Goal: Communication & Community: Share content

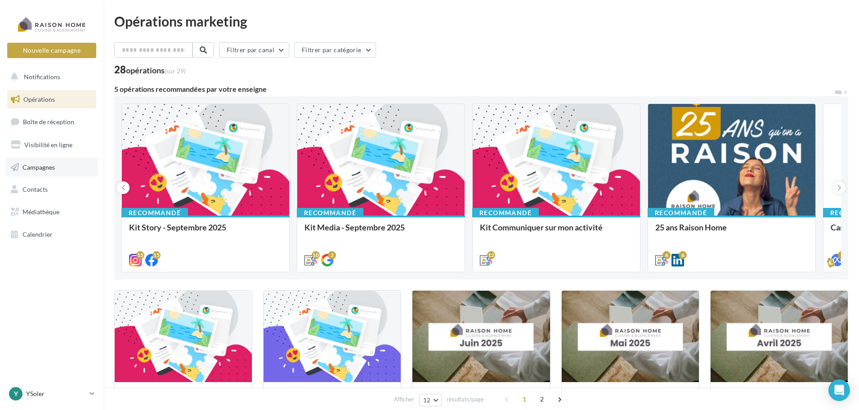
click at [40, 166] on span "Campagnes" at bounding box center [38, 167] width 32 height 8
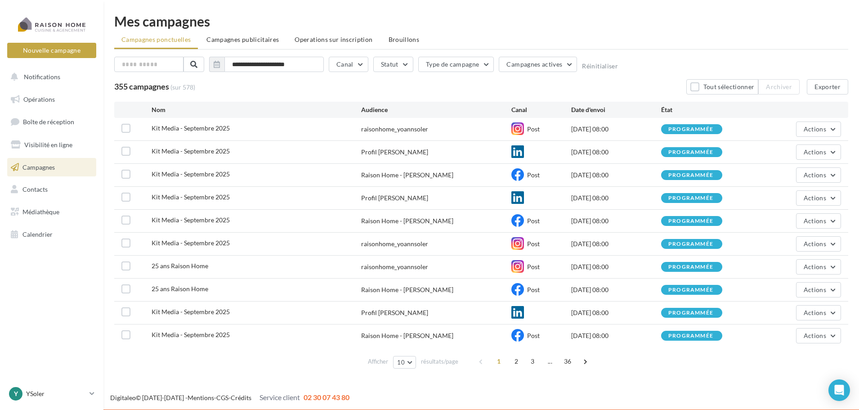
scroll to position [1, 0]
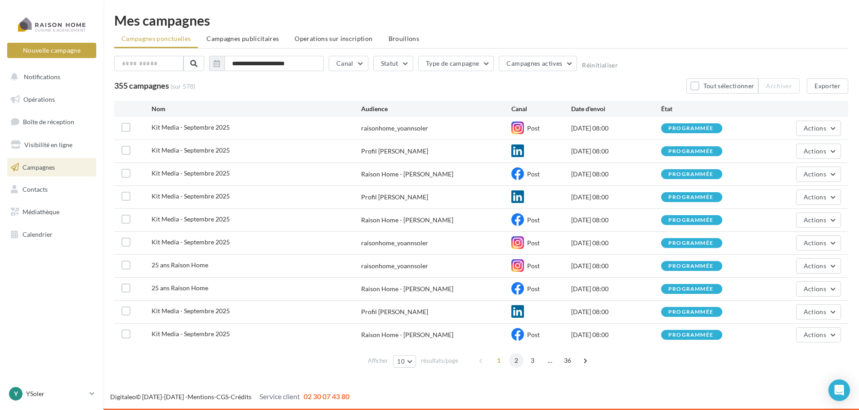
click at [514, 360] on span "2" at bounding box center [516, 360] width 14 height 14
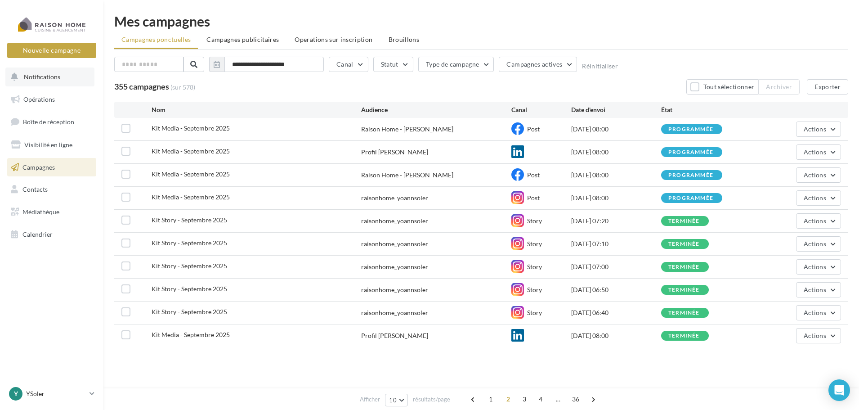
click at [40, 77] on span "Notifications" at bounding box center [42, 77] width 36 height 8
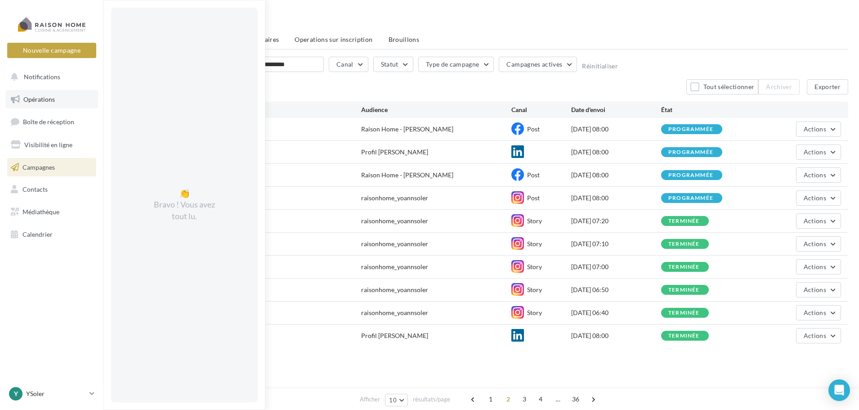
click at [48, 98] on span "Opérations" at bounding box center [38, 99] width 31 height 8
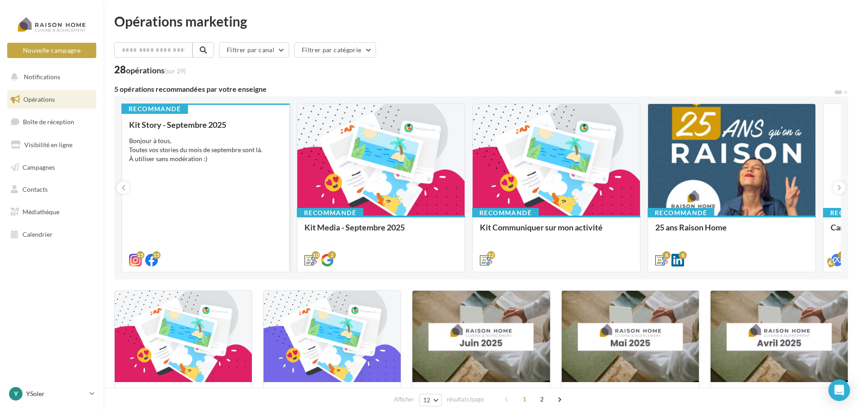
click at [189, 169] on div "Kit Story - Septembre 2025 Bonjour à tous, Toutes vos stories du mois de septem…" at bounding box center [205, 191] width 153 height 143
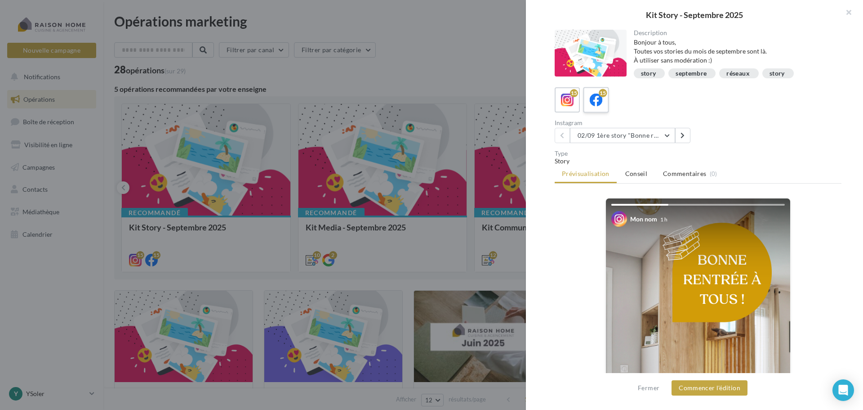
click at [595, 96] on icon at bounding box center [596, 100] width 13 height 13
click at [570, 98] on icon at bounding box center [567, 100] width 13 height 13
click at [850, 14] on button "button" at bounding box center [845, 13] width 36 height 27
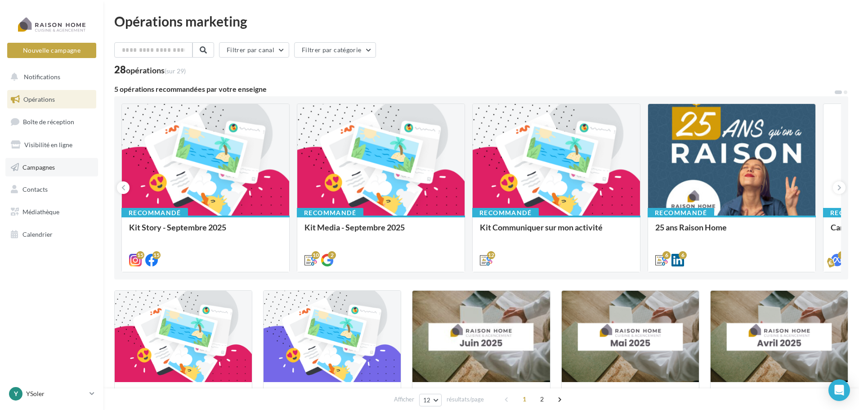
click at [51, 167] on span "Campagnes" at bounding box center [38, 167] width 32 height 8
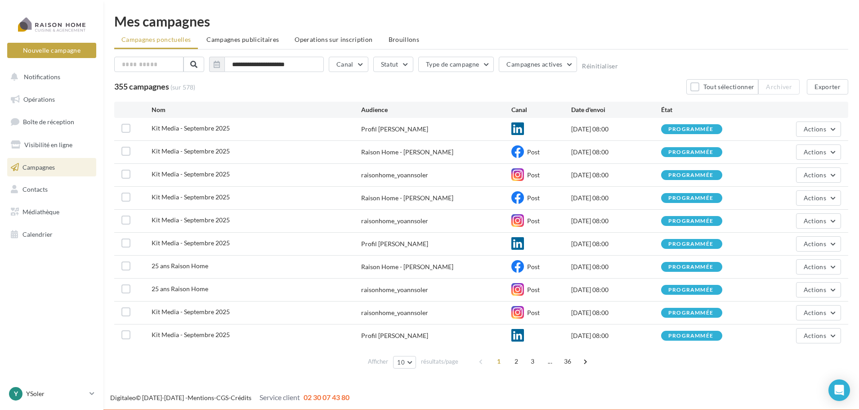
scroll to position [1, 0]
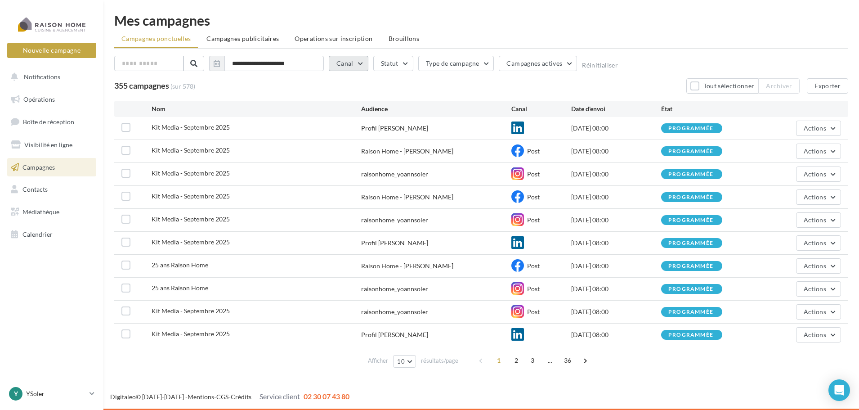
click at [364, 64] on button "Canal" at bounding box center [349, 63] width 40 height 15
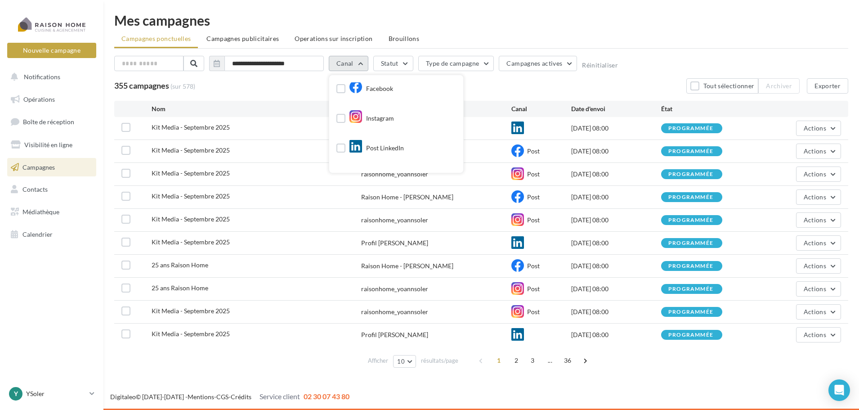
scroll to position [0, 0]
click at [341, 123] on label at bounding box center [340, 125] width 9 height 9
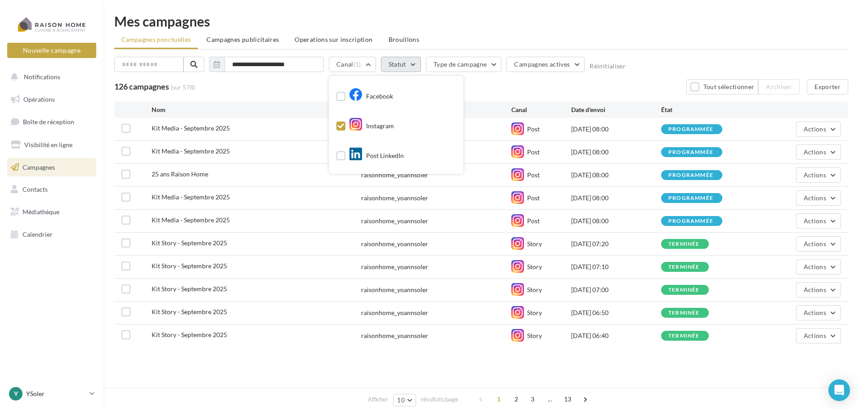
click at [413, 63] on button "Statut" at bounding box center [401, 64] width 40 height 15
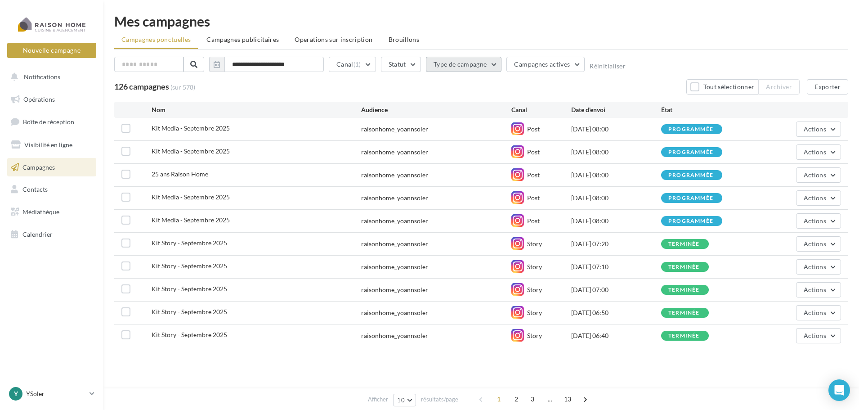
click at [494, 65] on button "Type de campagne" at bounding box center [464, 64] width 76 height 15
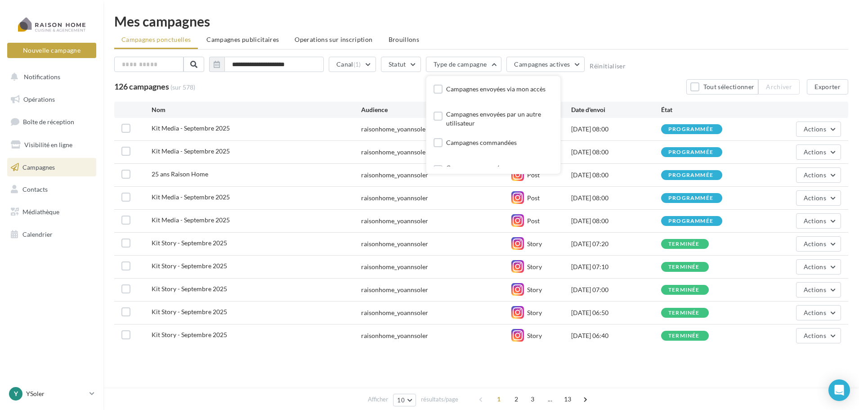
click at [542, 41] on ul "Campagnes ponctuelles Campagnes publicitaires Operations sur inscription Brouil…" at bounding box center [481, 40] width 734 height 18
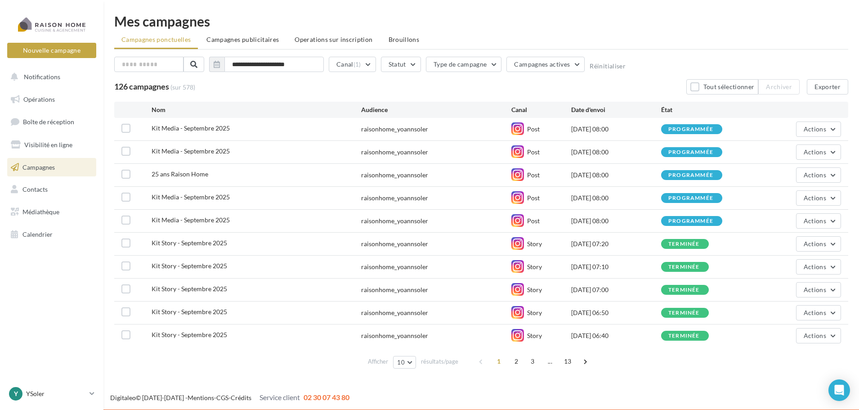
scroll to position [1, 0]
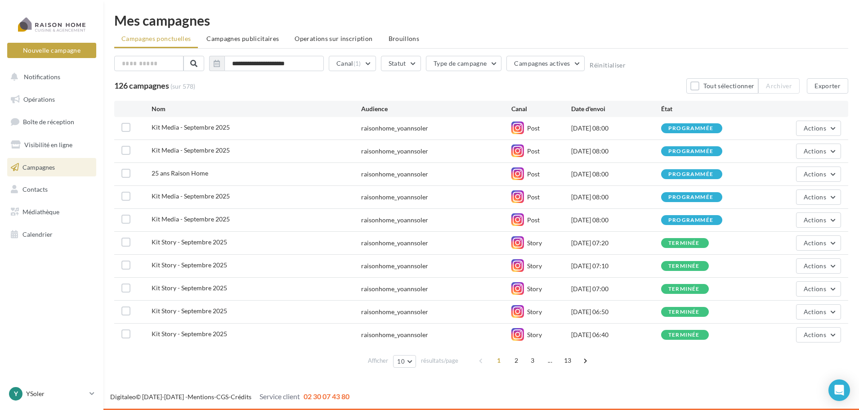
click at [530, 359] on span "3" at bounding box center [532, 360] width 14 height 14
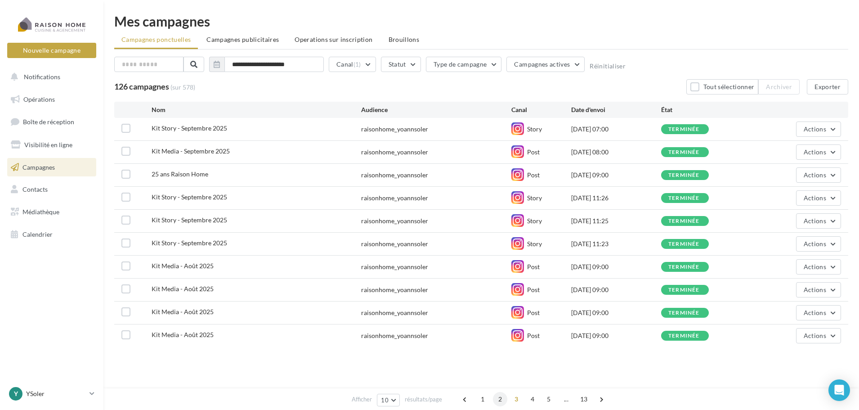
click at [505, 398] on span "2" at bounding box center [500, 399] width 14 height 14
click at [519, 245] on icon at bounding box center [517, 243] width 13 height 13
click at [521, 268] on icon at bounding box center [517, 266] width 13 height 13
click at [518, 288] on icon at bounding box center [517, 289] width 13 height 13
click at [488, 400] on span "1" at bounding box center [490, 399] width 14 height 14
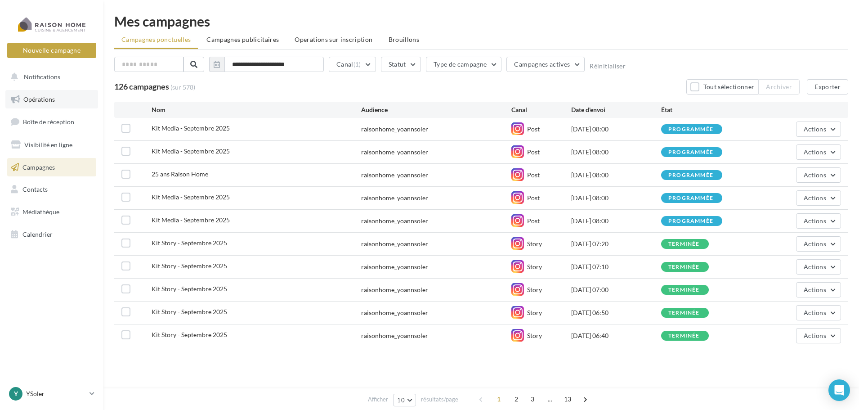
click at [46, 102] on span "Opérations" at bounding box center [38, 99] width 31 height 8
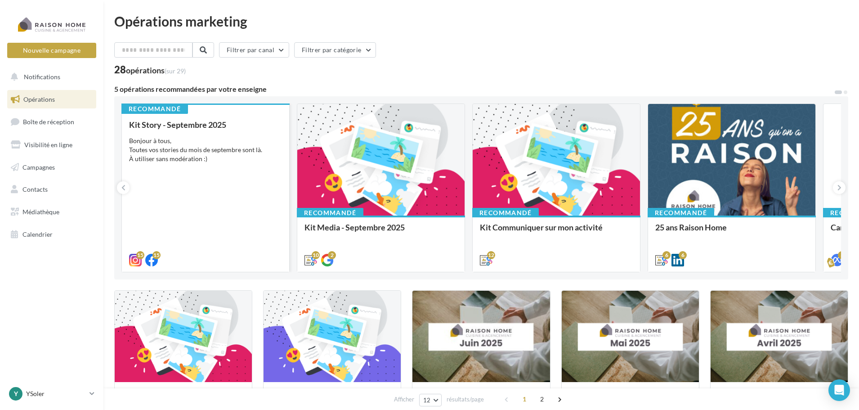
click at [233, 180] on div "Kit Story - [DATE] Bonjour à tous, Toutes vos stories du mois de septembre sont…" at bounding box center [205, 191] width 153 height 143
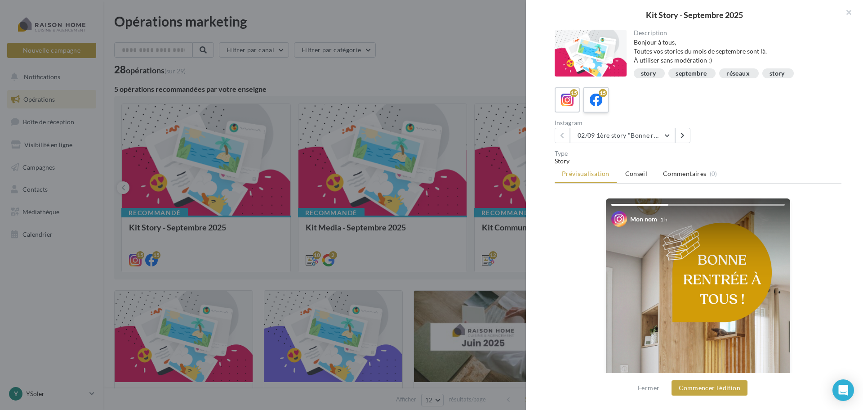
click at [599, 101] on icon at bounding box center [596, 100] width 13 height 13
click at [669, 135] on button "02/09 1ère story "Bonne rentrée" Date de publication conseillée : 02/09" at bounding box center [622, 135] width 105 height 15
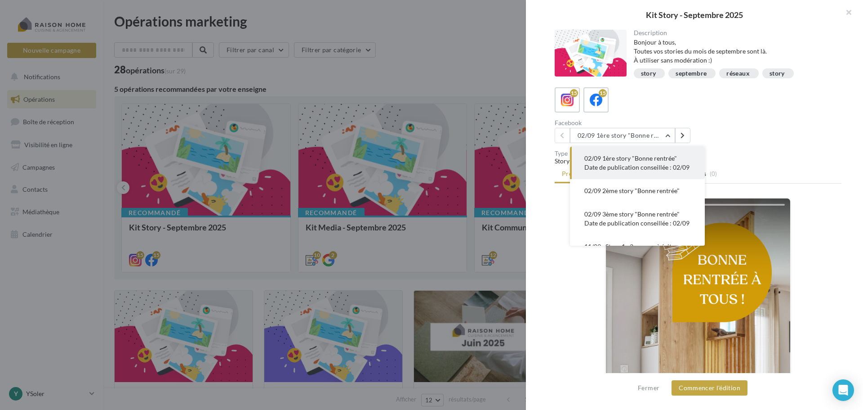
click at [667, 156] on span "02/09 1ère story "Bonne rentrée" Date de publication conseillée : 02/09" at bounding box center [637, 162] width 105 height 17
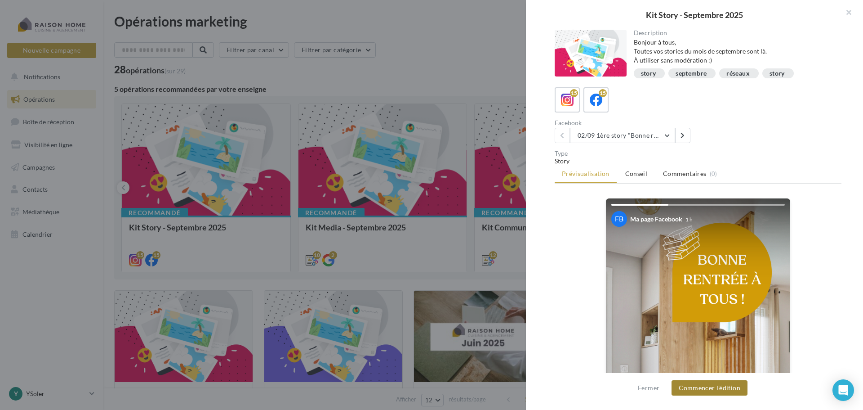
click at [729, 386] on button "Commencer l'édition" at bounding box center [710, 387] width 76 height 15
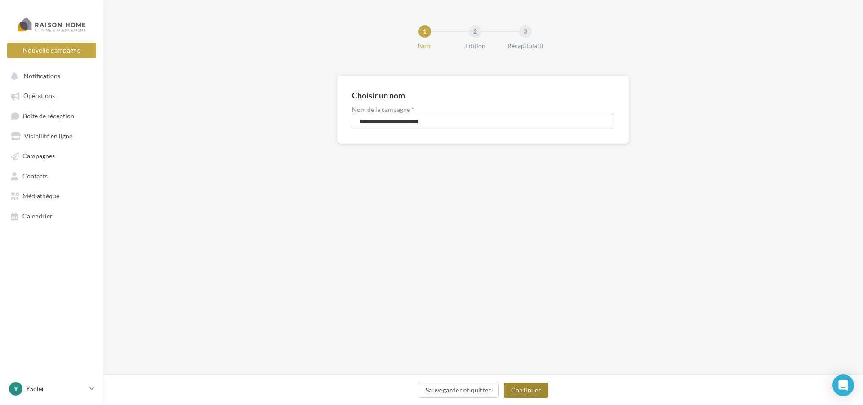
click at [525, 395] on button "Continuer" at bounding box center [526, 390] width 45 height 15
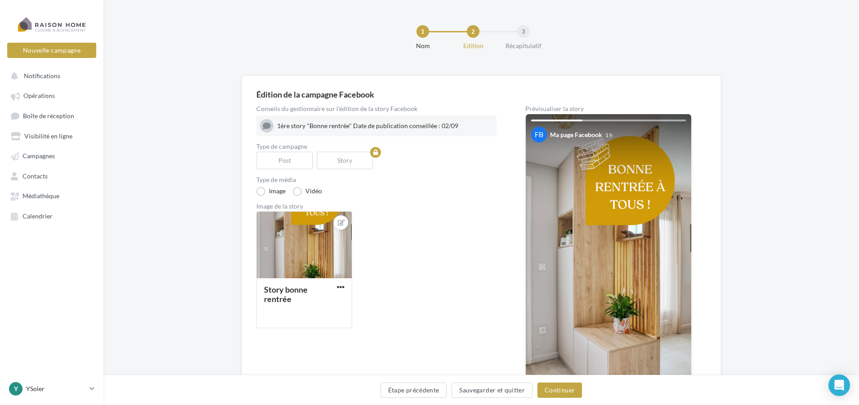
click at [658, 200] on img at bounding box center [608, 261] width 165 height 294
click at [555, 388] on button "Continuer" at bounding box center [559, 390] width 45 height 15
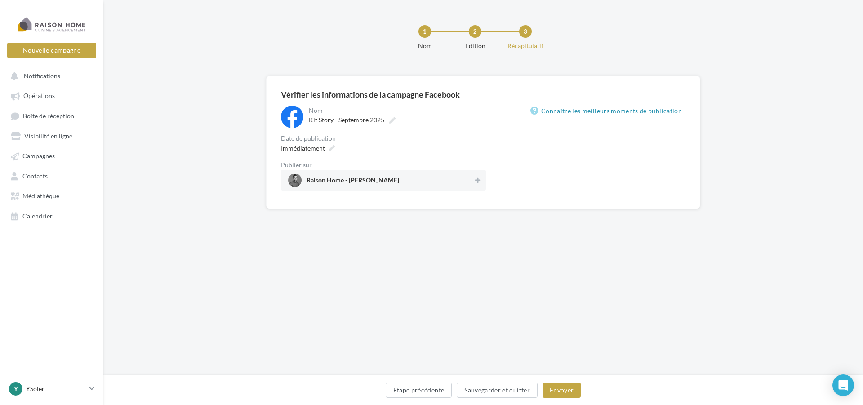
click at [373, 178] on span "Raison Home - Yoann SOLER" at bounding box center [353, 182] width 93 height 10
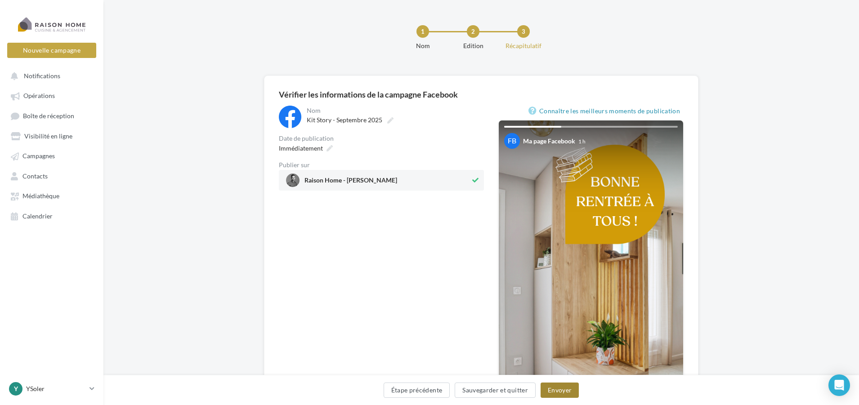
click at [557, 389] on button "Envoyer" at bounding box center [559, 390] width 38 height 15
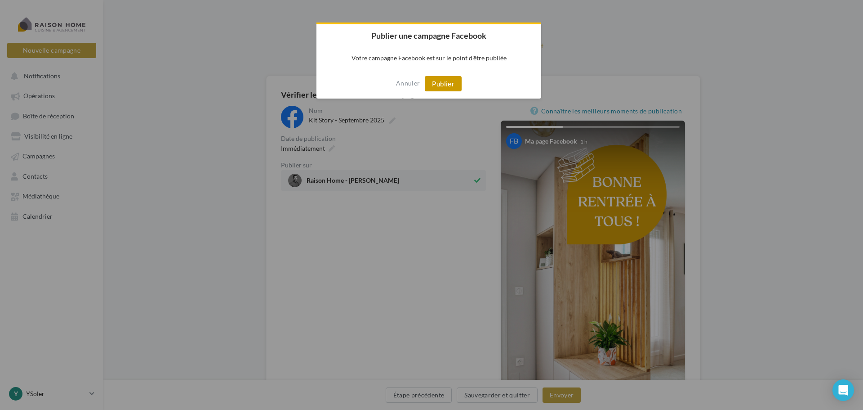
click at [449, 83] on button "Publier" at bounding box center [443, 83] width 37 height 15
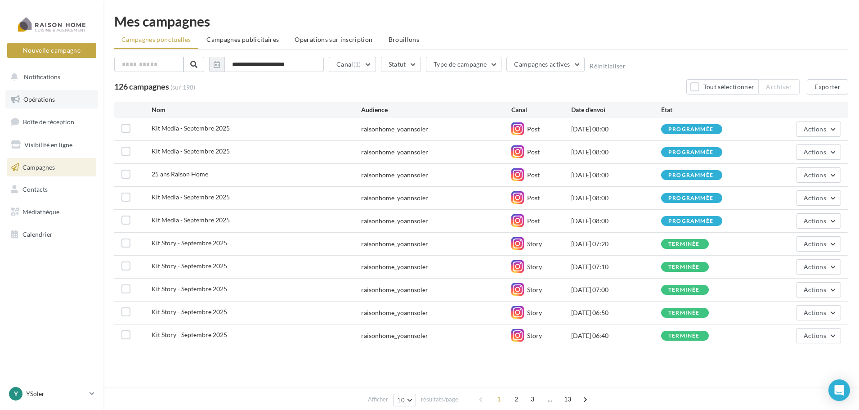
click at [45, 100] on span "Opérations" at bounding box center [38, 99] width 31 height 8
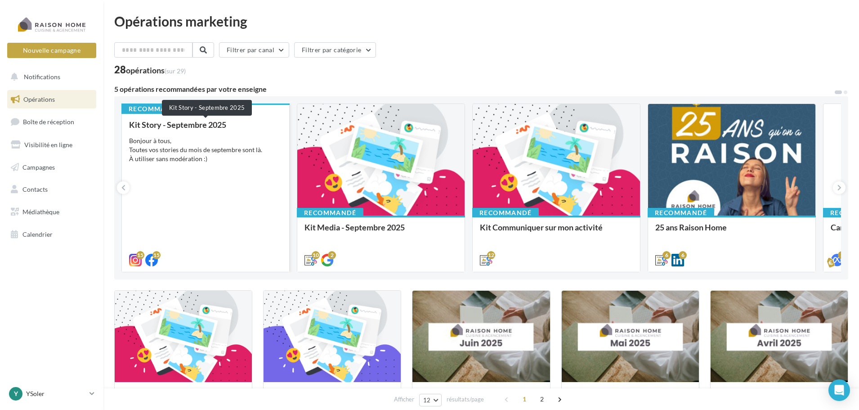
click at [178, 125] on div "Kit Story - Septembre 2025" at bounding box center [205, 124] width 153 height 9
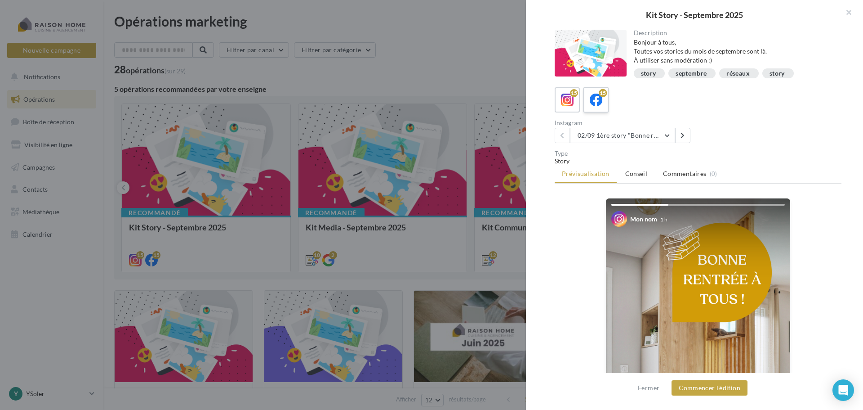
drag, startPoint x: 603, startPoint y: 93, endPoint x: 607, endPoint y: 89, distance: 6.0
click at [606, 89] on label "15" at bounding box center [596, 100] width 26 height 26
click at [586, 99] on label "15" at bounding box center [596, 100] width 26 height 26
click at [669, 134] on button "02/09 1ère story "Bonne rentrée" Date de publication conseillée : 02/09" at bounding box center [622, 135] width 105 height 15
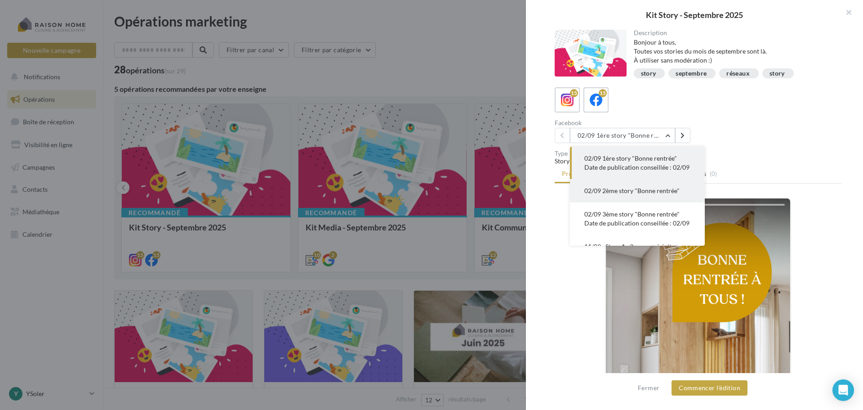
click at [636, 202] on button "02/09 2ème story "Bonne rentrée"" at bounding box center [637, 190] width 135 height 23
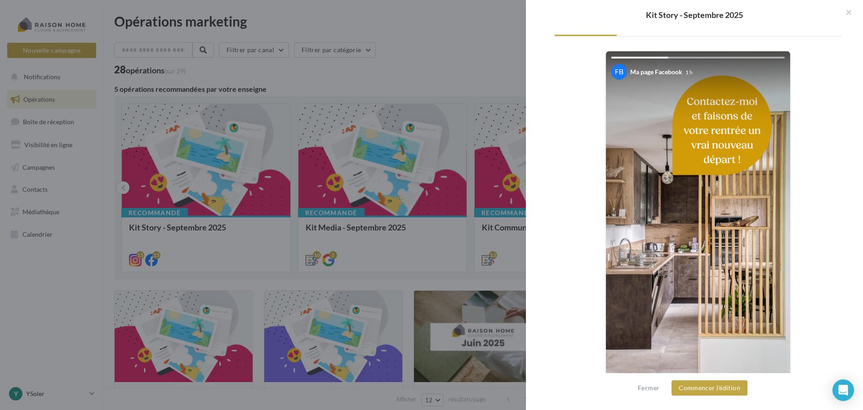
scroll to position [157, 0]
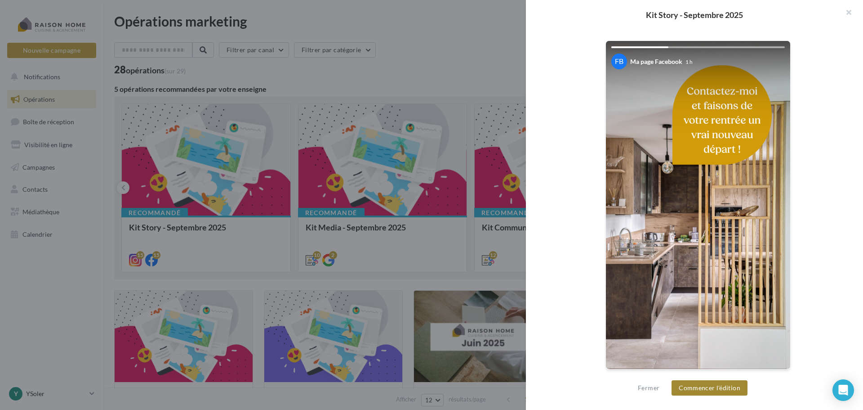
click at [719, 389] on button "Commencer l'édition" at bounding box center [710, 387] width 76 height 15
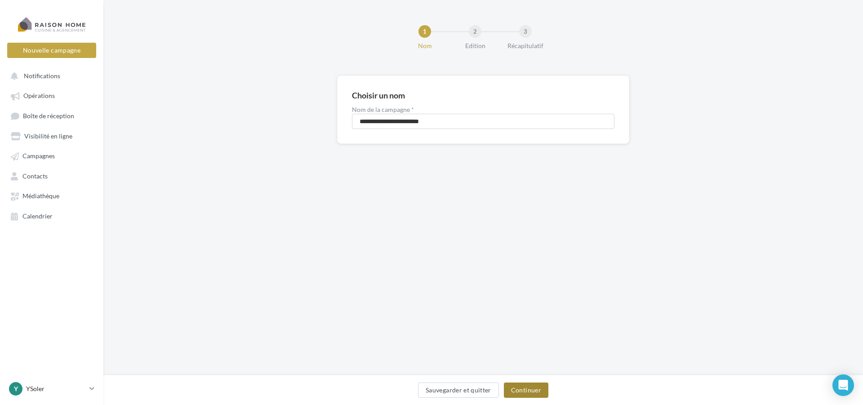
click at [536, 390] on button "Continuer" at bounding box center [526, 390] width 45 height 15
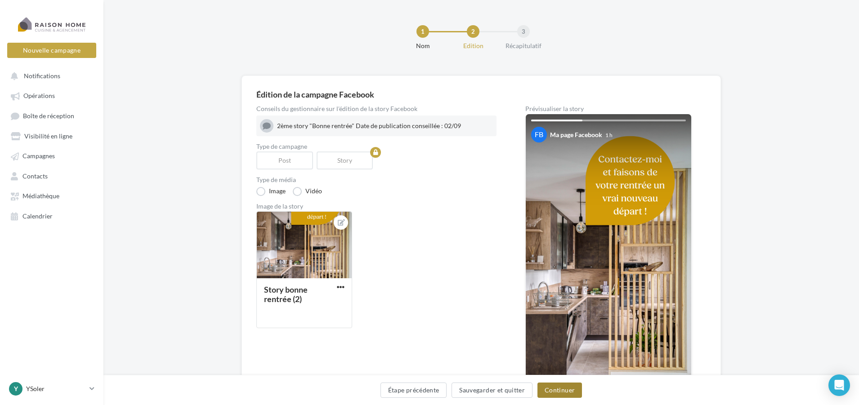
click at [560, 393] on button "Continuer" at bounding box center [559, 390] width 45 height 15
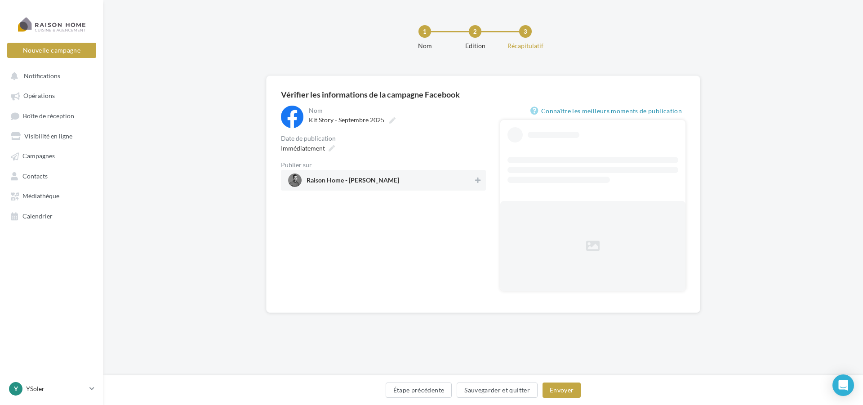
click at [331, 177] on span "Raison Home - [PERSON_NAME]" at bounding box center [380, 180] width 185 height 13
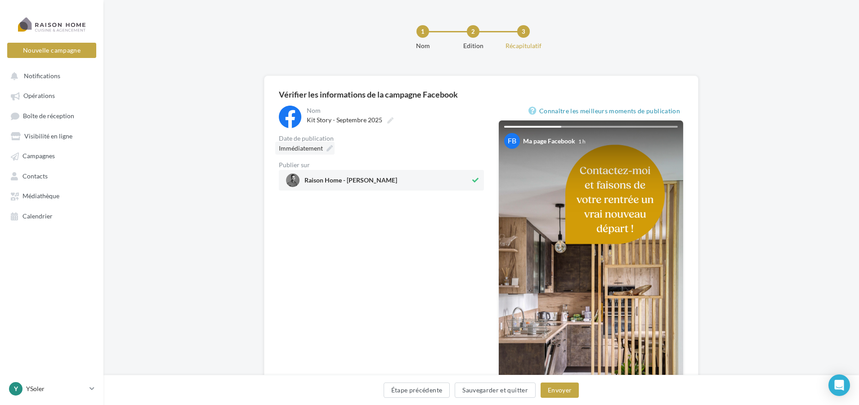
click at [324, 149] on div "Immédiatement" at bounding box center [304, 148] width 59 height 13
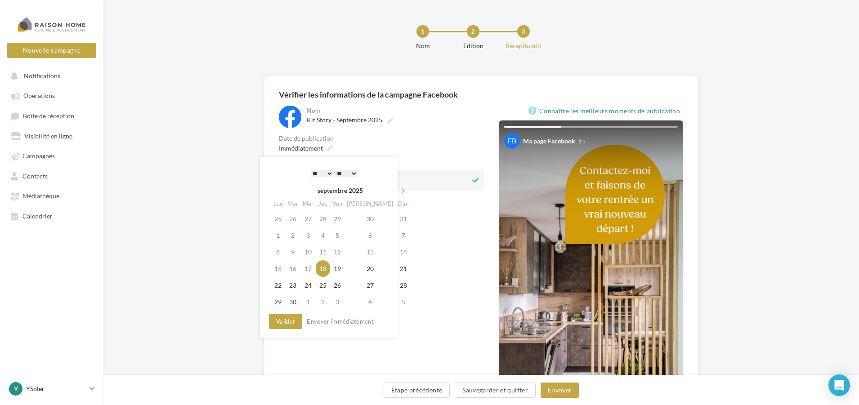
click at [328, 174] on select "* * * * * * * * * * ** ** ** ** ** ** ** ** ** ** ** ** ** **" at bounding box center [322, 173] width 22 height 7
click at [284, 320] on button "Valider" at bounding box center [285, 321] width 33 height 15
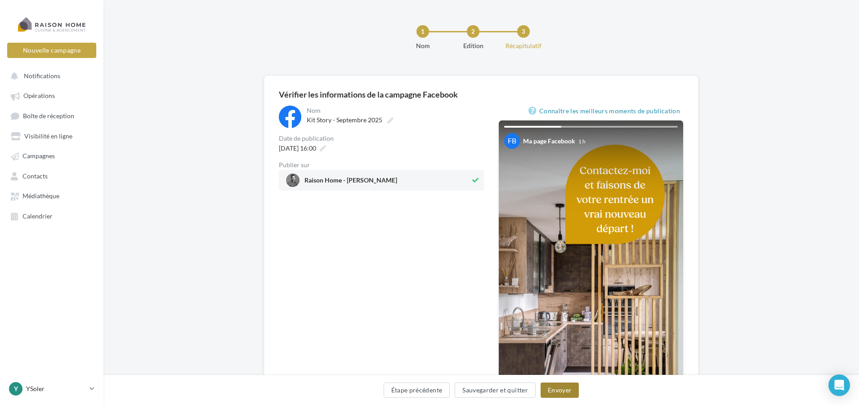
click at [549, 389] on button "Envoyer" at bounding box center [559, 390] width 38 height 15
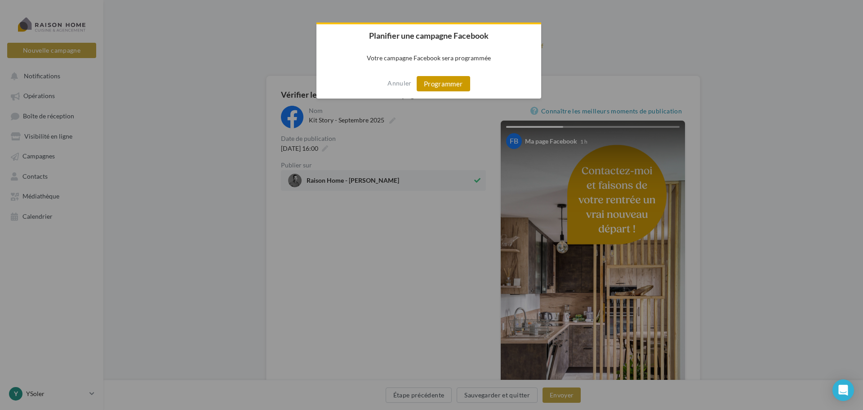
click at [445, 85] on button "Programmer" at bounding box center [444, 83] width 54 height 15
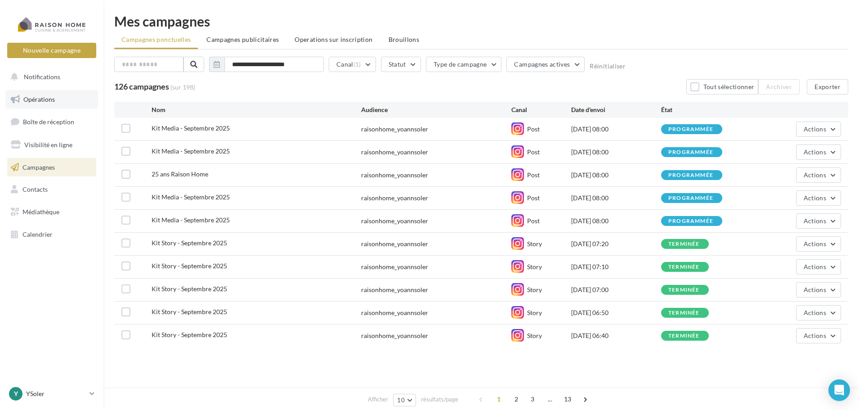
click at [44, 93] on link "Opérations" at bounding box center [51, 99] width 93 height 19
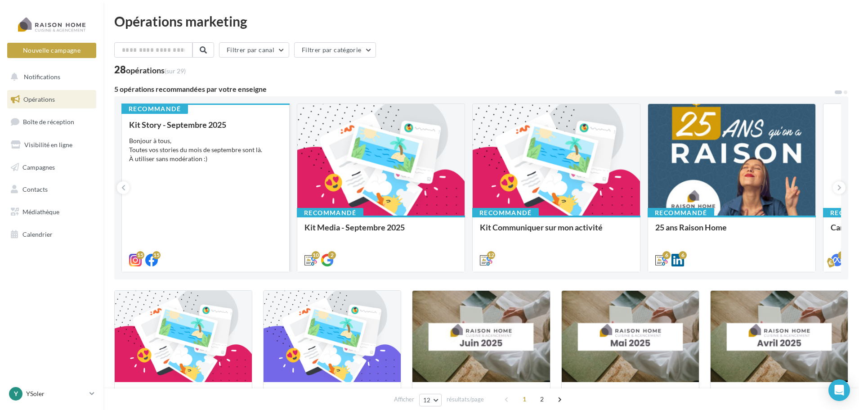
click at [192, 167] on div "Kit Story - Septembre 2025 Bonjour à tous, Toutes vos stories du mois de septem…" at bounding box center [205, 191] width 153 height 143
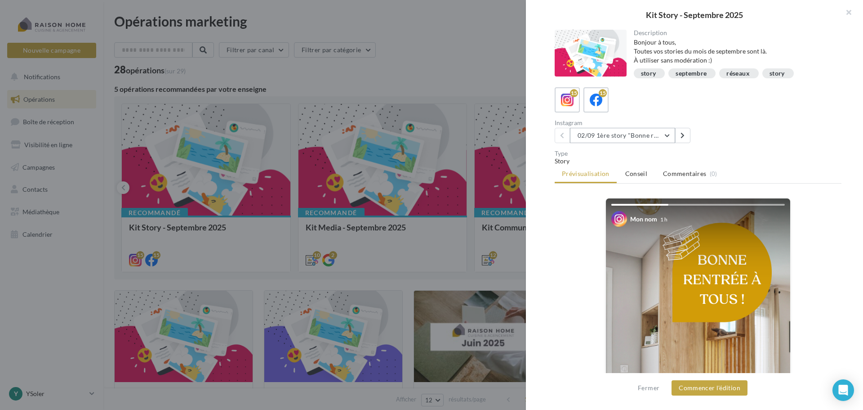
click at [668, 135] on button "02/09 1ère story "Bonne rentrée"" at bounding box center [622, 135] width 105 height 15
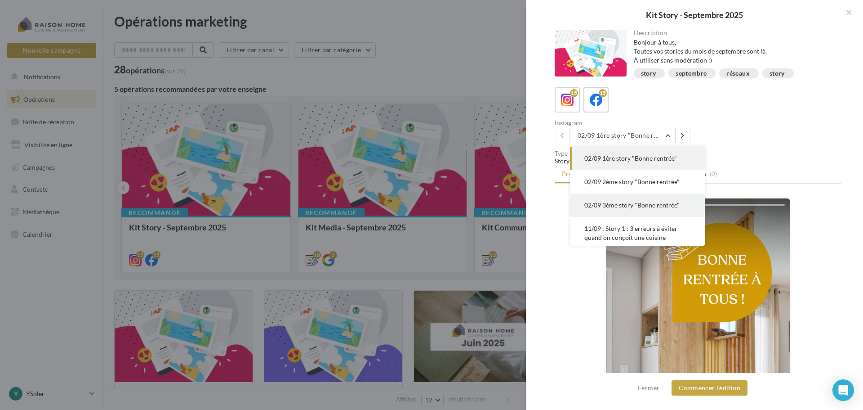
click at [606, 208] on span "02/09 3ème story "Bonne rentrée"" at bounding box center [632, 205] width 95 height 8
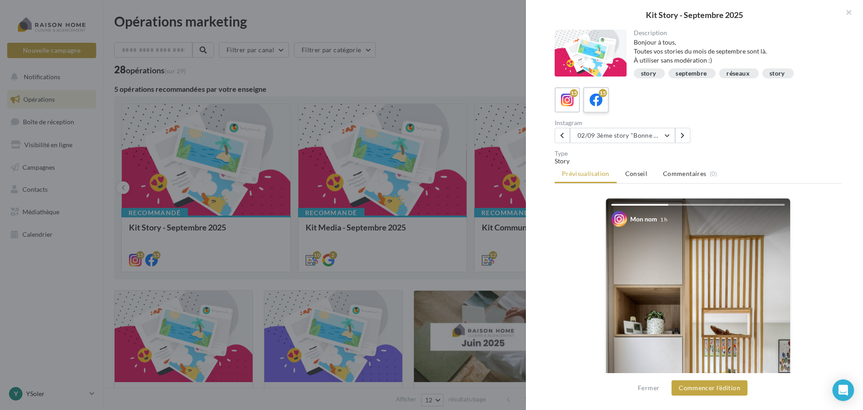
click at [593, 99] on icon at bounding box center [596, 100] width 13 height 13
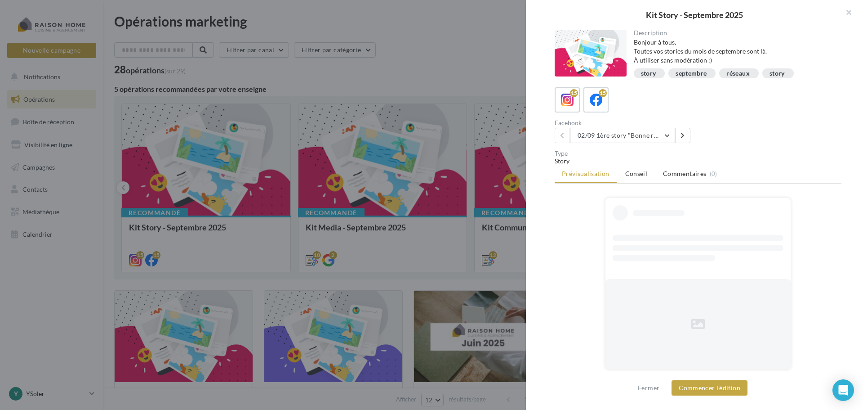
click at [669, 136] on button "02/09 1ère story "Bonne rentrée" Date de publication conseillée : 02/09" at bounding box center [622, 135] width 105 height 15
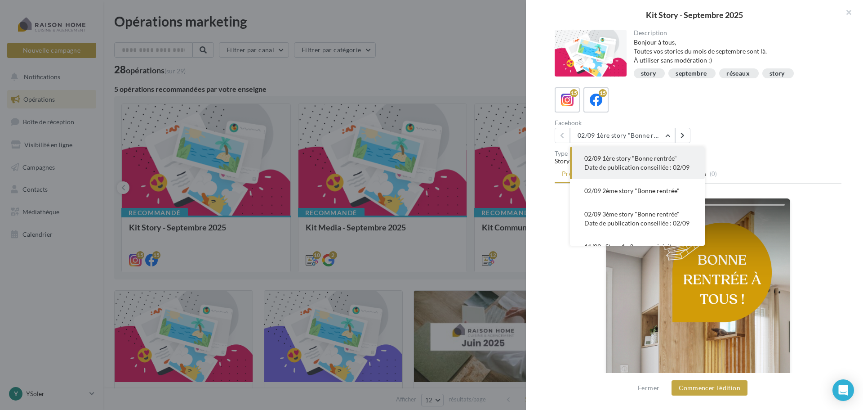
click at [630, 227] on span "02/09 3ème story "Bonne rentrée" Date de publication conseillée : 02/09" at bounding box center [637, 218] width 105 height 17
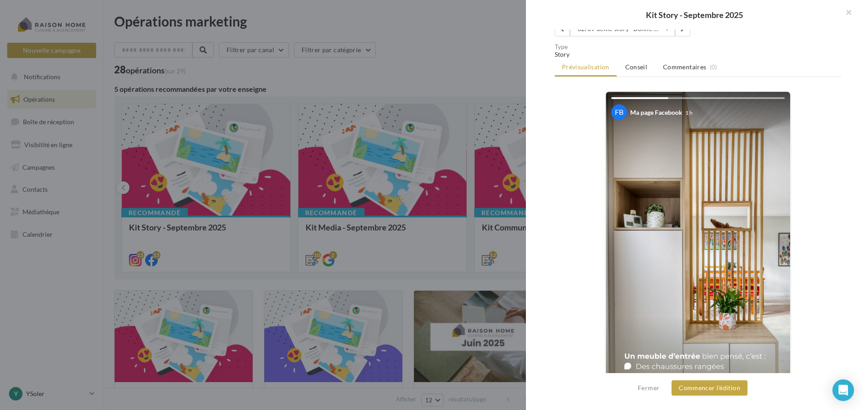
scroll to position [157, 0]
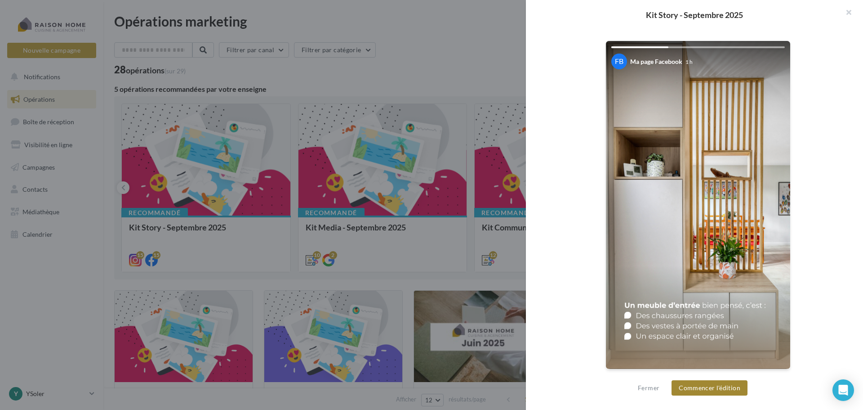
click at [719, 386] on button "Commencer l'édition" at bounding box center [710, 387] width 76 height 15
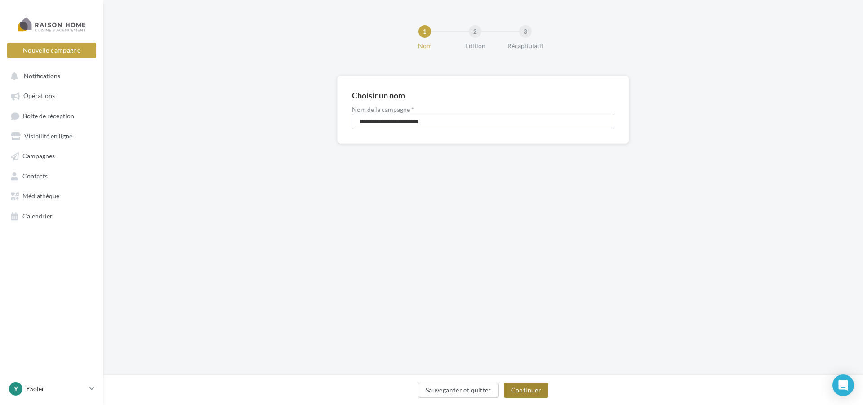
click at [521, 388] on button "Continuer" at bounding box center [526, 390] width 45 height 15
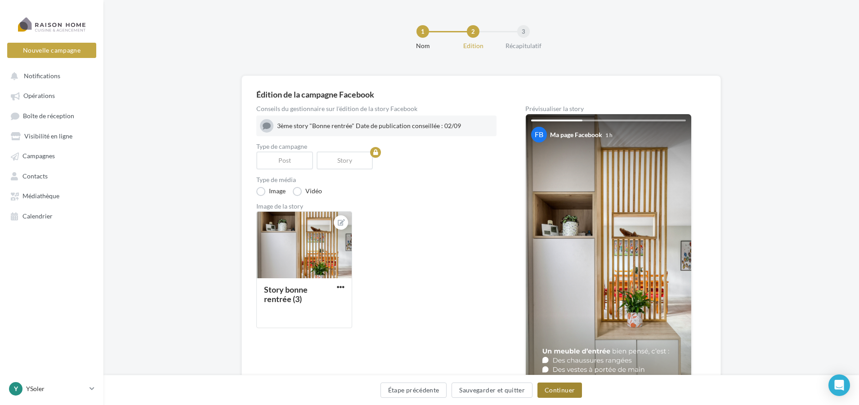
click at [571, 391] on button "Continuer" at bounding box center [559, 390] width 45 height 15
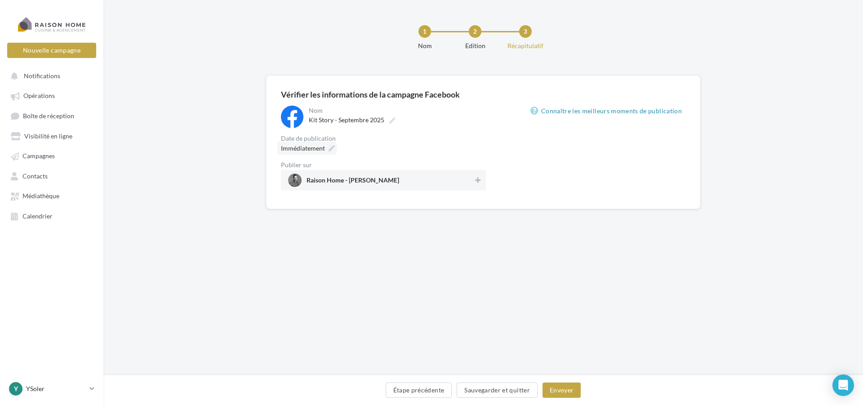
click at [326, 149] on div "Immédiatement" at bounding box center [306, 148] width 59 height 13
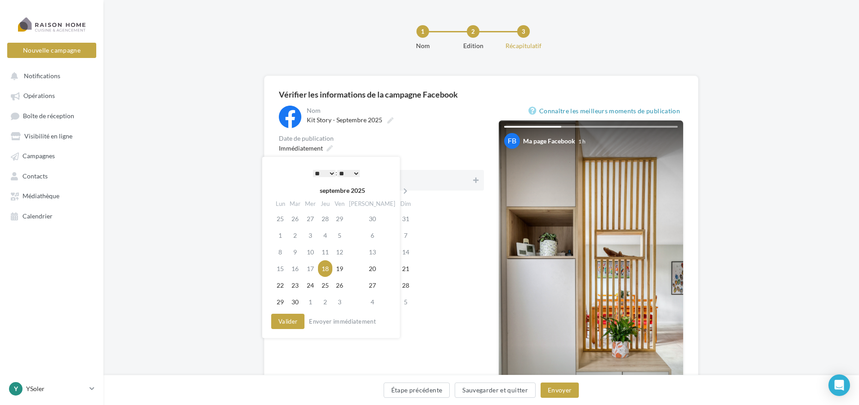
click at [355, 172] on select "** ** ** ** ** **" at bounding box center [348, 173] width 22 height 7
click at [327, 170] on select "* * * * * * * * * * ** ** ** ** ** ** ** ** ** ** ** ** ** **" at bounding box center [322, 173] width 22 height 7
click at [288, 322] on button "Valider" at bounding box center [285, 321] width 33 height 15
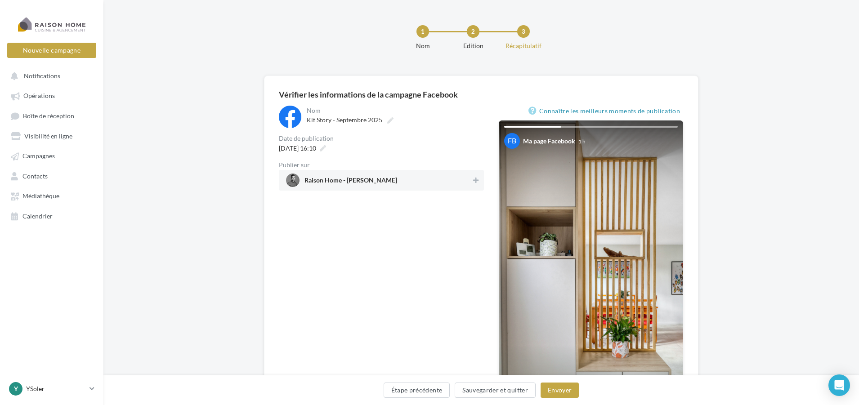
click at [420, 178] on span "Raison Home - [PERSON_NAME]" at bounding box center [378, 180] width 185 height 13
click at [558, 391] on button "Envoyer" at bounding box center [559, 390] width 38 height 15
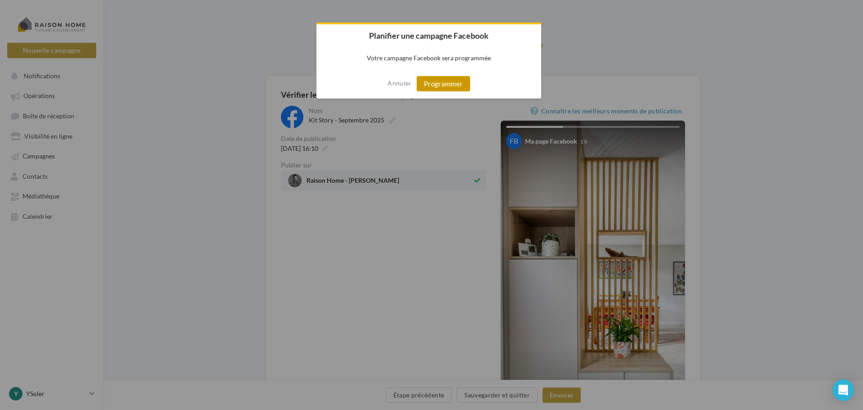
click at [439, 80] on button "Programmer" at bounding box center [444, 83] width 54 height 15
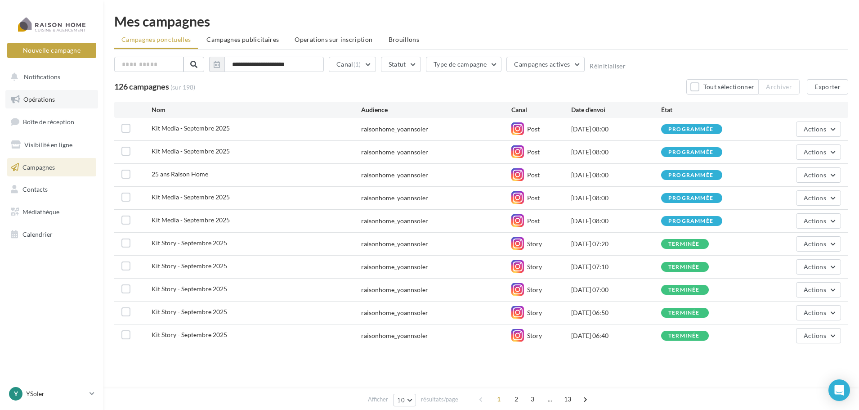
click at [53, 99] on span "Opérations" at bounding box center [38, 99] width 31 height 8
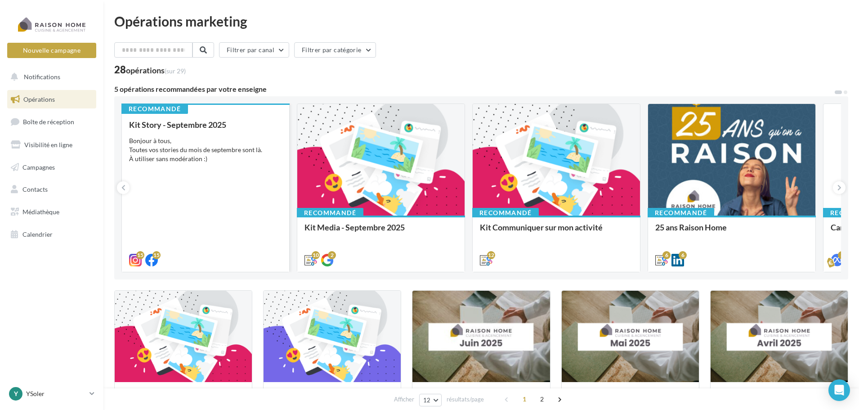
click at [155, 138] on div "Bonjour à tous, Toutes vos stories du mois de septembre sont là. À utiliser san…" at bounding box center [205, 149] width 153 height 27
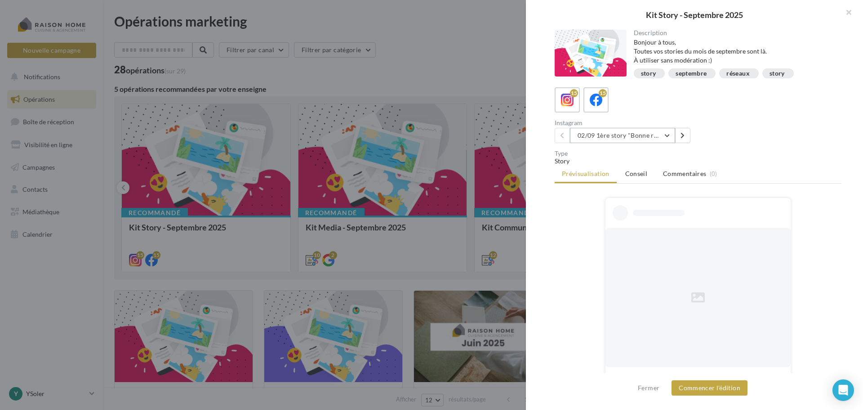
click at [673, 132] on button "02/09 1ère story "Bonne rentrée"" at bounding box center [622, 135] width 105 height 15
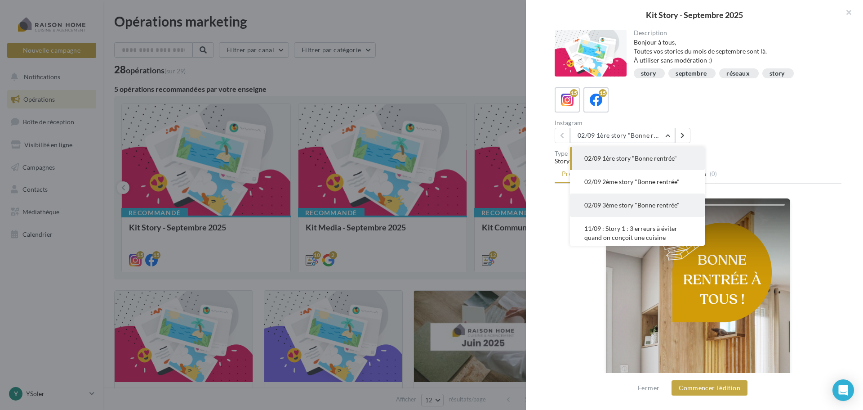
scroll to position [45, 0]
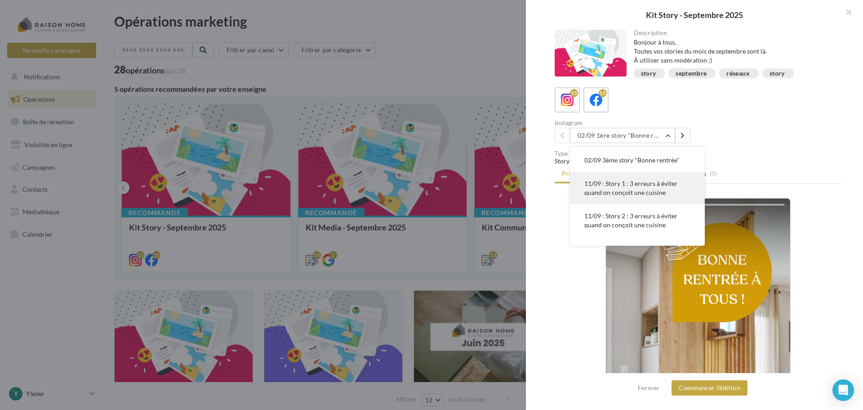
click at [630, 182] on span "11/09 : Story 1 : 3 erreurs à éviter quand on conçoit une cuisine" at bounding box center [631, 187] width 93 height 17
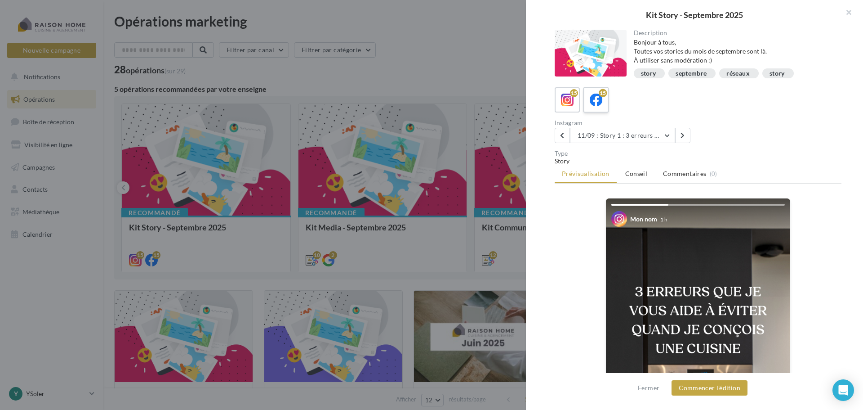
click at [601, 99] on icon at bounding box center [596, 100] width 13 height 13
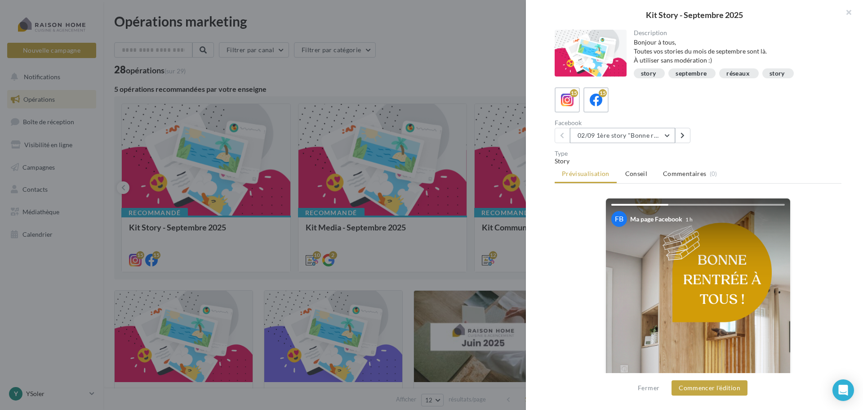
click at [633, 135] on button "02/09 1ère story "Bonne rentrée" Date de publication conseillée : 02/09" at bounding box center [622, 135] width 105 height 15
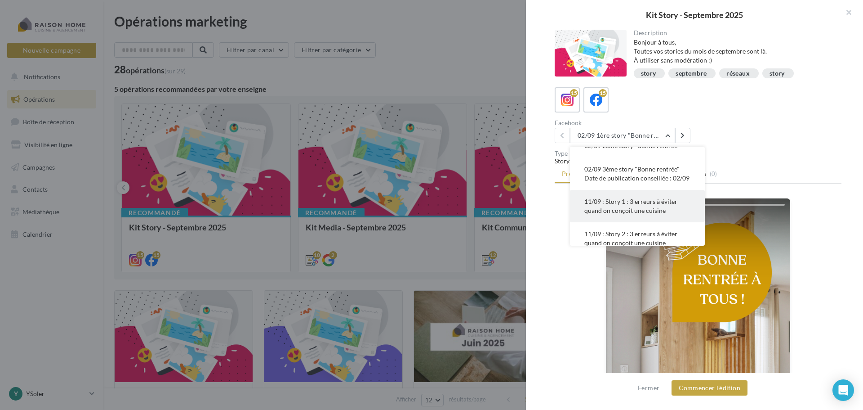
click at [607, 214] on span "11/09 : Story 1 : 3 erreurs à éviter quand on conçoit une cuisine" at bounding box center [631, 205] width 93 height 17
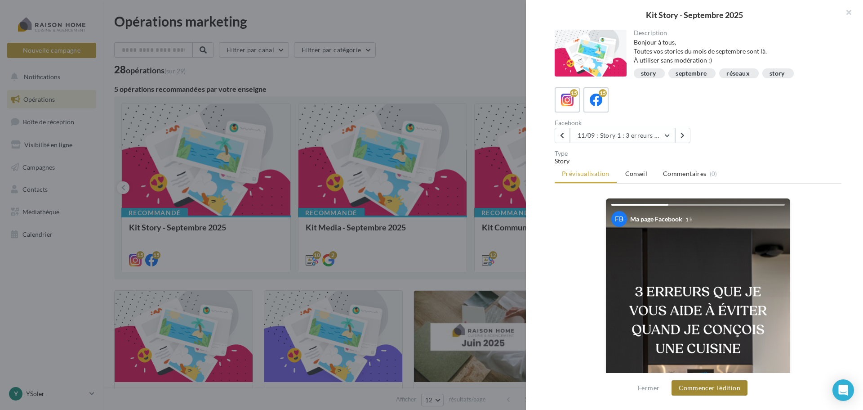
click at [742, 387] on button "Commencer l'édition" at bounding box center [710, 387] width 76 height 15
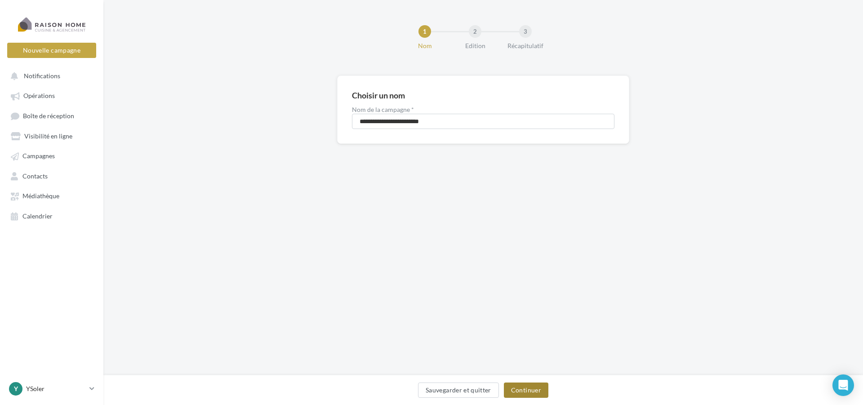
click at [522, 394] on button "Continuer" at bounding box center [526, 390] width 45 height 15
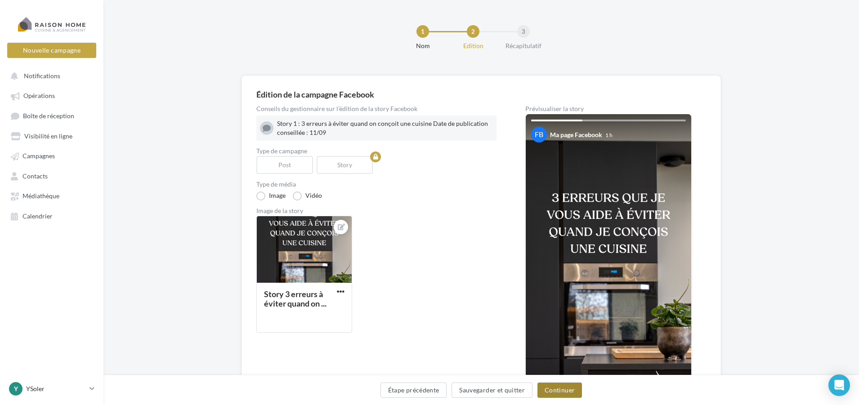
click at [570, 385] on button "Continuer" at bounding box center [559, 390] width 45 height 15
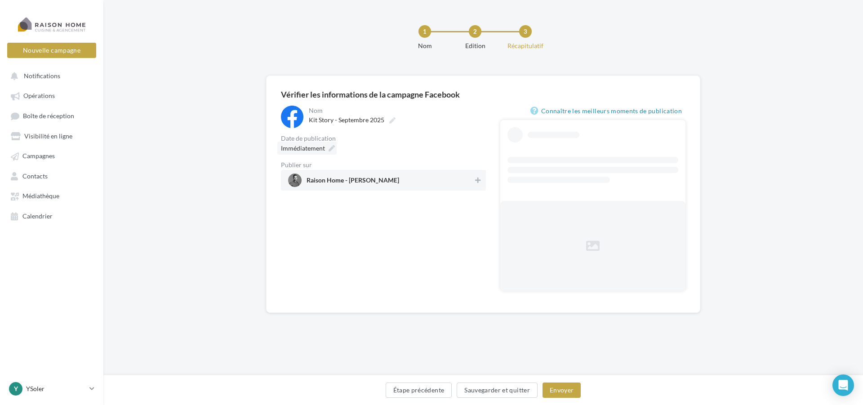
click at [308, 152] on span "Immédiatement" at bounding box center [303, 148] width 44 height 8
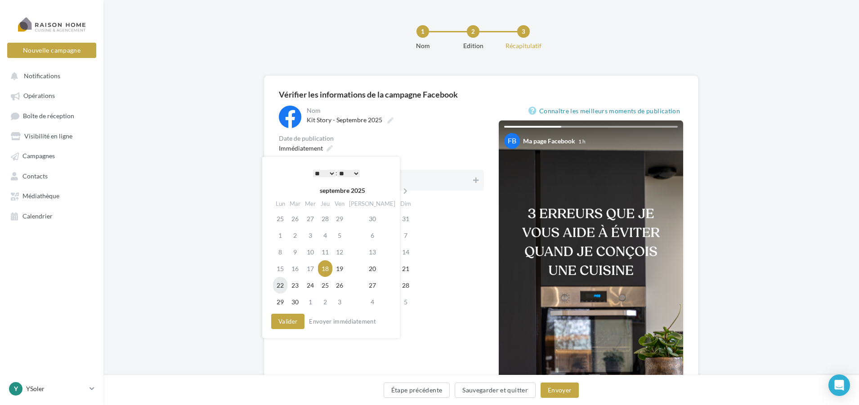
click at [284, 283] on td "22" at bounding box center [280, 285] width 14 height 17
click at [328, 172] on select "* * * * * * * * * * ** ** ** ** ** ** ** ** ** ** ** ** ** **" at bounding box center [322, 173] width 22 height 7
click at [352, 174] on select "** ** ** ** ** **" at bounding box center [346, 173] width 22 height 7
click at [326, 174] on select "* * * * * * * * * * ** ** ** ** ** ** ** ** ** ** ** ** ** **" at bounding box center [322, 173] width 22 height 7
click at [287, 317] on button "Valider" at bounding box center [285, 321] width 33 height 15
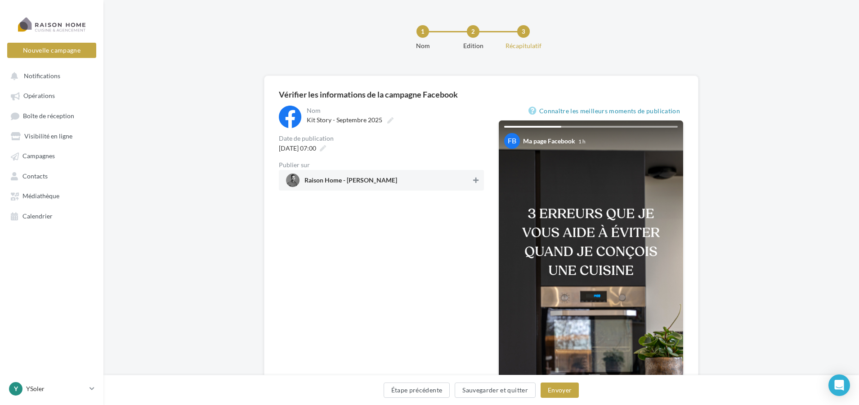
click at [474, 179] on icon at bounding box center [475, 180] width 5 height 6
click at [553, 392] on button "Envoyer" at bounding box center [559, 390] width 38 height 15
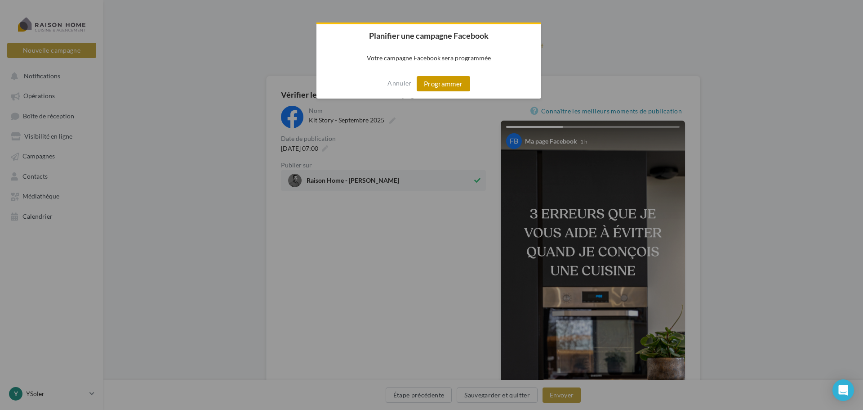
click at [466, 87] on button "Programmer" at bounding box center [444, 83] width 54 height 15
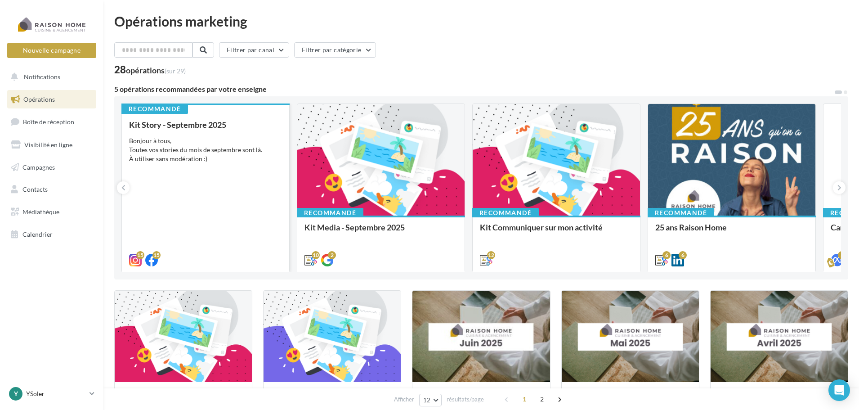
click at [175, 136] on div "Kit Story - [DATE] Bonjour à tous, Toutes vos stories du mois de septembre sont…" at bounding box center [205, 191] width 153 height 143
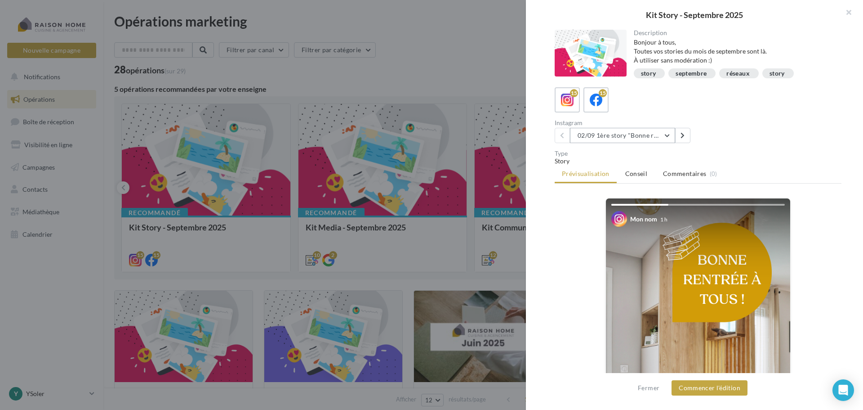
click at [670, 135] on button "02/09 1ère story "Bonne rentrée"" at bounding box center [622, 135] width 105 height 15
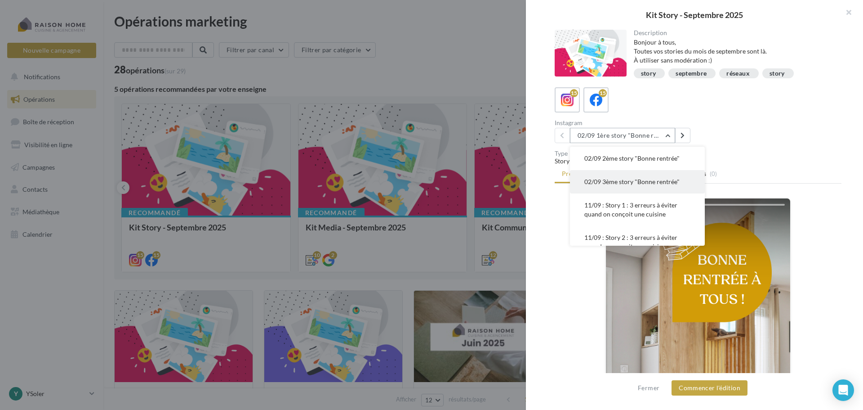
scroll to position [45, 0]
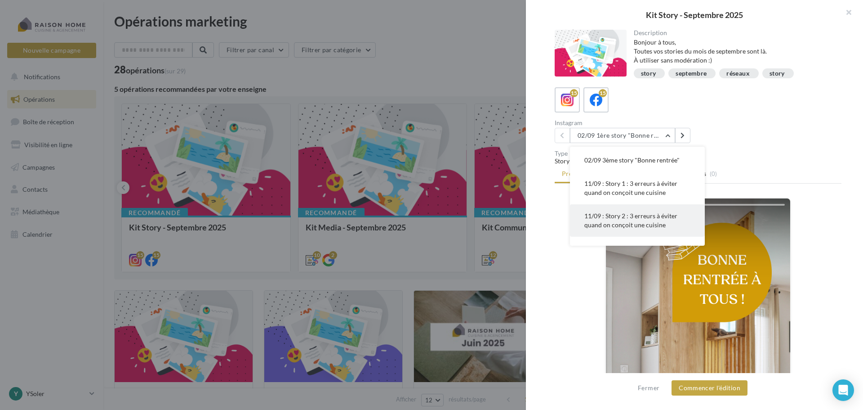
click at [614, 218] on span "11/09 : Story 2 : 3 erreurs à éviter quand on conçoit une cuisine" at bounding box center [631, 220] width 93 height 17
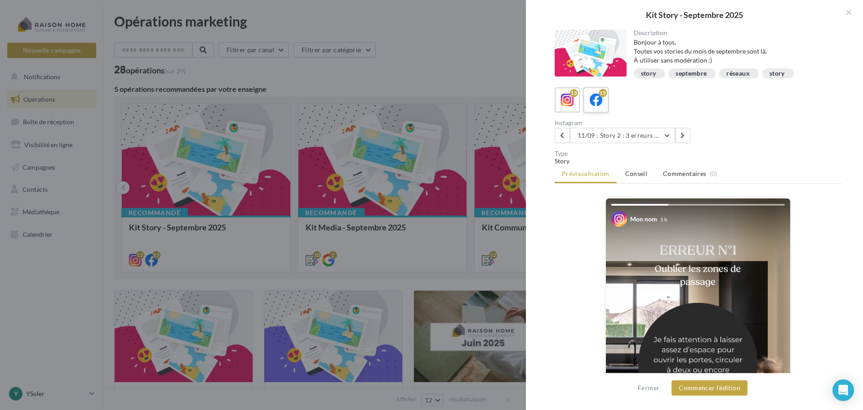
drag, startPoint x: 598, startPoint y: 100, endPoint x: 606, endPoint y: 100, distance: 8.1
click at [597, 100] on icon at bounding box center [596, 100] width 13 height 13
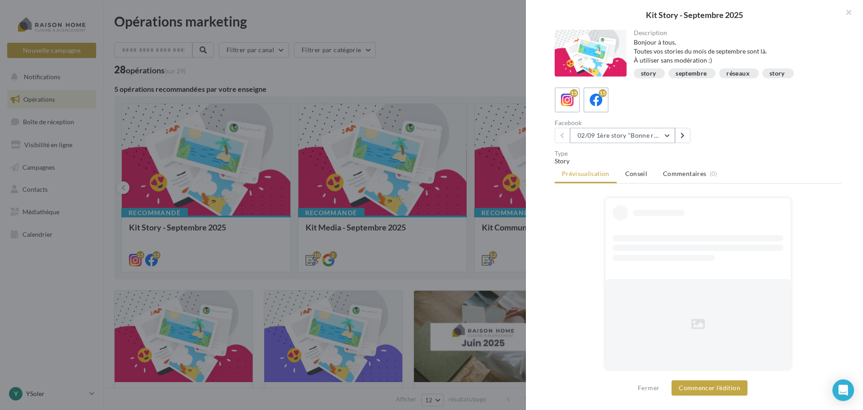
click at [667, 133] on button "02/09 1ère story "Bonne rentrée" Date de publication conseillée : 02/09" at bounding box center [622, 135] width 105 height 15
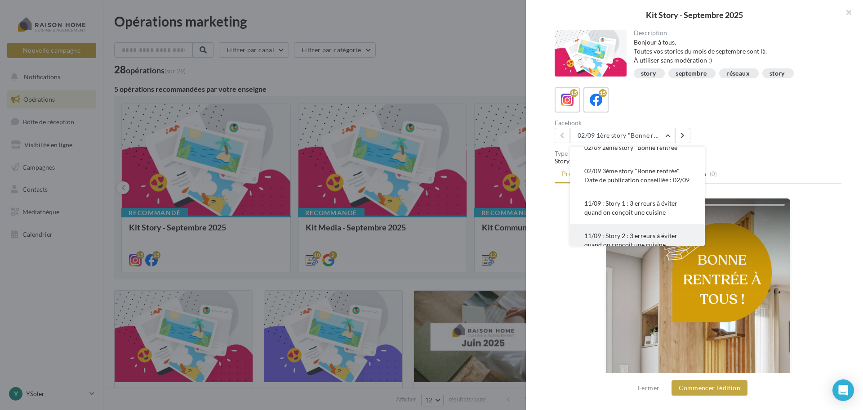
scroll to position [90, 0]
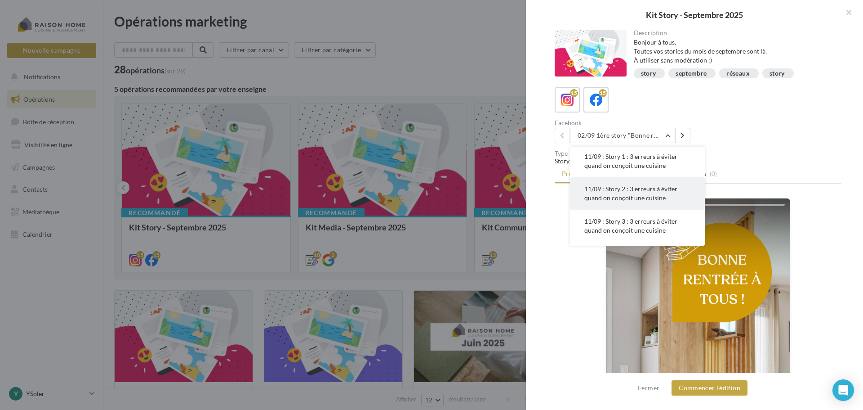
click at [615, 201] on span "11/09 : Story 2 : 3 erreurs à éviter quand on conçoit une cuisine" at bounding box center [631, 193] width 93 height 17
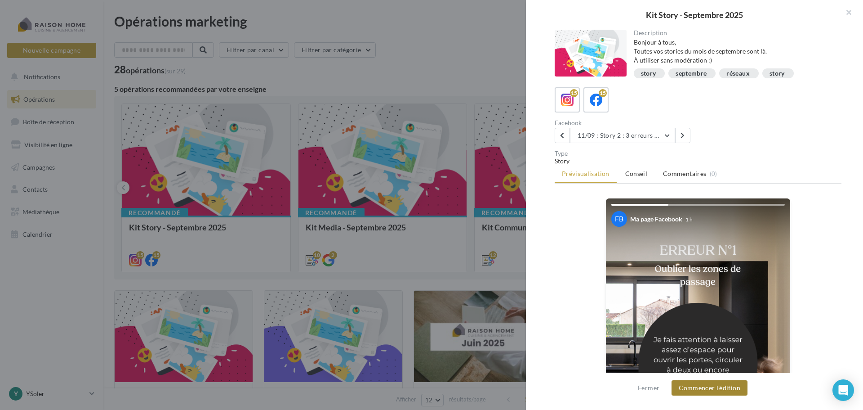
click at [713, 390] on button "Commencer l'édition" at bounding box center [710, 387] width 76 height 15
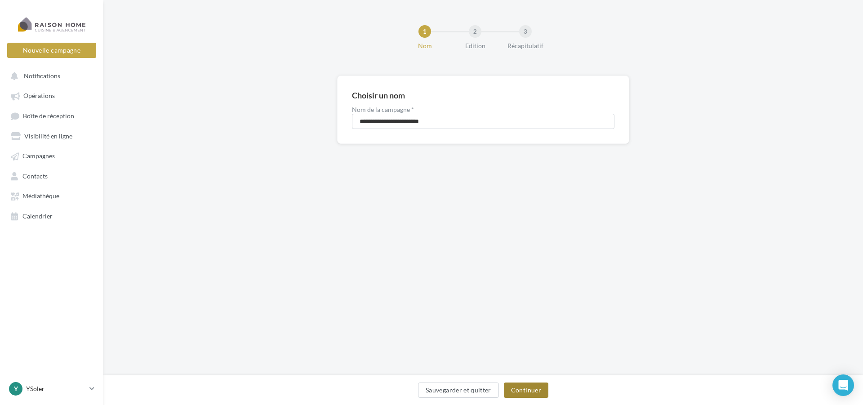
click at [533, 385] on button "Continuer" at bounding box center [526, 390] width 45 height 15
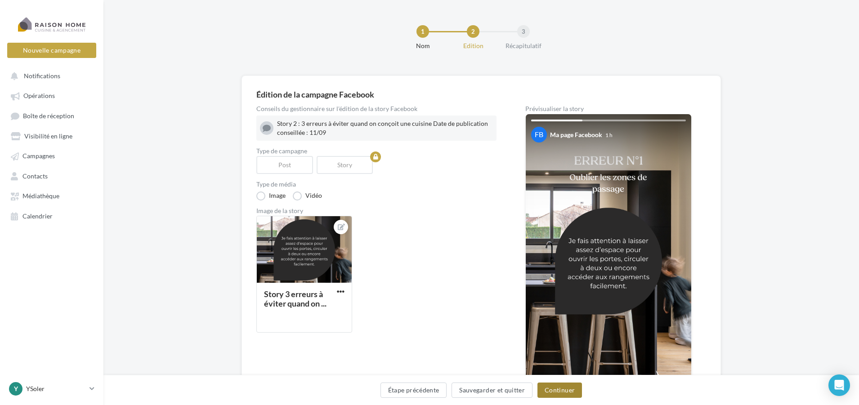
click at [558, 389] on button "Continuer" at bounding box center [559, 390] width 45 height 15
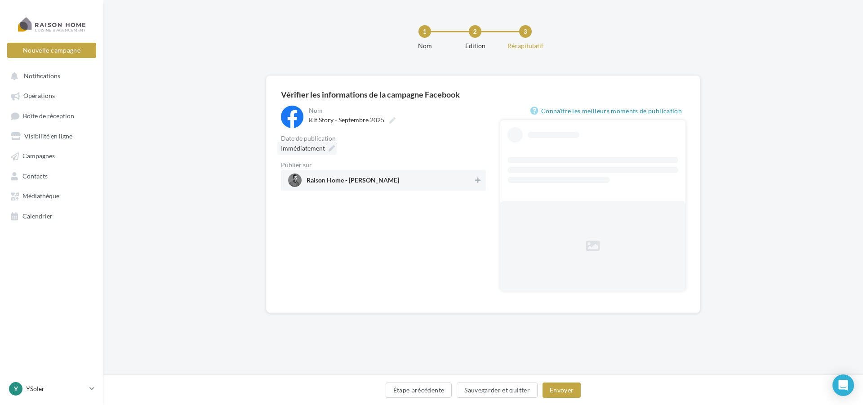
click at [312, 147] on span "Immédiatement" at bounding box center [303, 148] width 44 height 8
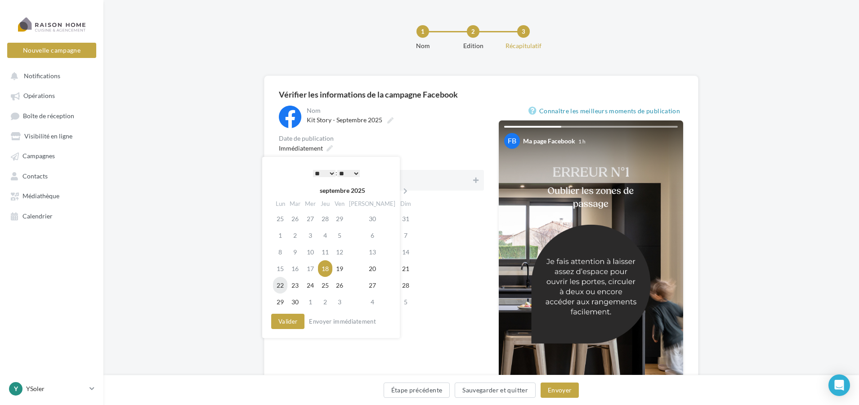
click at [279, 283] on td "22" at bounding box center [280, 285] width 14 height 17
click at [329, 173] on select "* * * * * * * * * * ** ** ** ** ** ** ** ** ** ** ** ** ** **" at bounding box center [322, 173] width 22 height 7
click at [356, 171] on select "** ** ** ** ** **" at bounding box center [346, 173] width 22 height 7
click at [284, 319] on button "Valider" at bounding box center [285, 321] width 33 height 15
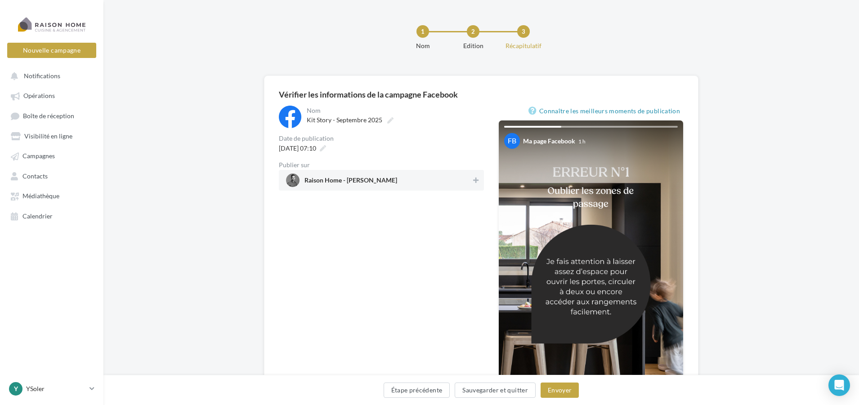
click at [465, 177] on span "Raison Home - [PERSON_NAME]" at bounding box center [378, 180] width 185 height 13
click at [551, 390] on button "Envoyer" at bounding box center [559, 390] width 38 height 15
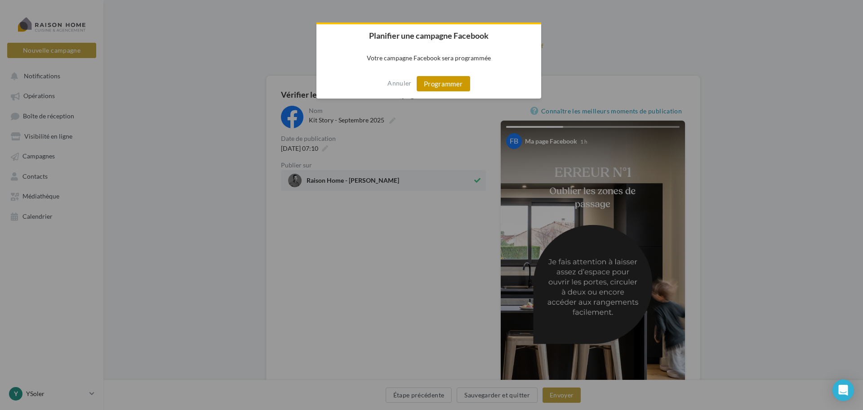
click at [447, 81] on button "Programmer" at bounding box center [444, 83] width 54 height 15
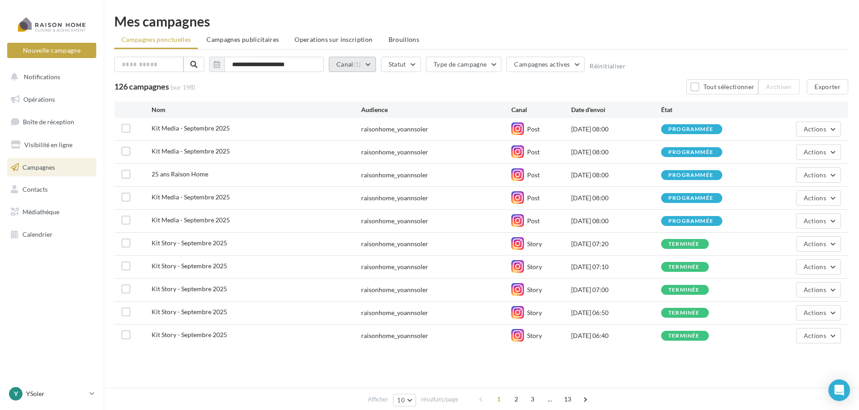
click at [366, 62] on button "Canal (1)" at bounding box center [352, 64] width 47 height 15
click at [338, 98] on icon at bounding box center [341, 96] width 6 height 6
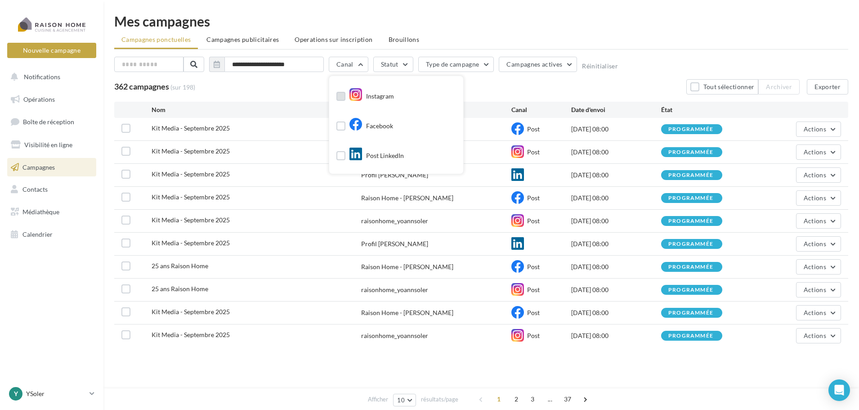
click at [608, 82] on div "362 campagnes (sur 198) Tout sélectionner Archiver Exporter" at bounding box center [481, 86] width 734 height 15
click at [515, 400] on span "2" at bounding box center [516, 399] width 14 height 14
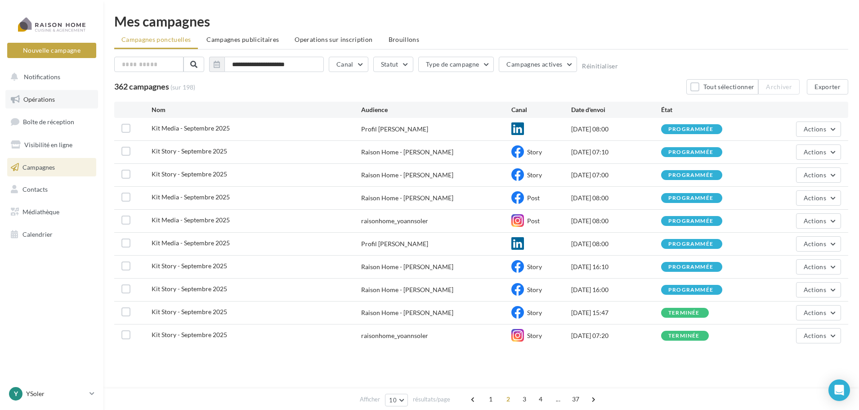
click at [51, 98] on span "Opérations" at bounding box center [38, 99] width 31 height 8
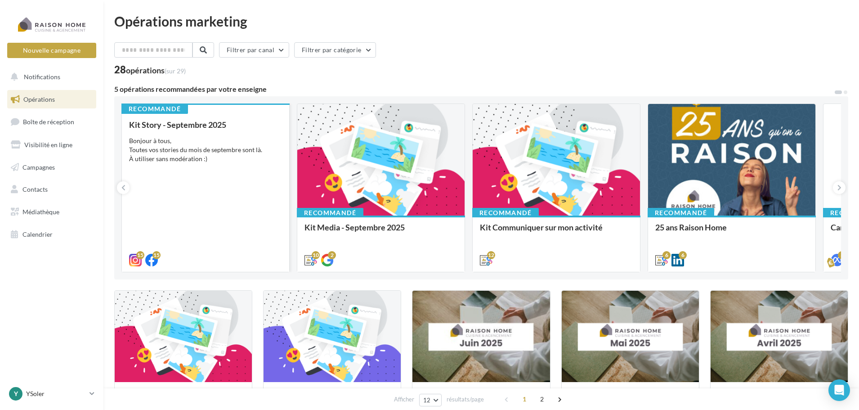
click at [228, 170] on div "Kit Story - [DATE] Bonjour à tous, Toutes vos stories du mois de septembre sont…" at bounding box center [205, 191] width 153 height 143
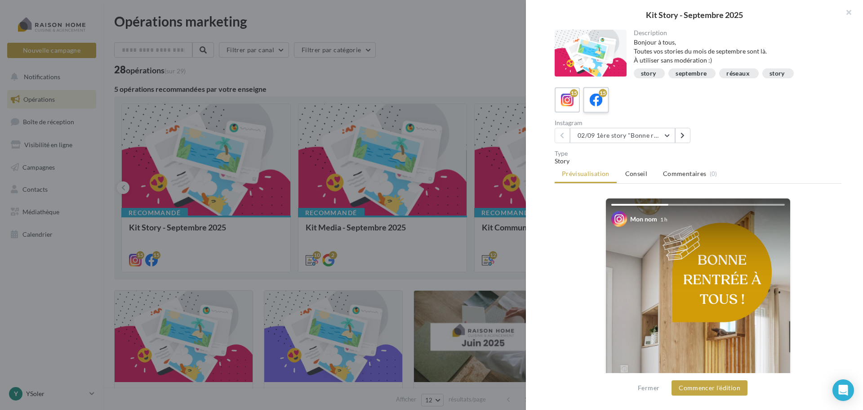
click at [590, 106] on icon at bounding box center [596, 100] width 13 height 13
click at [667, 135] on button "02/09 1ère story "Bonne rentrée" Date de publication conseillée : 02/09" at bounding box center [622, 135] width 105 height 15
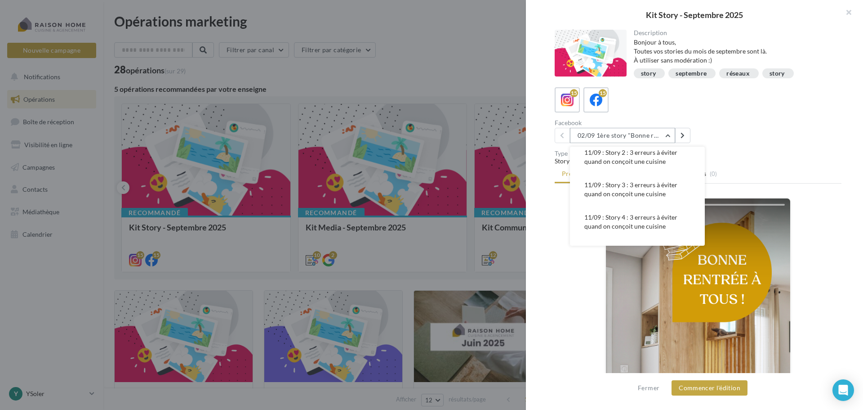
scroll to position [135, 0]
click at [624, 189] on span "11/09 : Story 3 : 3 erreurs à éviter quand on conçoit une cuisine" at bounding box center [631, 180] width 93 height 17
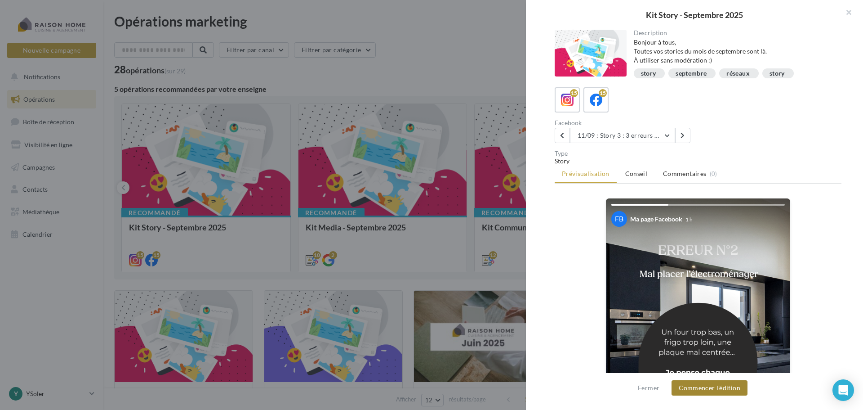
click at [733, 388] on button "Commencer l'édition" at bounding box center [710, 387] width 76 height 15
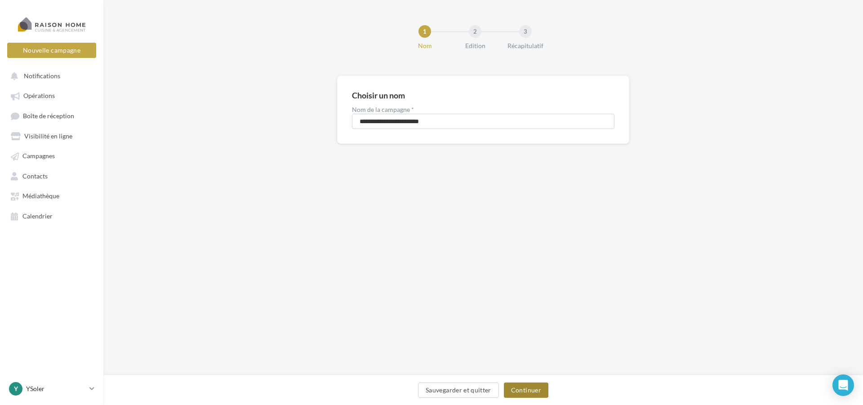
click at [525, 389] on button "Continuer" at bounding box center [526, 390] width 45 height 15
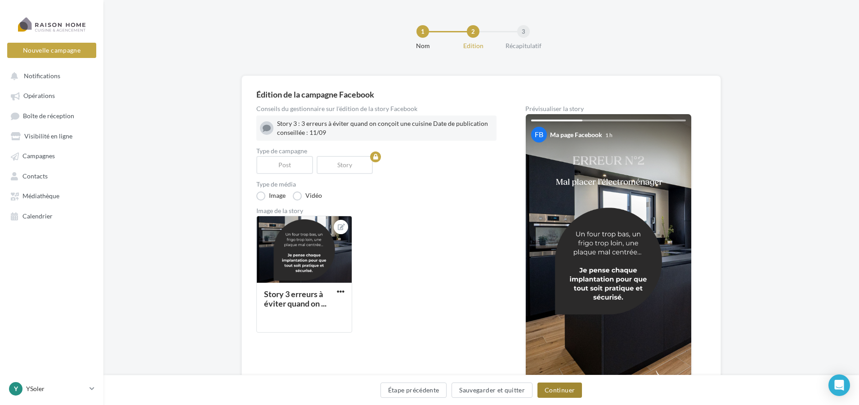
click at [549, 389] on button "Continuer" at bounding box center [559, 390] width 45 height 15
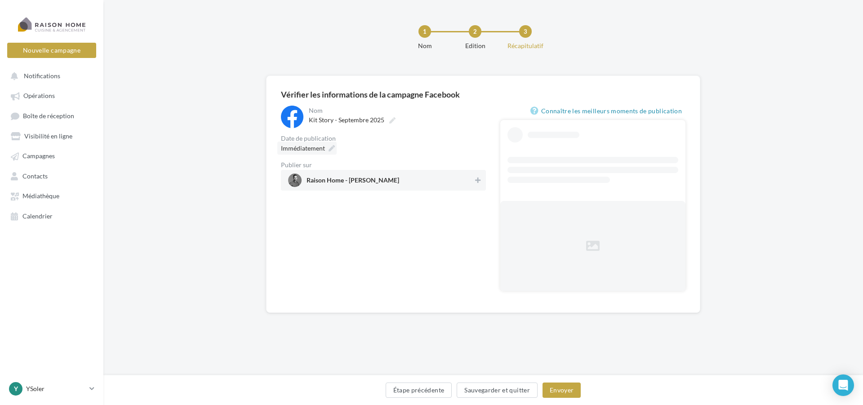
click at [325, 148] on div "Immédiatement" at bounding box center [306, 148] width 59 height 13
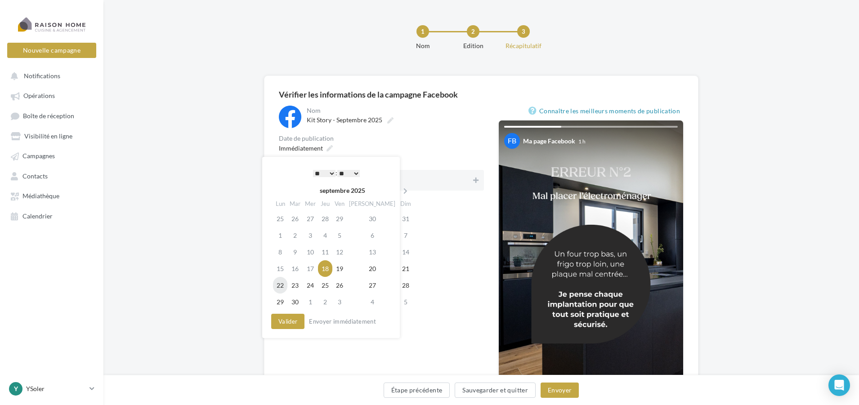
click at [283, 286] on td "22" at bounding box center [280, 285] width 14 height 17
click at [326, 172] on select "* * * * * * * * * * ** ** ** ** ** ** ** ** ** ** ** ** ** **" at bounding box center [322, 173] width 22 height 7
click at [353, 172] on select "** ** ** ** ** **" at bounding box center [346, 173] width 22 height 7
click at [289, 318] on button "Valider" at bounding box center [285, 321] width 33 height 15
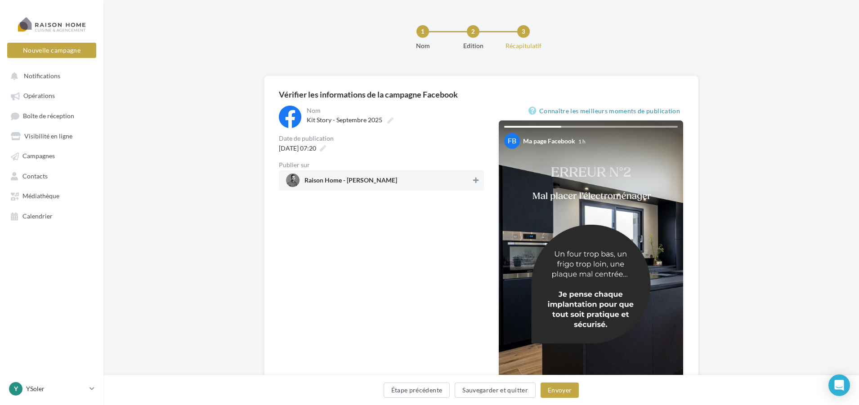
click at [477, 181] on icon at bounding box center [475, 180] width 5 height 6
click at [553, 389] on button "Envoyer" at bounding box center [559, 390] width 38 height 15
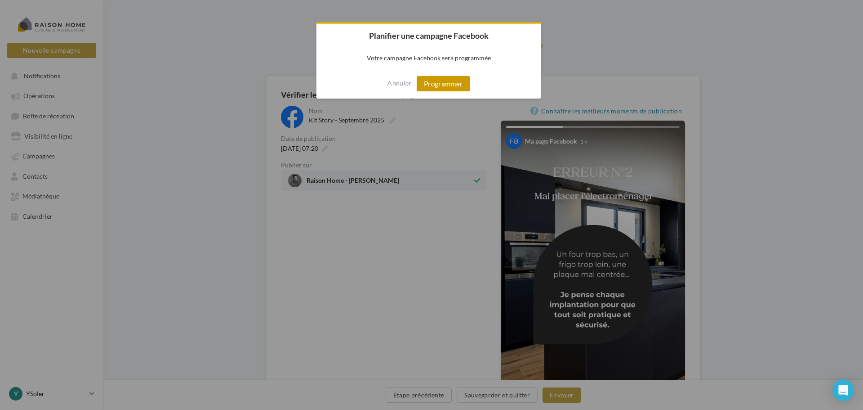
click at [459, 85] on button "Programmer" at bounding box center [444, 83] width 54 height 15
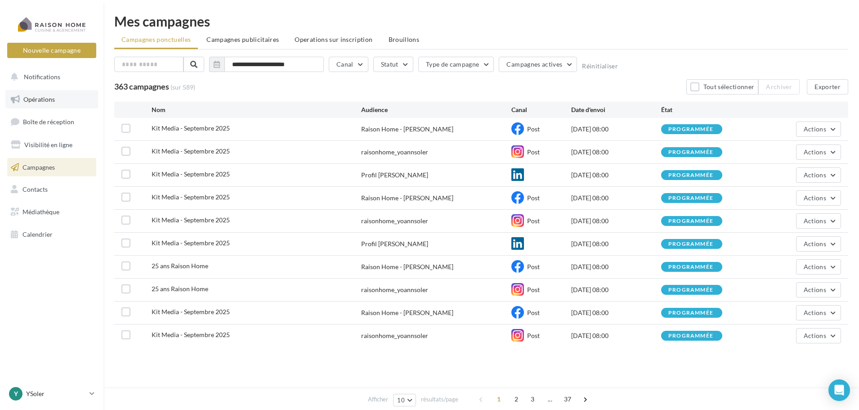
click at [33, 94] on link "Opérations" at bounding box center [51, 99] width 93 height 19
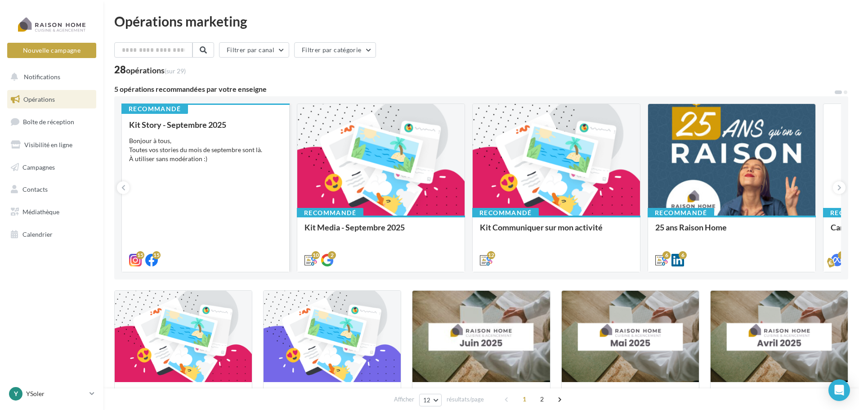
click at [166, 149] on div "Bonjour à tous, Toutes vos stories du mois de septembre sont là. À utiliser san…" at bounding box center [205, 149] width 153 height 27
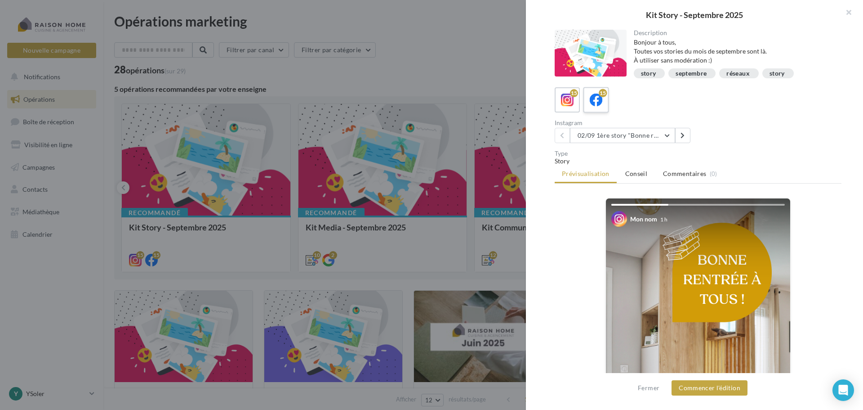
click at [602, 98] on icon at bounding box center [596, 100] width 13 height 13
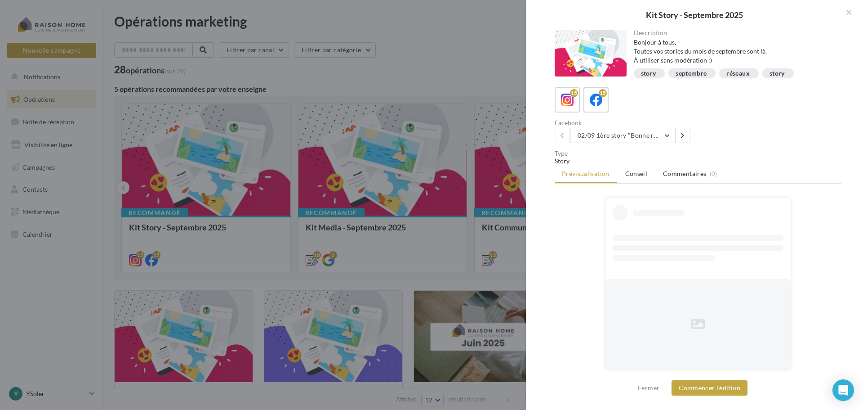
click at [668, 136] on button "02/09 1ère story "Bonne rentrée" Date de publication conseillée : 02/09" at bounding box center [622, 135] width 105 height 15
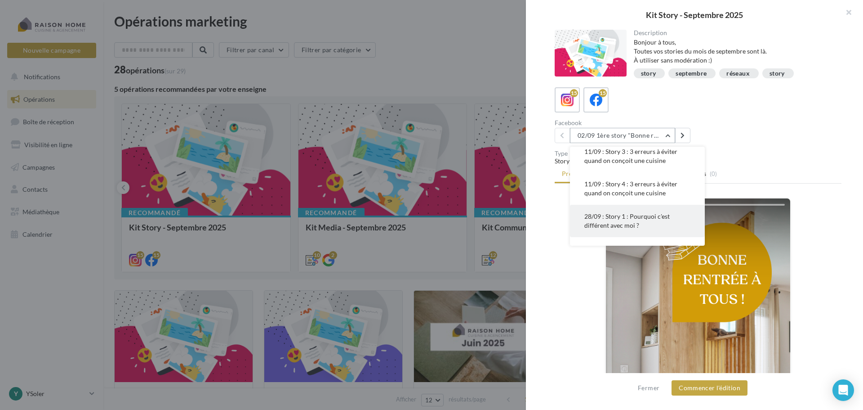
scroll to position [180, 0]
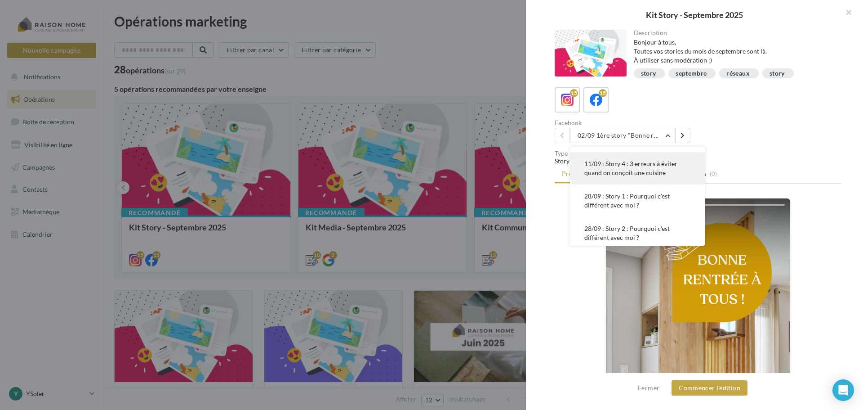
click at [614, 176] on span "11/09 : Story 4 : 3 erreurs à éviter quand on conçoit une cuisine" at bounding box center [631, 168] width 93 height 17
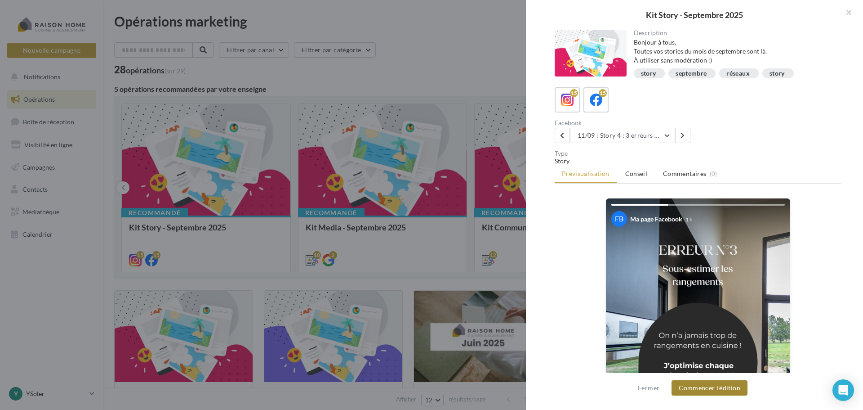
click at [695, 391] on button "Commencer l'édition" at bounding box center [710, 387] width 76 height 15
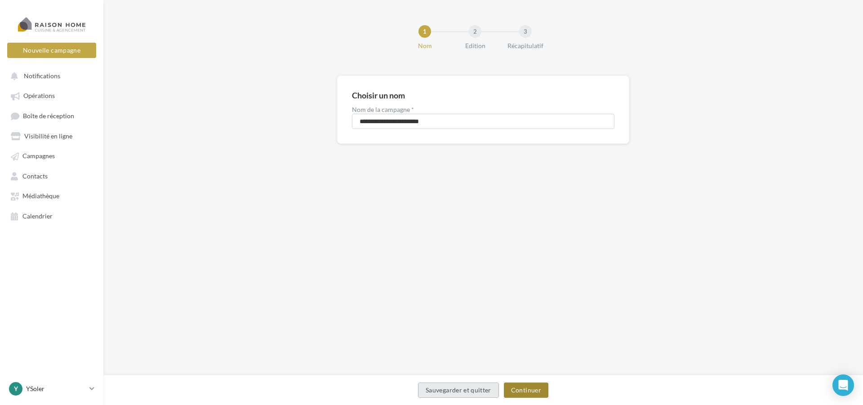
click at [522, 394] on button "Continuer" at bounding box center [526, 390] width 45 height 15
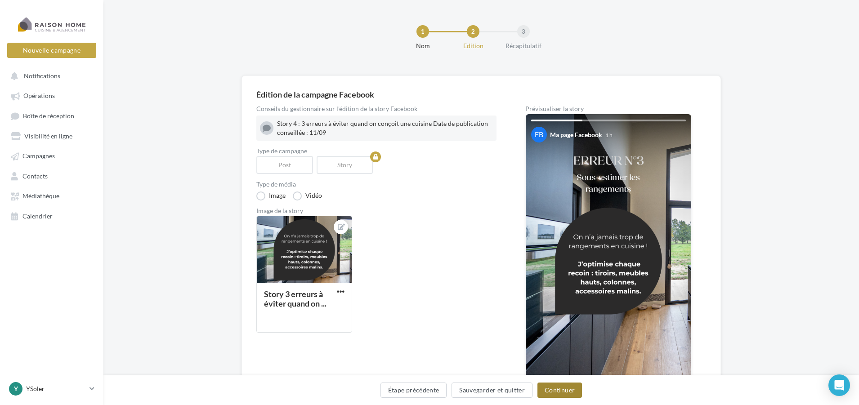
click at [539, 392] on button "Continuer" at bounding box center [559, 390] width 45 height 15
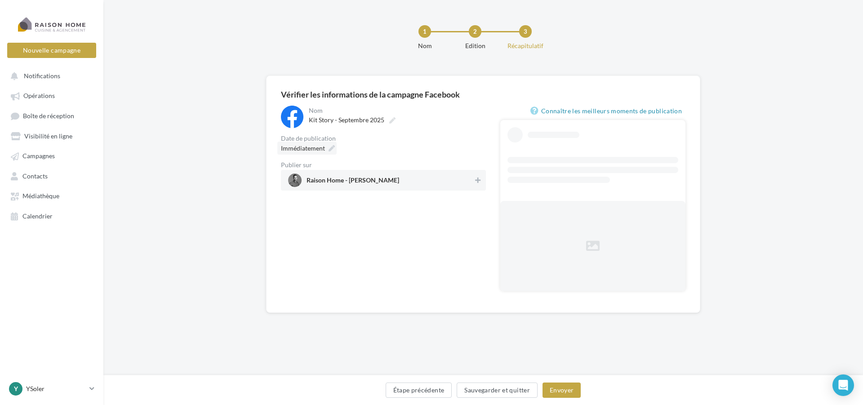
click at [325, 149] on div "Immédiatement" at bounding box center [306, 148] width 59 height 13
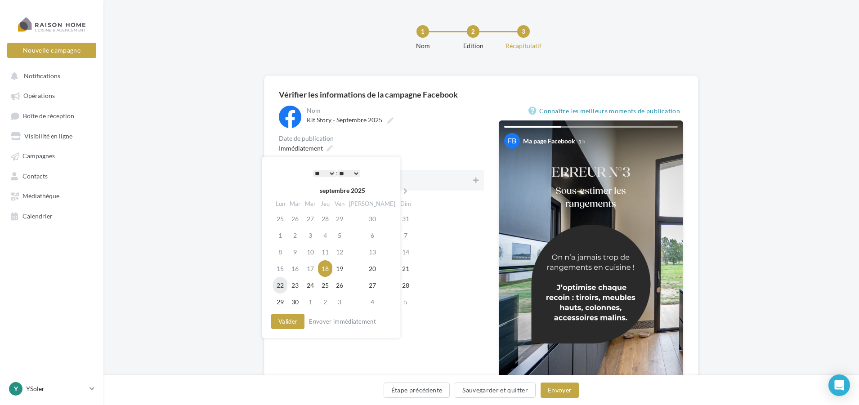
click at [281, 289] on td "22" at bounding box center [280, 285] width 14 height 17
click at [327, 173] on select "* * * * * * * * * * ** ** ** ** ** ** ** ** ** ** ** ** ** **" at bounding box center [322, 173] width 22 height 7
click at [354, 174] on select "** ** ** ** ** **" at bounding box center [346, 173] width 22 height 7
click at [288, 321] on button "Valider" at bounding box center [285, 321] width 33 height 15
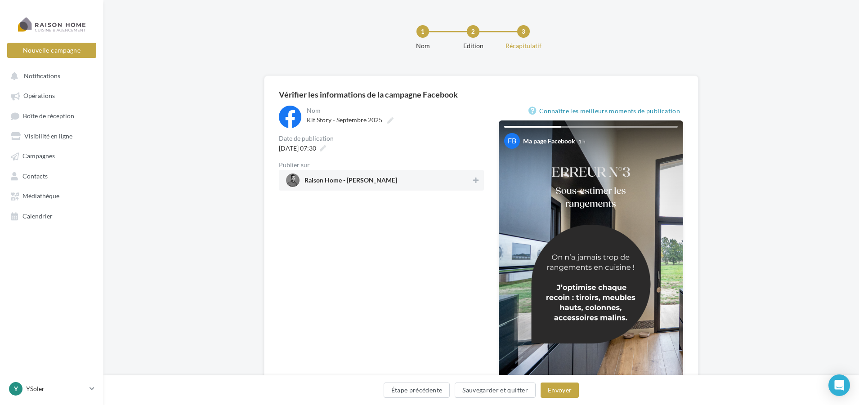
click at [451, 184] on span "Raison Home - [PERSON_NAME]" at bounding box center [378, 180] width 185 height 13
click at [547, 387] on button "Envoyer" at bounding box center [559, 390] width 38 height 15
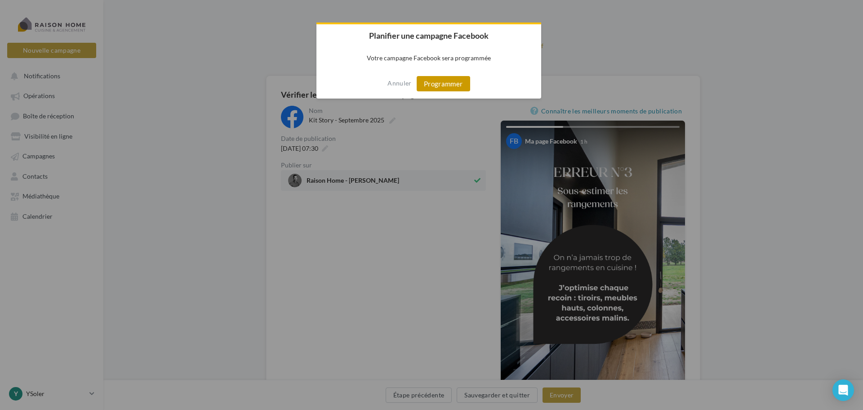
click at [448, 91] on button "Programmer" at bounding box center [444, 83] width 54 height 15
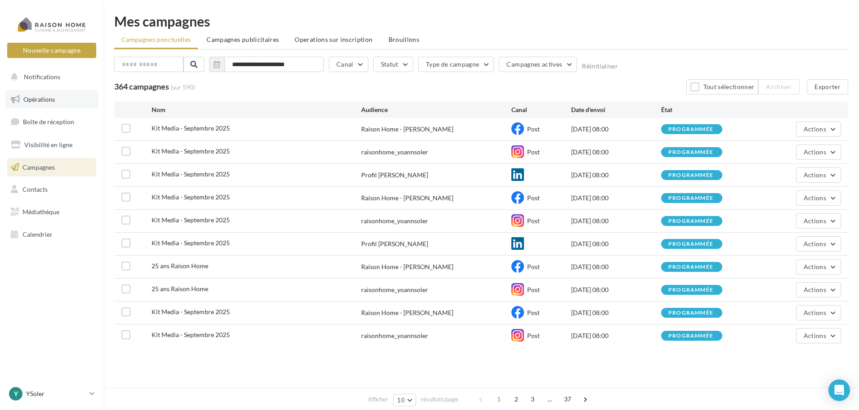
click at [37, 95] on span "Opérations" at bounding box center [38, 99] width 31 height 8
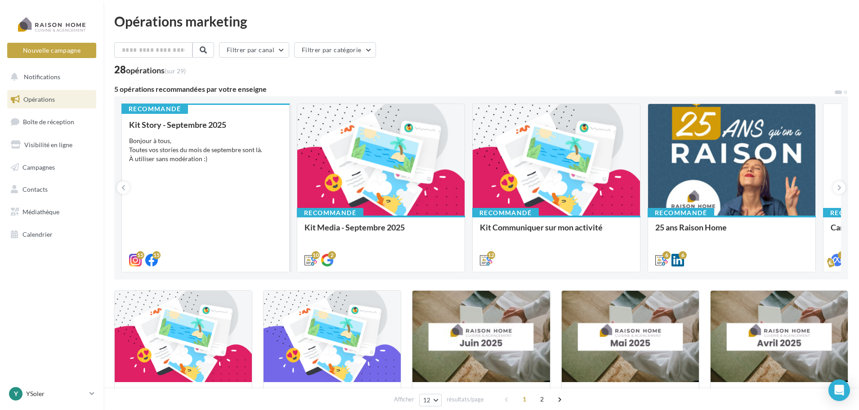
click at [188, 210] on div "Kit Story - Septembre 2025 Bonjour à tous, Toutes vos stories du mois de septem…" at bounding box center [205, 191] width 153 height 143
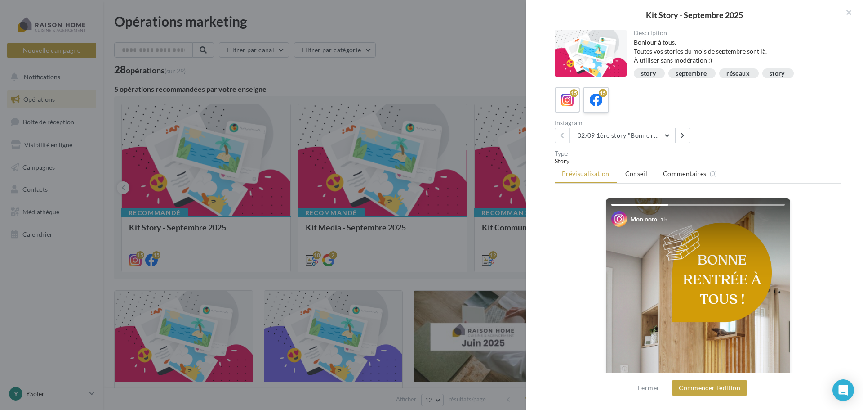
click at [597, 105] on icon at bounding box center [596, 100] width 13 height 13
click at [670, 132] on button "02/09 1ère story "Bonne rentrée" Date de publication conseillée : 02/09" at bounding box center [622, 135] width 105 height 15
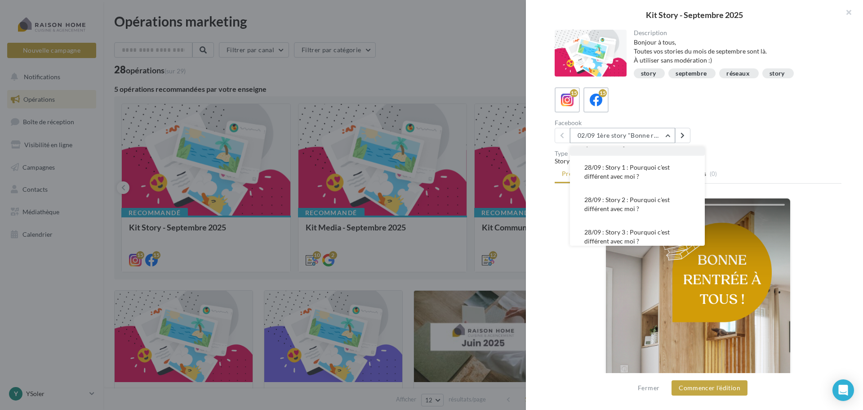
scroll to position [225, 0]
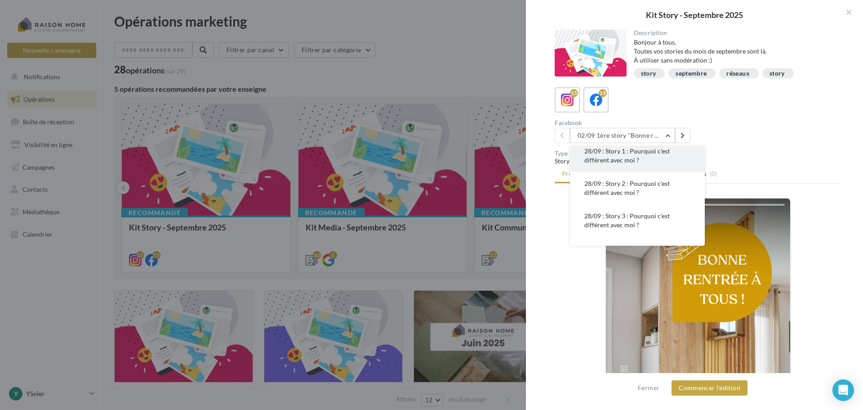
click at [656, 172] on button "28/09 : Story 1 : Pourquoi c'est différent avec moi ?" at bounding box center [637, 155] width 135 height 32
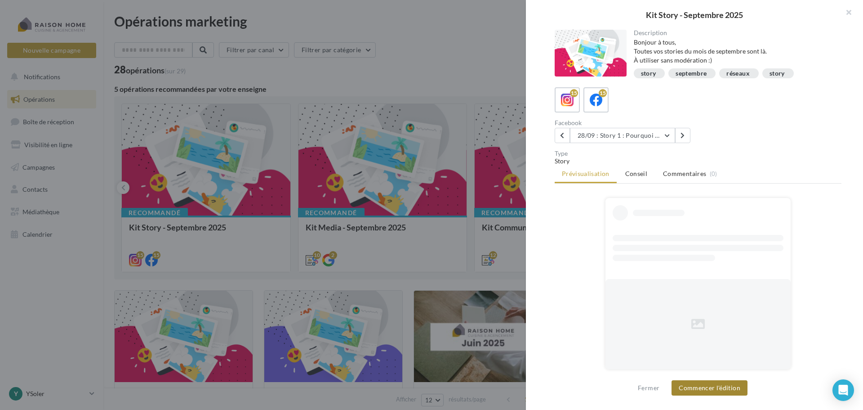
click at [697, 384] on button "Commencer l'édition" at bounding box center [710, 387] width 76 height 15
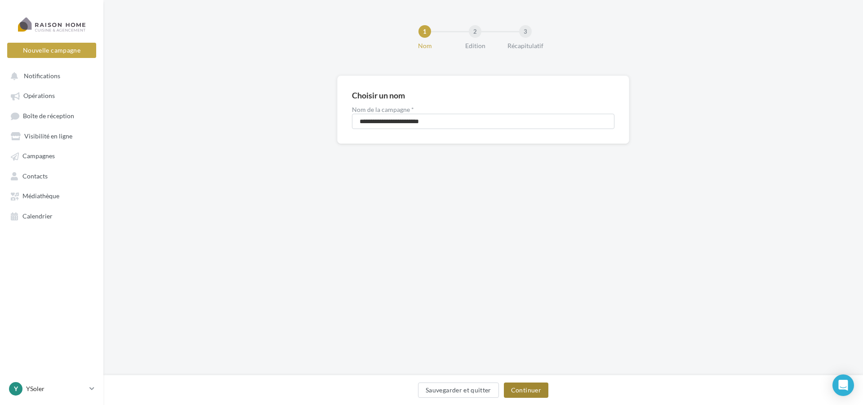
click at [526, 387] on button "Continuer" at bounding box center [526, 390] width 45 height 15
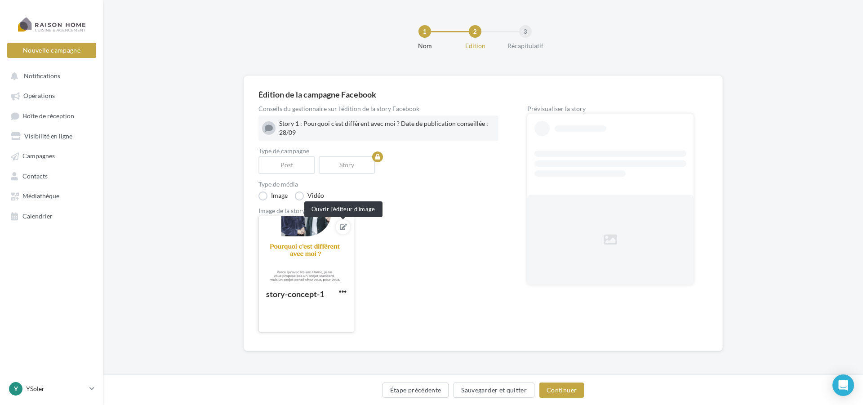
click at [343, 225] on icon at bounding box center [343, 227] width 7 height 6
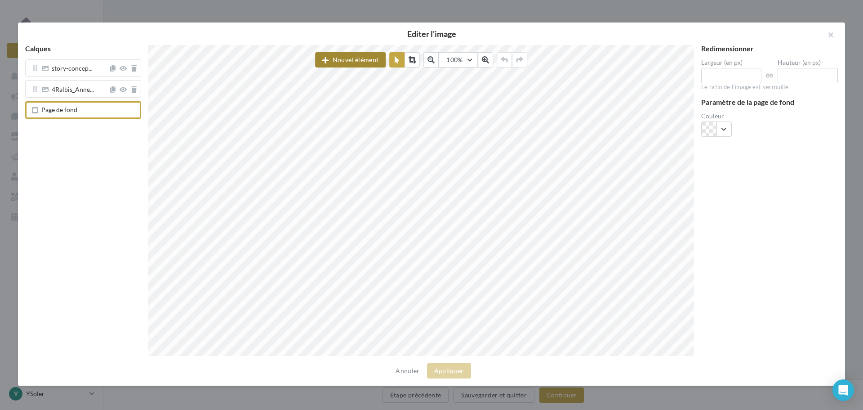
click at [364, 59] on button "Nouvel élément" at bounding box center [350, 59] width 71 height 15
click at [348, 103] on div "Image" at bounding box center [360, 104] width 61 height 9
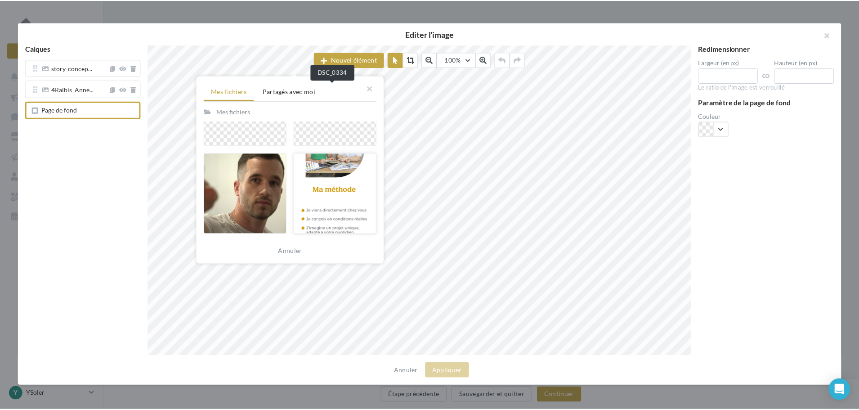
scroll to position [180, 0]
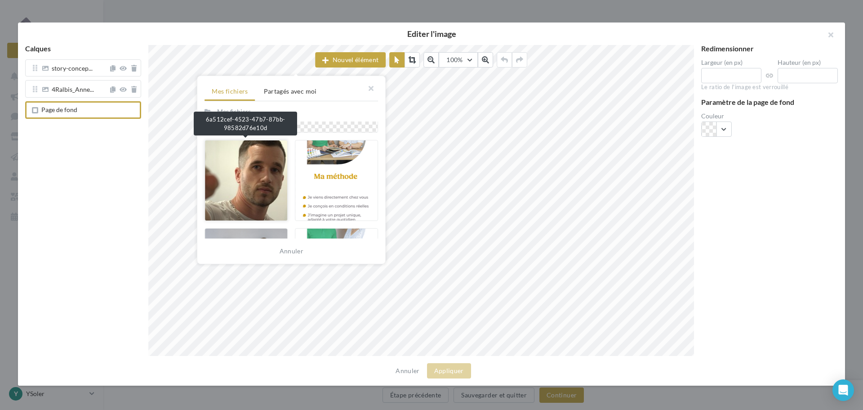
click at [272, 175] on div at bounding box center [246, 180] width 83 height 81
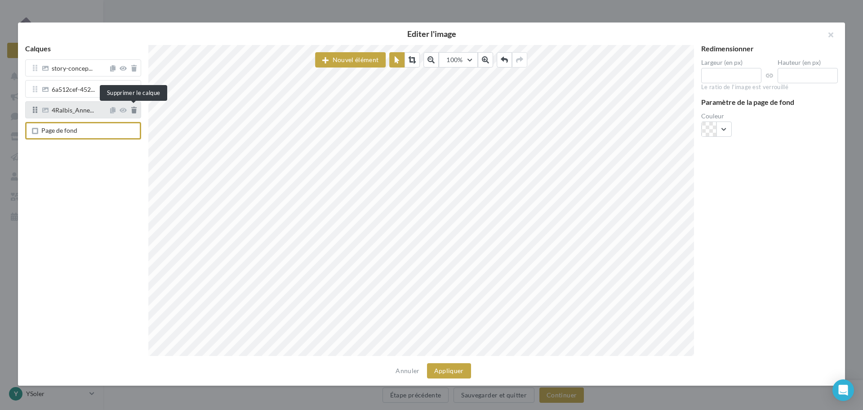
click at [133, 111] on icon at bounding box center [133, 110] width 5 height 6
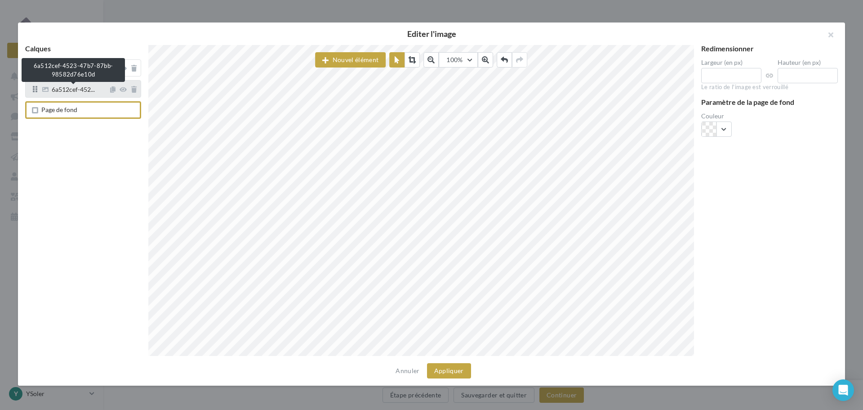
click at [76, 89] on span "6a512cef-452..." at bounding box center [73, 90] width 43 height 8
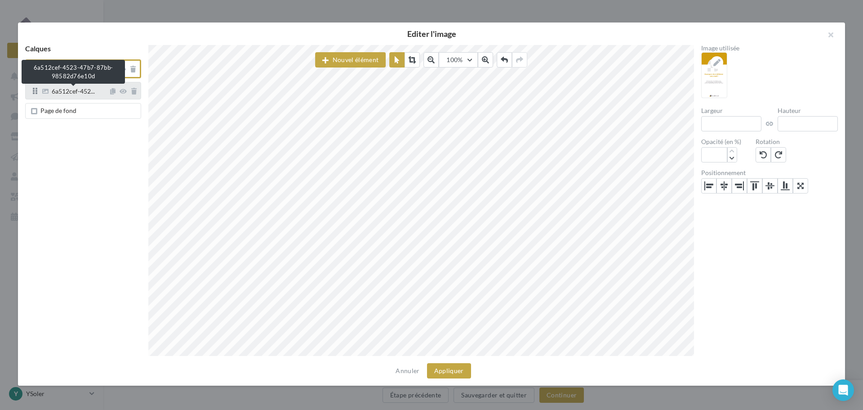
click at [83, 89] on span "6a512cef-452..." at bounding box center [73, 92] width 43 height 8
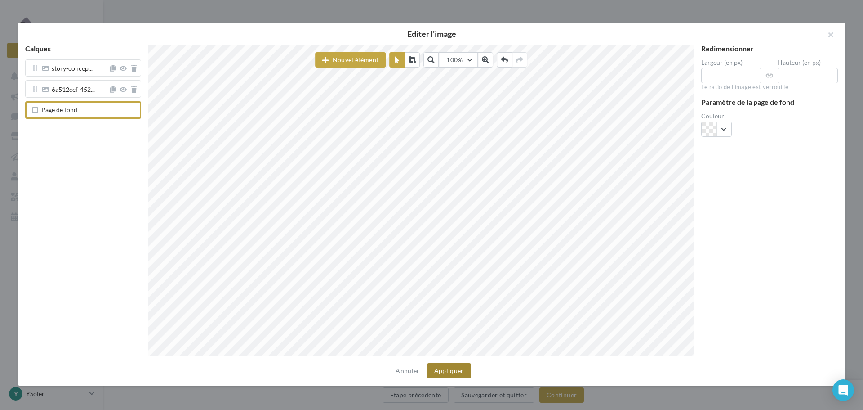
click at [455, 369] on button "Appliquer" at bounding box center [449, 370] width 44 height 15
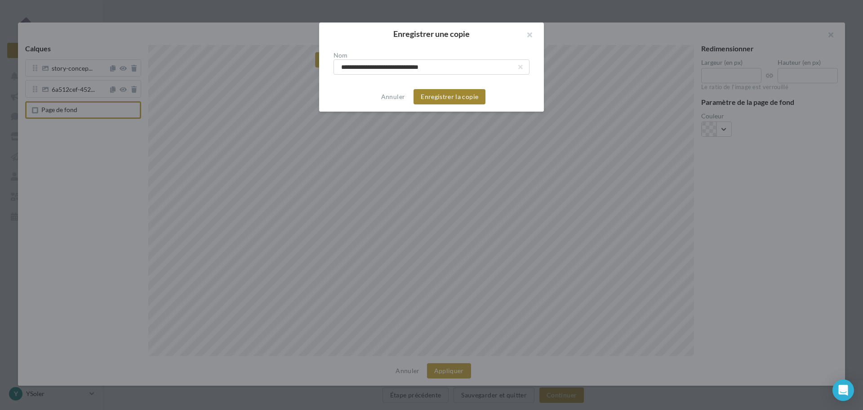
click at [460, 91] on button "Enregistrer la copie" at bounding box center [450, 96] width 72 height 15
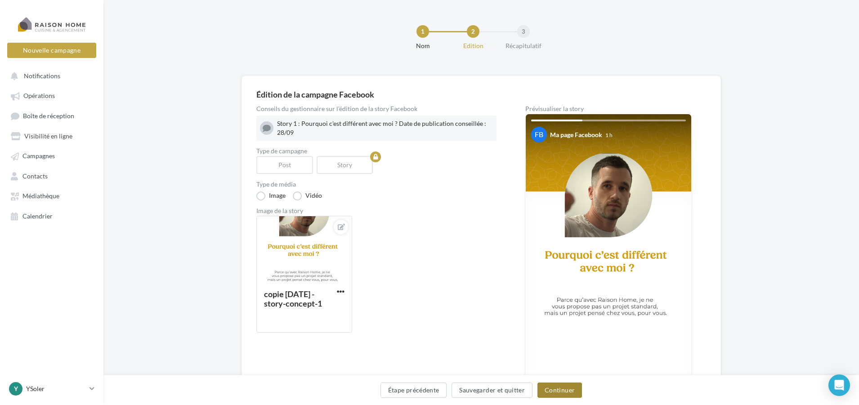
click at [556, 394] on button "Continuer" at bounding box center [559, 390] width 45 height 15
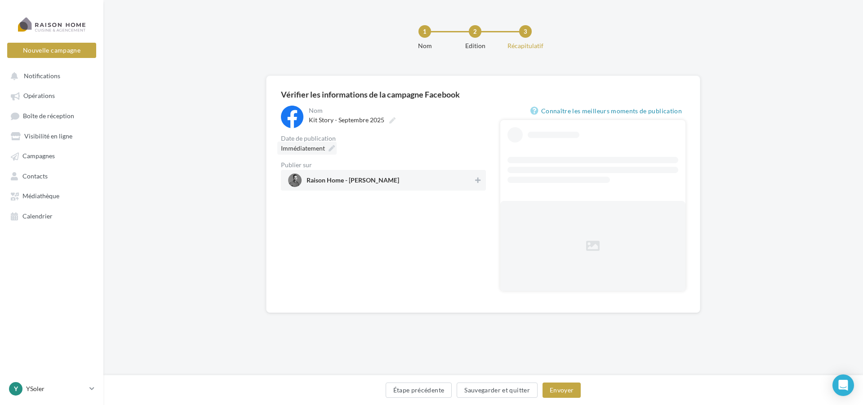
click at [307, 148] on span "Immédiatement" at bounding box center [303, 148] width 44 height 8
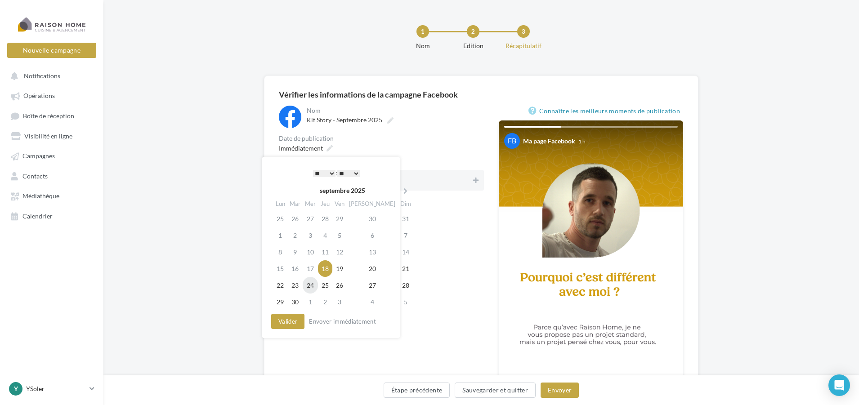
click at [314, 287] on td "24" at bounding box center [310, 285] width 15 height 17
click at [329, 171] on select "* * * * * * * * * * ** ** ** ** ** ** ** ** ** ** ** ** ** **" at bounding box center [322, 173] width 22 height 7
click at [283, 327] on button "Valider" at bounding box center [285, 321] width 33 height 15
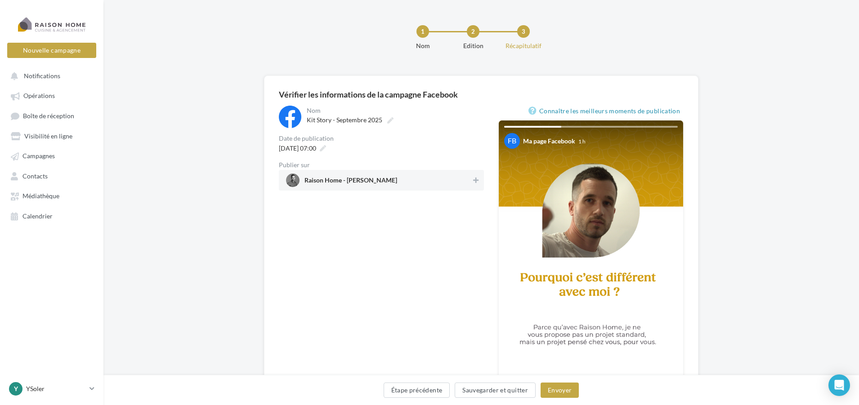
click at [430, 171] on div "Raison Home - [PERSON_NAME]" at bounding box center [381, 180] width 205 height 21
click at [555, 392] on button "Envoyer" at bounding box center [559, 390] width 38 height 15
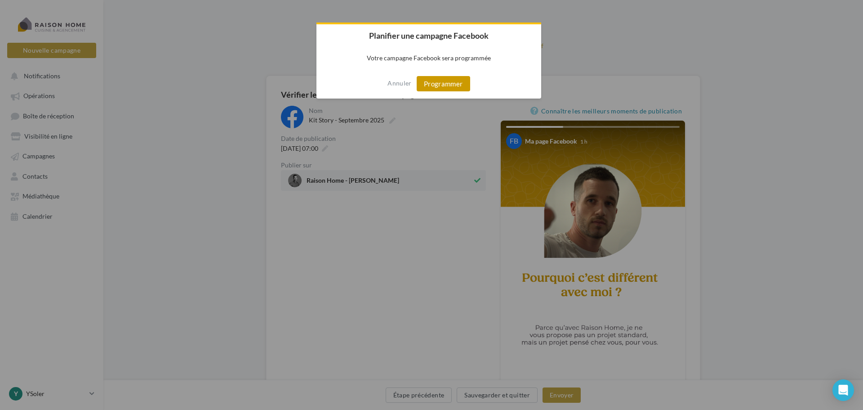
click at [434, 85] on button "Programmer" at bounding box center [444, 83] width 54 height 15
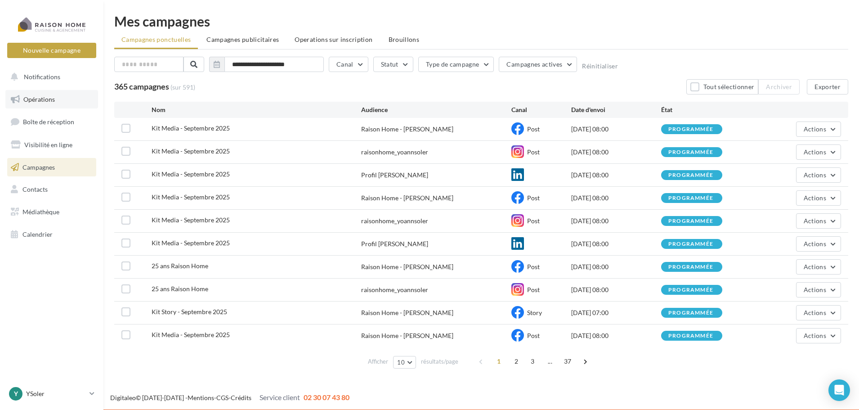
click at [44, 98] on span "Opérations" at bounding box center [38, 99] width 31 height 8
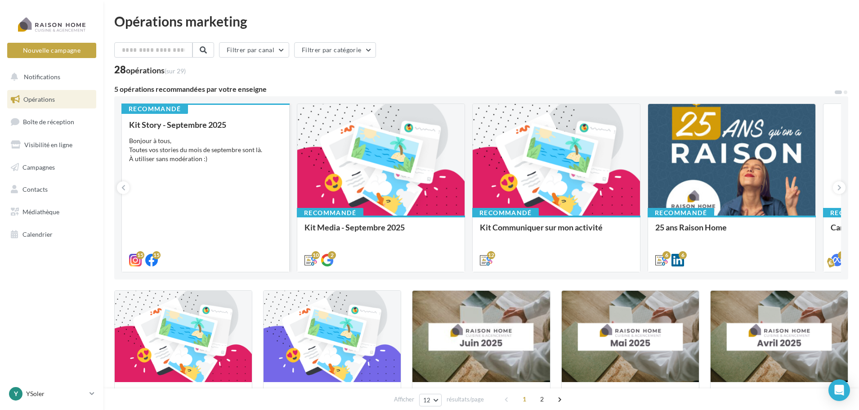
click at [201, 156] on div "Bonjour à tous, Toutes vos stories du mois de septembre sont là. À utiliser san…" at bounding box center [205, 149] width 153 height 27
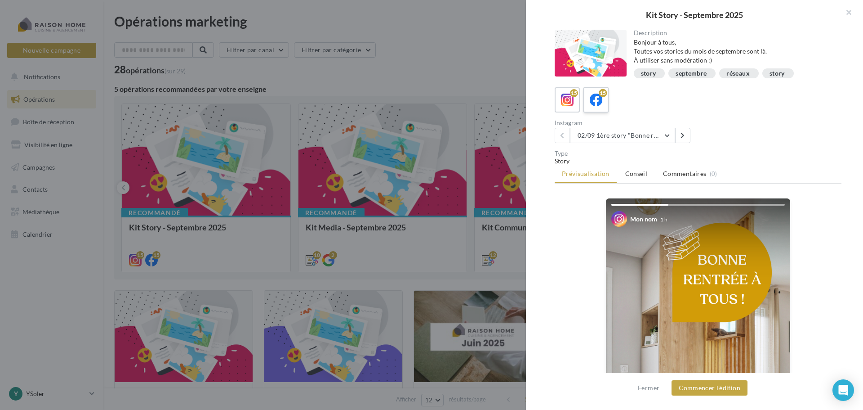
click at [591, 104] on icon at bounding box center [596, 100] width 13 height 13
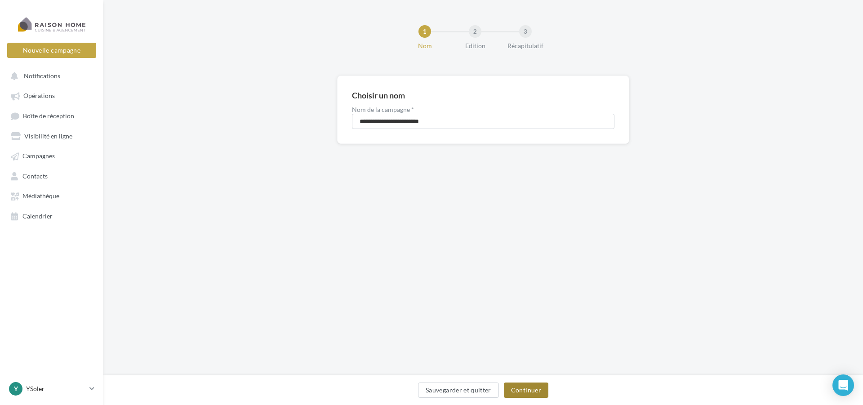
click at [525, 384] on button "Continuer" at bounding box center [526, 390] width 45 height 15
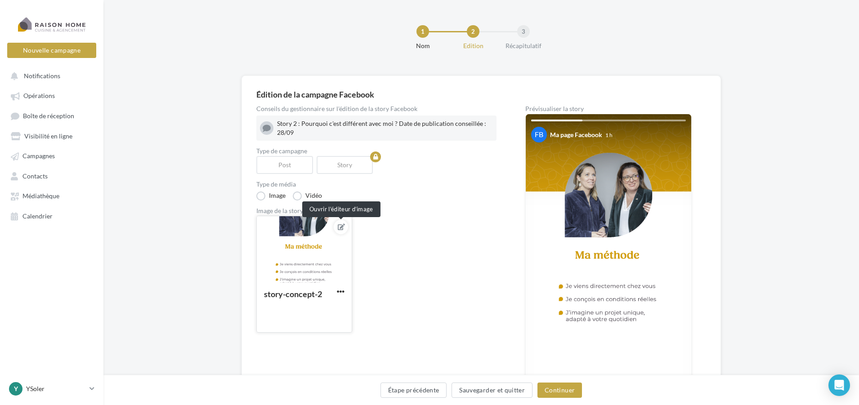
click at [341, 226] on icon at bounding box center [341, 227] width 7 height 6
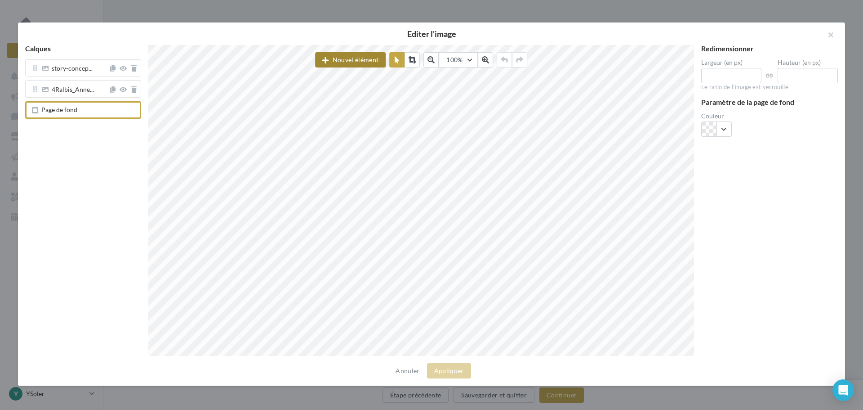
click at [370, 59] on button "Nouvel élément" at bounding box center [350, 59] width 71 height 15
click at [360, 102] on div "Image" at bounding box center [360, 104] width 61 height 9
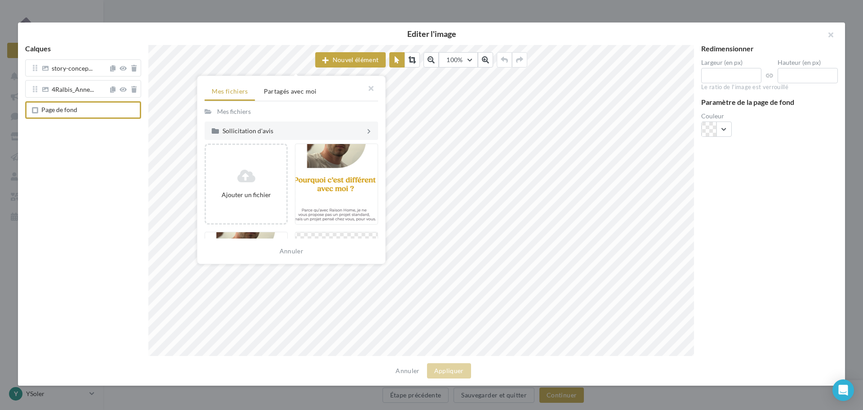
click at [295, 81] on div "Mes fichiers Partagés avec moi Mes fichiers" at bounding box center [291, 98] width 188 height 45
click at [292, 86] on li "Partagés avec moi" at bounding box center [290, 91] width 67 height 16
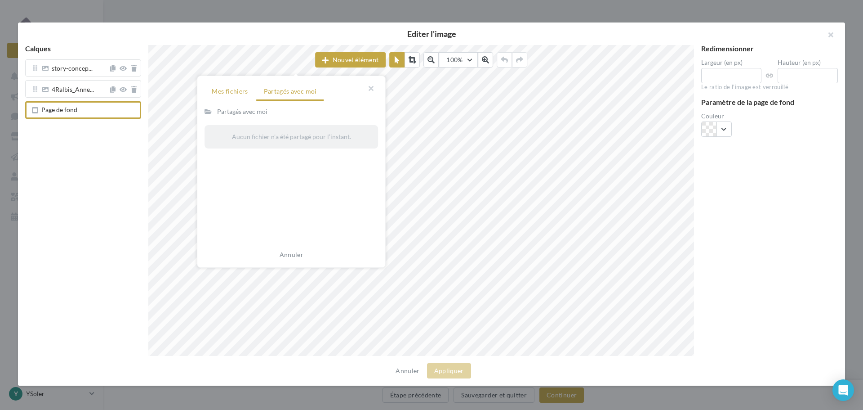
click at [231, 88] on span "Mes fichiers" at bounding box center [230, 91] width 36 height 8
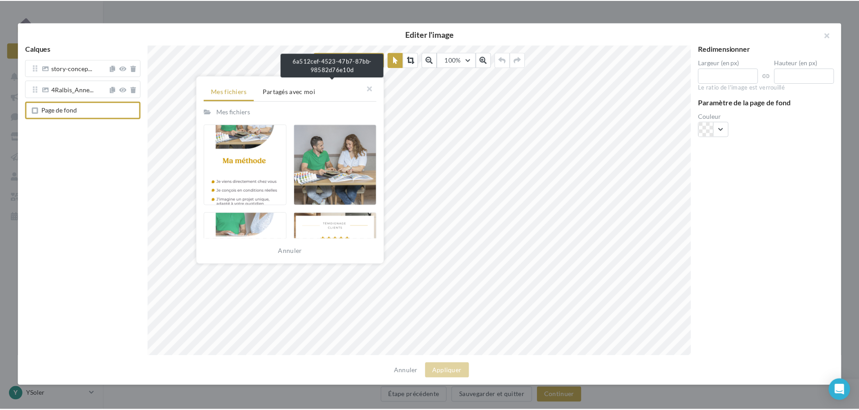
scroll to position [315, 0]
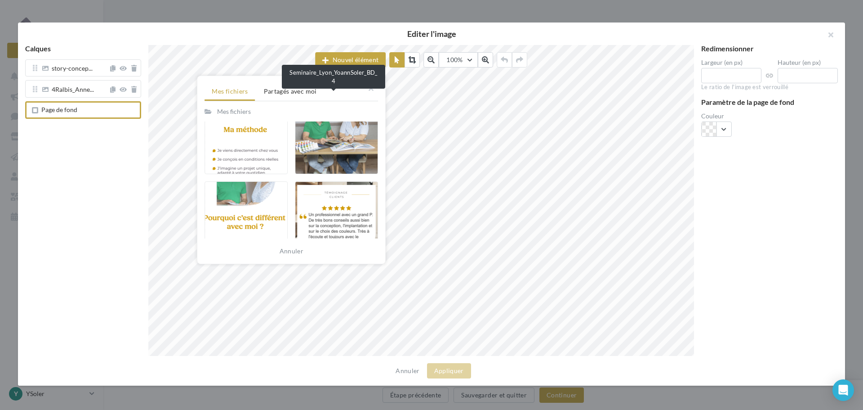
click at [330, 157] on div at bounding box center [336, 133] width 83 height 81
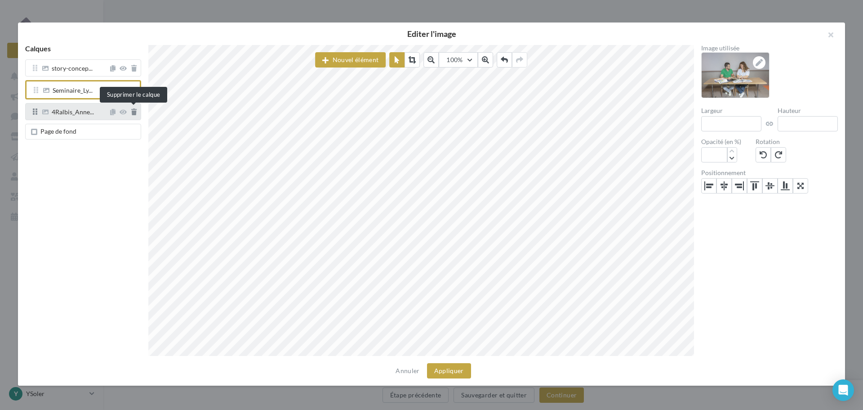
click at [134, 111] on icon at bounding box center [133, 112] width 5 height 6
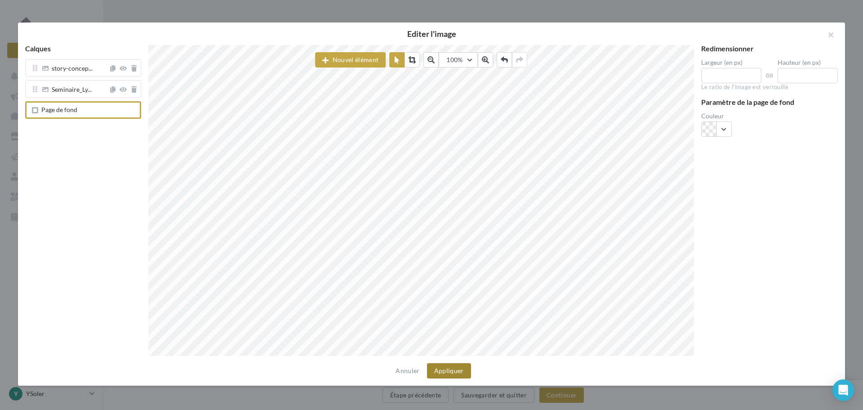
click at [439, 374] on button "Appliquer" at bounding box center [449, 370] width 44 height 15
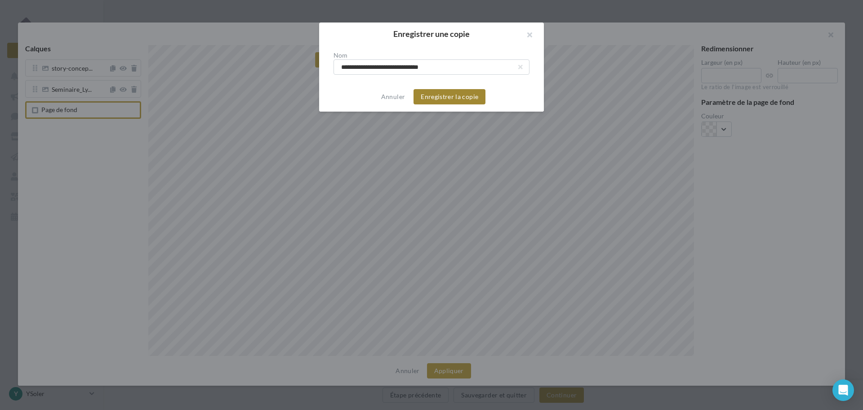
click at [459, 96] on button "Enregistrer la copie" at bounding box center [450, 96] width 72 height 15
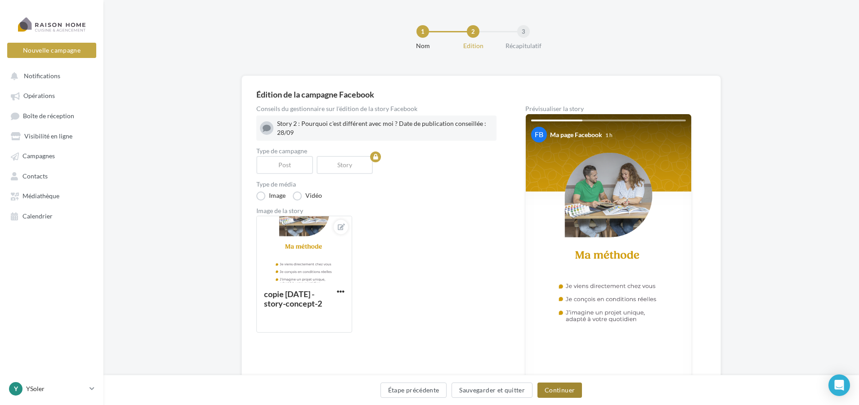
click at [561, 393] on button "Continuer" at bounding box center [559, 390] width 45 height 15
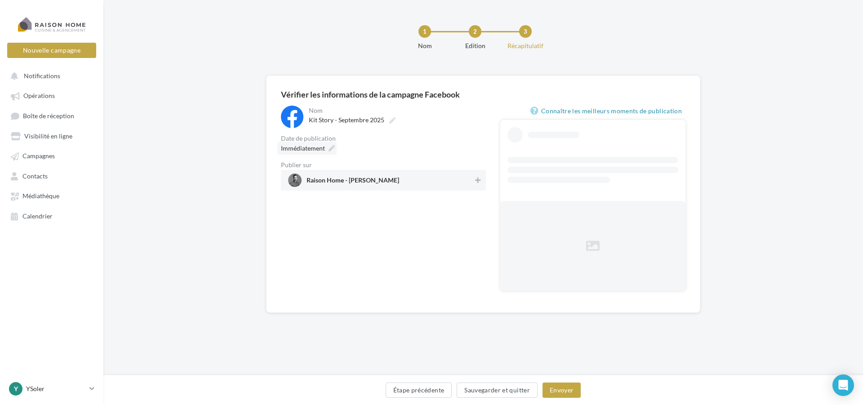
click at [318, 152] on span "Immédiatement" at bounding box center [303, 148] width 44 height 8
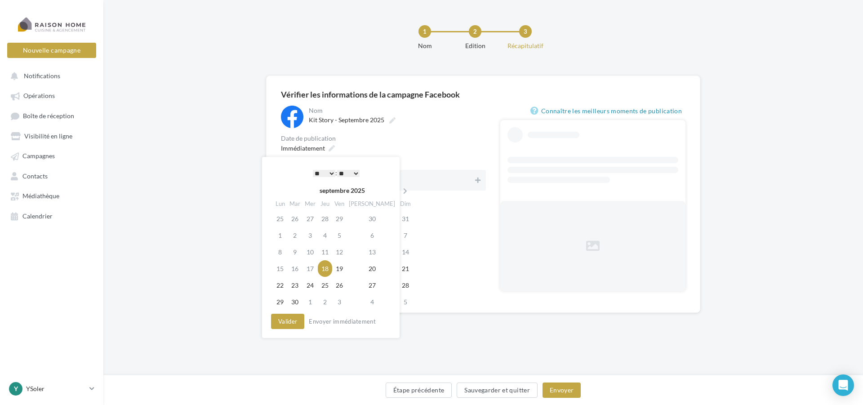
click at [328, 172] on select "* * * * * * * * * * ** ** ** ** ** ** ** ** ** ** ** ** ** **" at bounding box center [324, 173] width 22 height 7
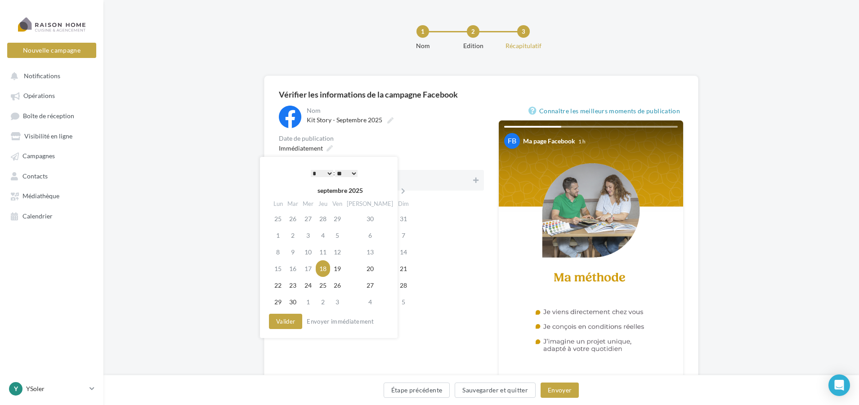
click at [353, 173] on select "** ** ** ** ** **" at bounding box center [346, 173] width 22 height 7
click at [309, 286] on td "24" at bounding box center [307, 285] width 15 height 17
click at [284, 321] on button "Valider" at bounding box center [285, 321] width 33 height 15
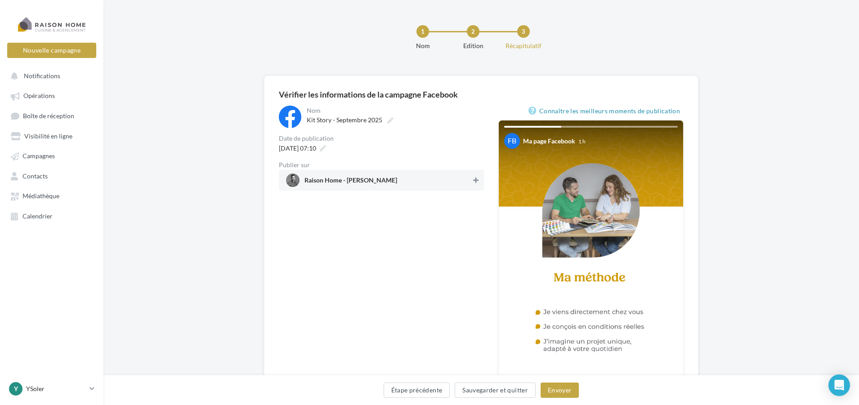
click at [474, 183] on icon at bounding box center [475, 180] width 5 height 6
click at [549, 393] on button "Envoyer" at bounding box center [559, 390] width 38 height 15
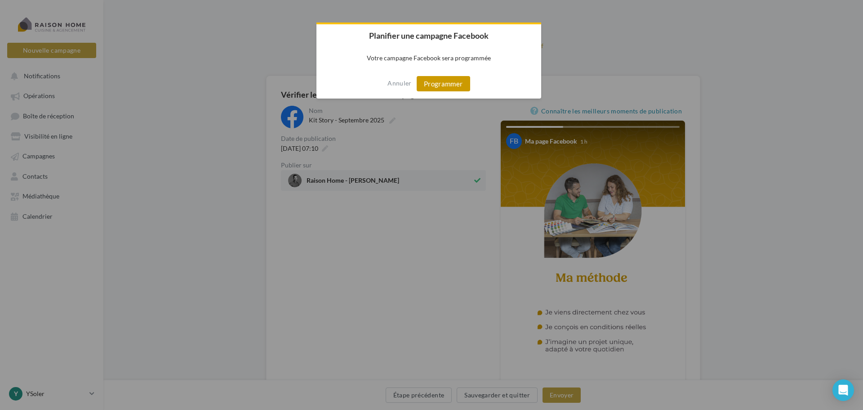
click at [448, 80] on button "Programmer" at bounding box center [444, 83] width 54 height 15
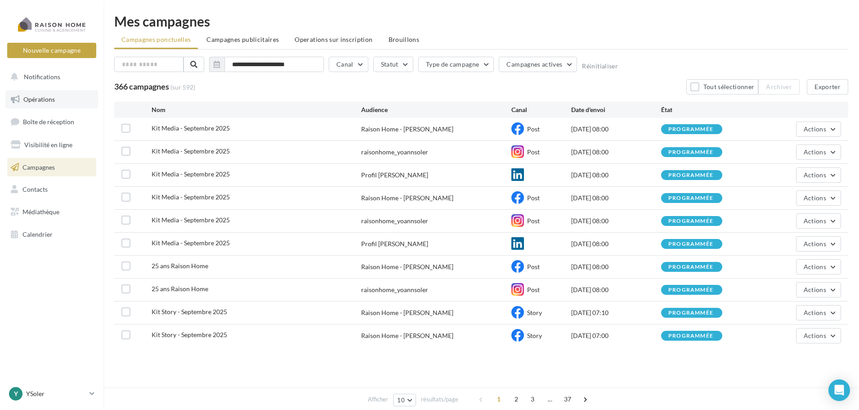
click at [41, 101] on span "Opérations" at bounding box center [38, 99] width 31 height 8
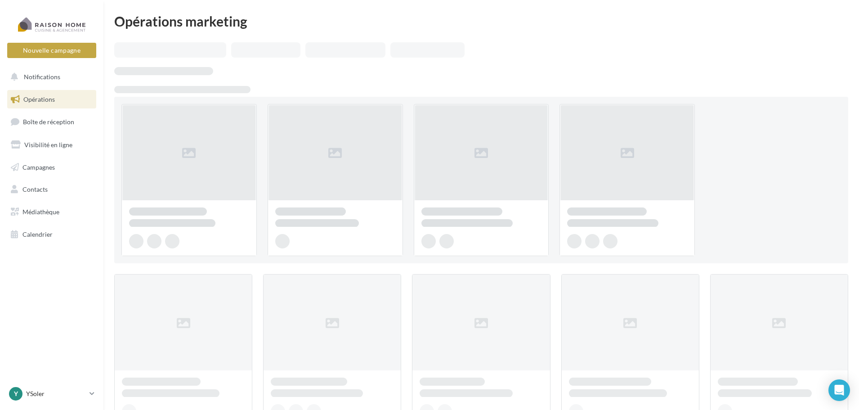
click at [203, 183] on div at bounding box center [188, 180] width 135 height 152
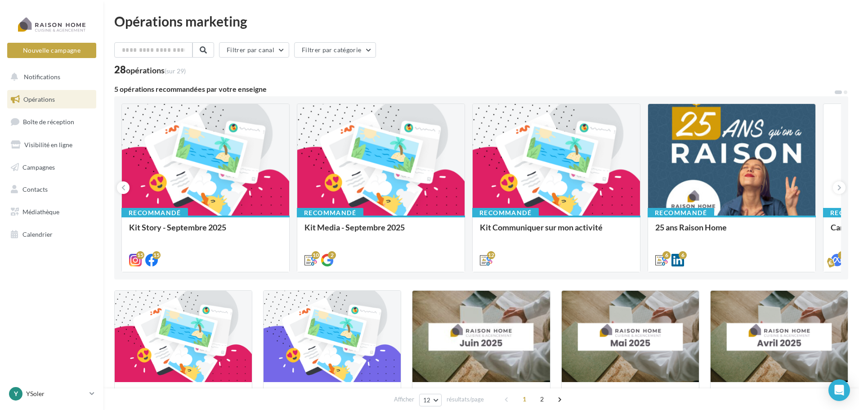
click at [203, 223] on div "Kit Story - [DATE] Bonjour à tous, Toutes vos stories du mois de septembre sont…" at bounding box center [205, 243] width 153 height 41
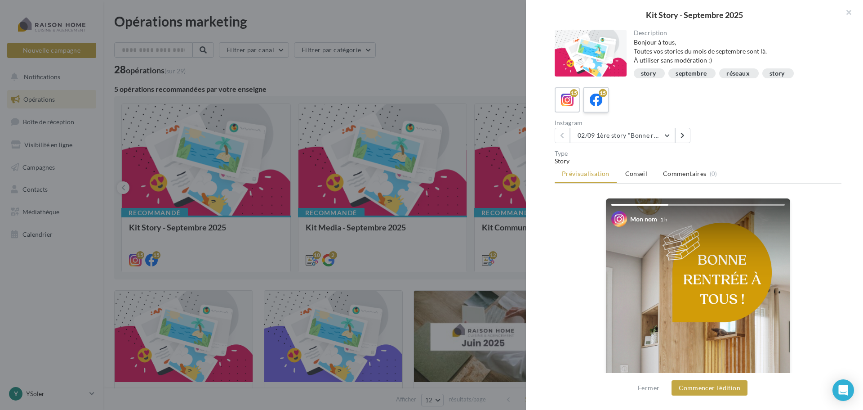
click at [594, 99] on icon at bounding box center [596, 100] width 13 height 13
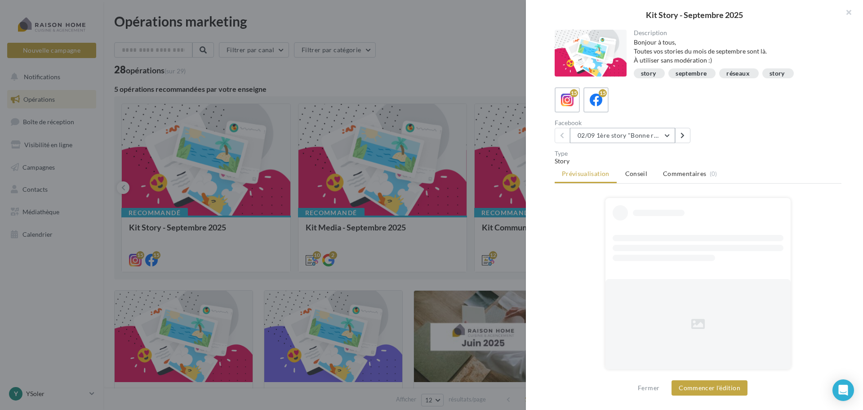
click at [672, 134] on button "02/09 1ère story "Bonne rentrée" Date de publication conseillée : 02/09" at bounding box center [622, 135] width 105 height 15
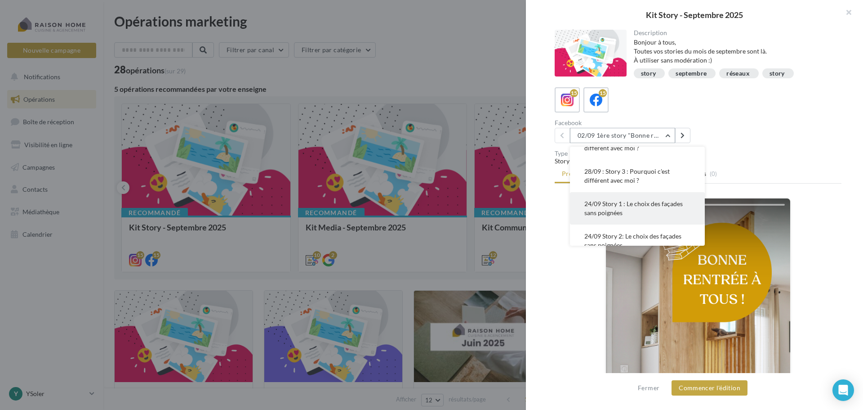
scroll to position [270, 0]
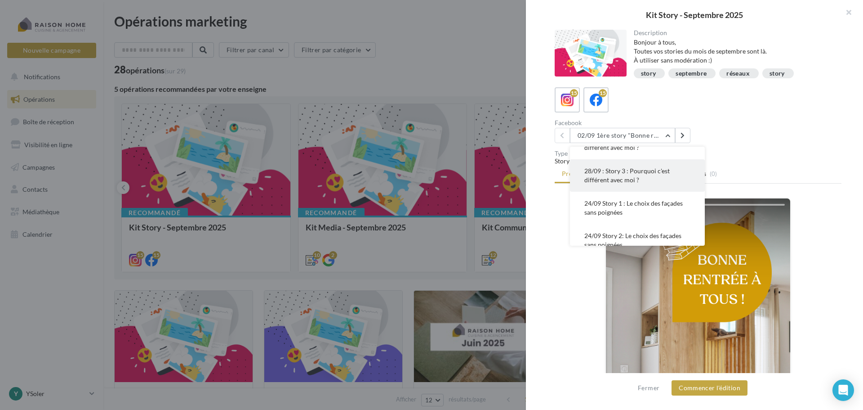
click at [627, 183] on span "28/09 : Story 3 : Pourquoi c'est différent avec moi ?" at bounding box center [627, 175] width 85 height 17
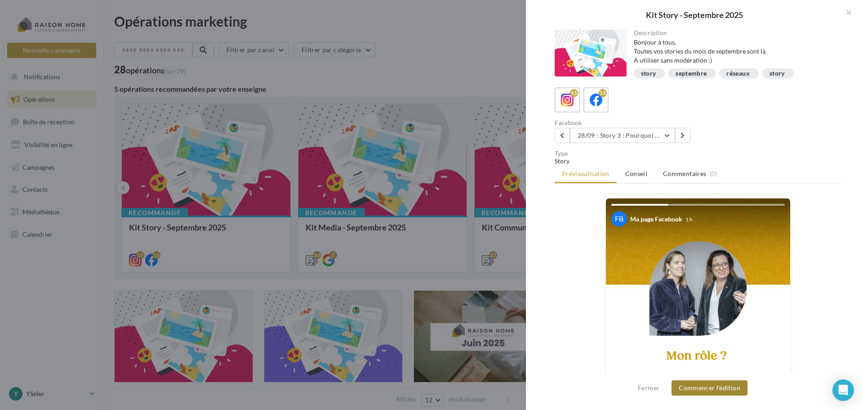
click at [717, 392] on button "Commencer l'édition" at bounding box center [710, 387] width 76 height 15
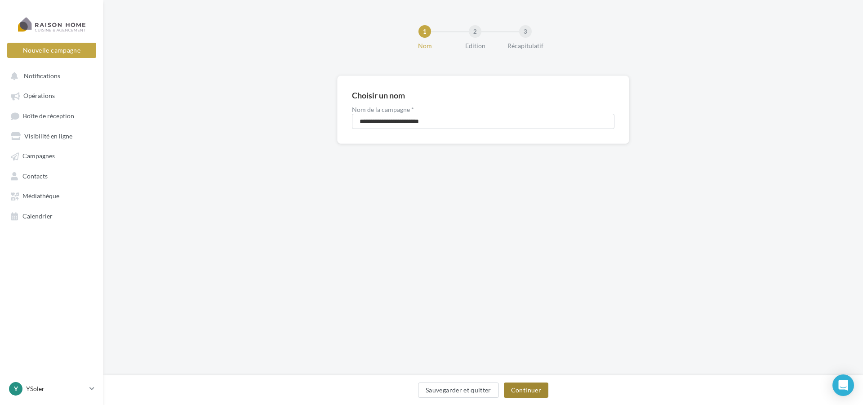
click at [514, 395] on button "Continuer" at bounding box center [526, 390] width 45 height 15
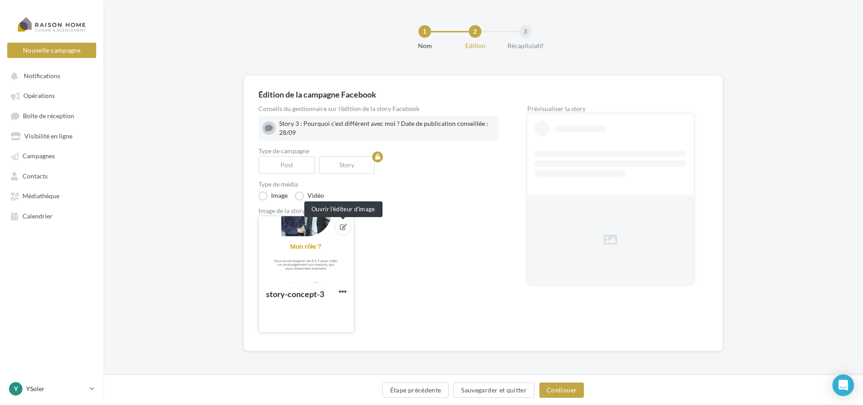
click at [342, 226] on icon at bounding box center [343, 227] width 7 height 6
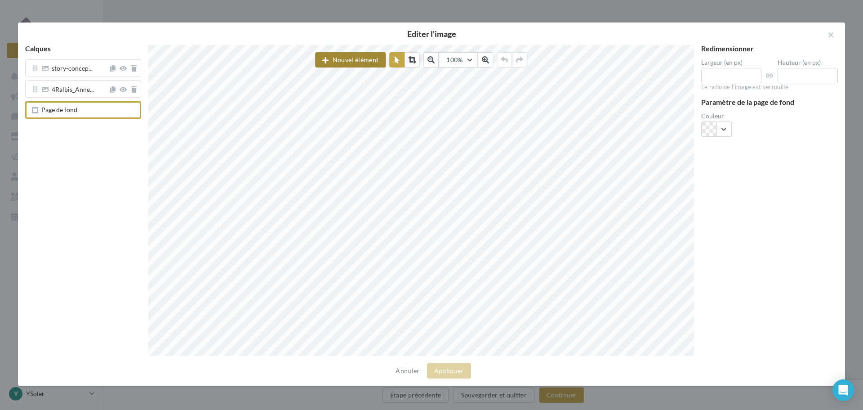
click at [347, 60] on button "Nouvel élément" at bounding box center [350, 59] width 71 height 15
click at [356, 109] on button "Image" at bounding box center [360, 104] width 90 height 23
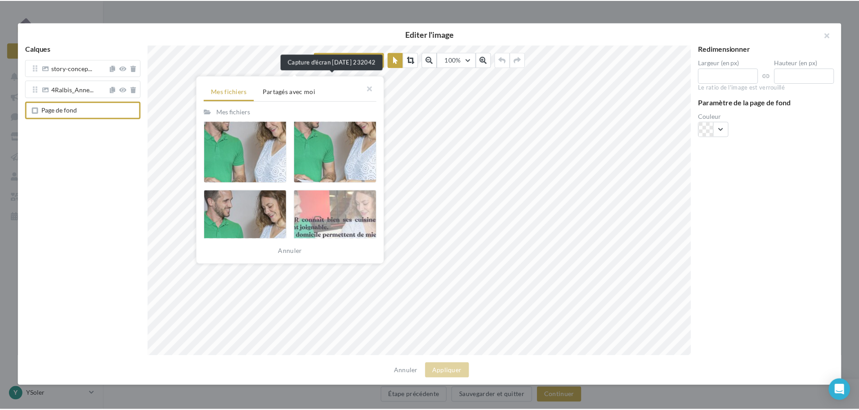
scroll to position [944, 0]
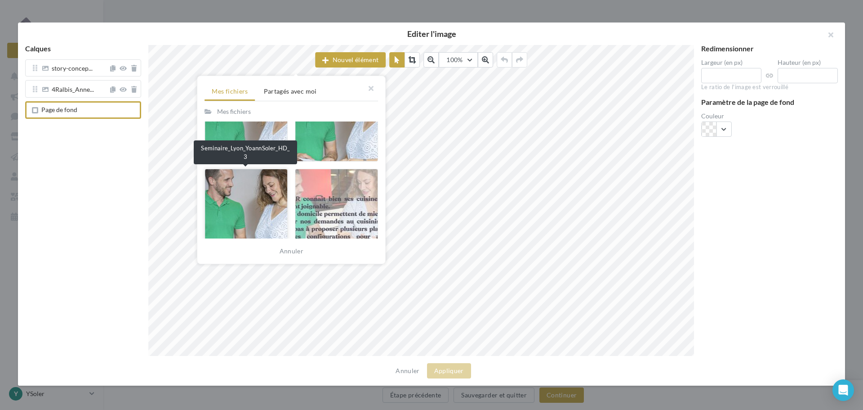
click at [267, 179] on div at bounding box center [246, 209] width 83 height 81
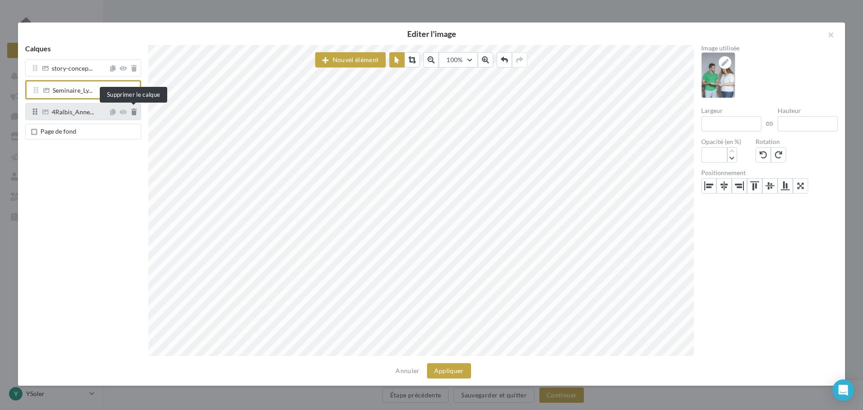
click at [135, 113] on icon at bounding box center [133, 112] width 5 height 6
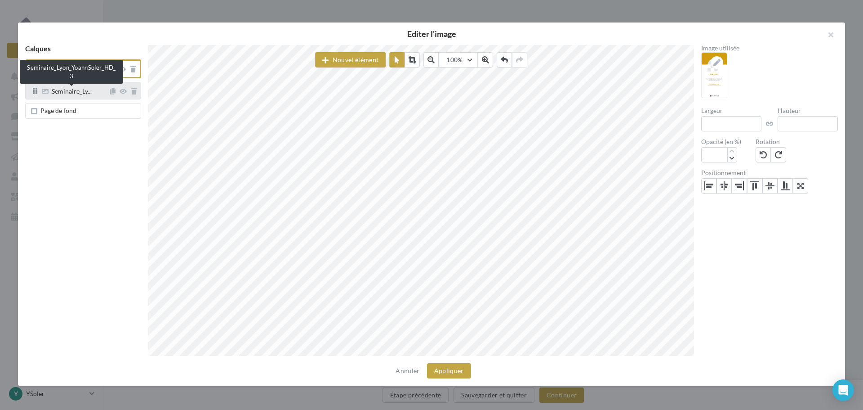
click at [82, 90] on span "Seminaire_Ly..." at bounding box center [72, 92] width 40 height 8
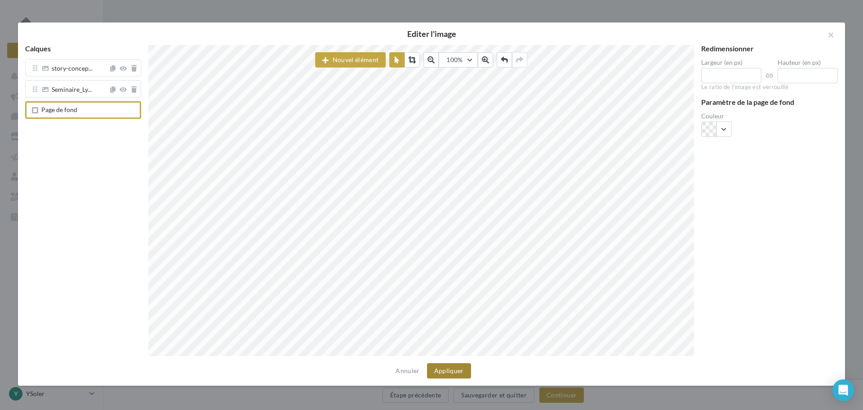
click at [466, 364] on button "Appliquer" at bounding box center [449, 370] width 44 height 15
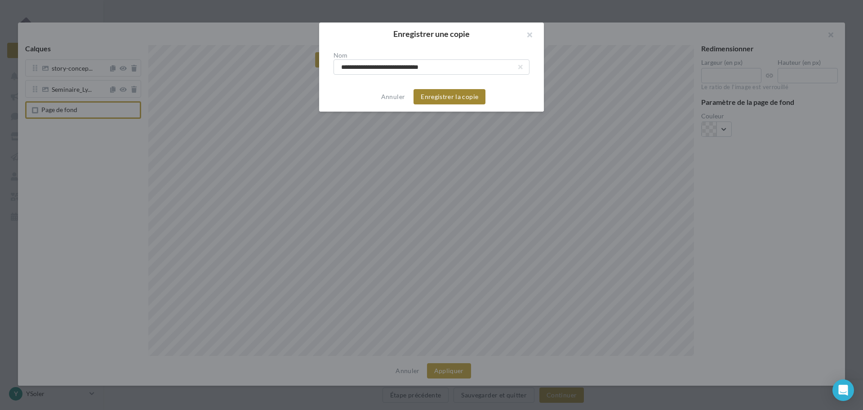
click at [461, 95] on button "Enregistrer la copie" at bounding box center [450, 96] width 72 height 15
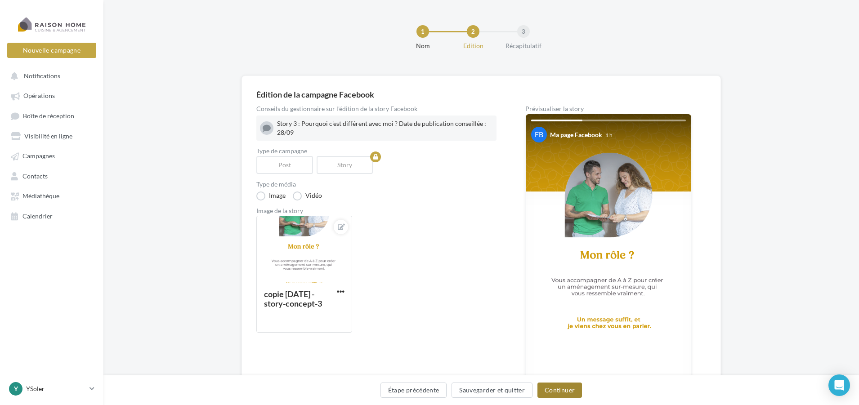
click at [559, 392] on button "Continuer" at bounding box center [559, 390] width 45 height 15
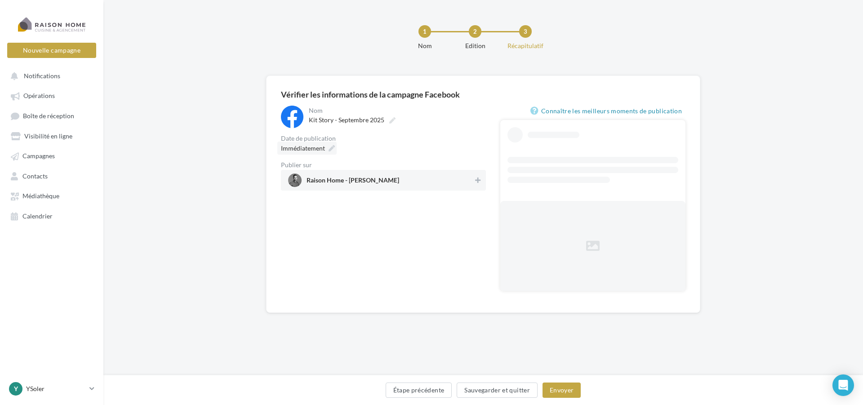
click at [331, 148] on icon at bounding box center [332, 148] width 6 height 6
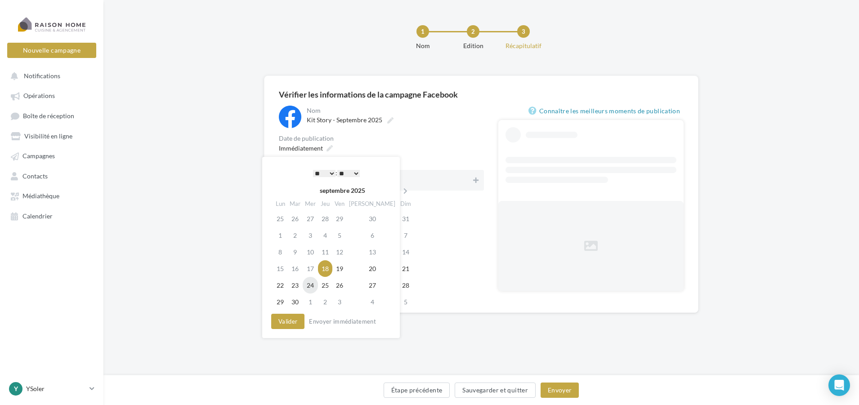
click at [309, 286] on td "24" at bounding box center [310, 285] width 15 height 17
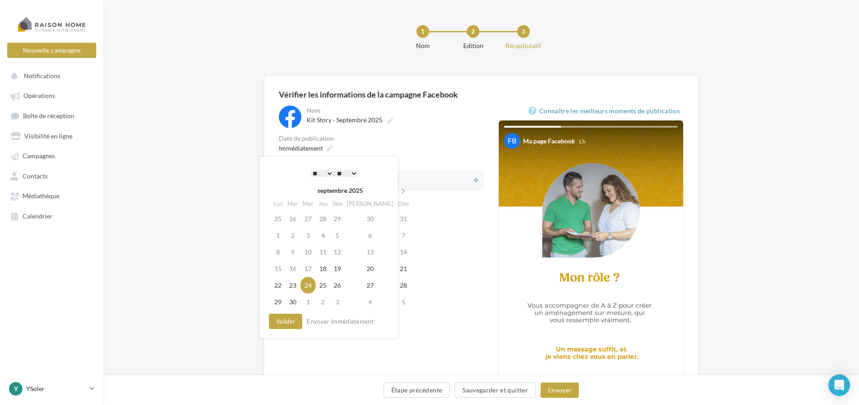
click at [330, 173] on select "* * * * * * * * * * ** ** ** ** ** ** ** ** ** ** ** ** ** **" at bounding box center [322, 173] width 22 height 7
click at [356, 170] on select "** ** ** ** ** **" at bounding box center [346, 173] width 22 height 7
click at [292, 318] on button "Valider" at bounding box center [285, 321] width 33 height 15
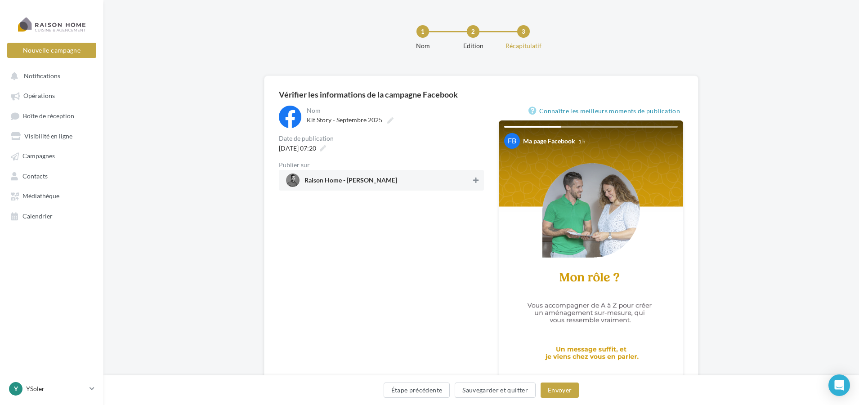
click at [473, 179] on icon at bounding box center [475, 180] width 5 height 6
click at [563, 387] on button "Envoyer" at bounding box center [559, 390] width 38 height 15
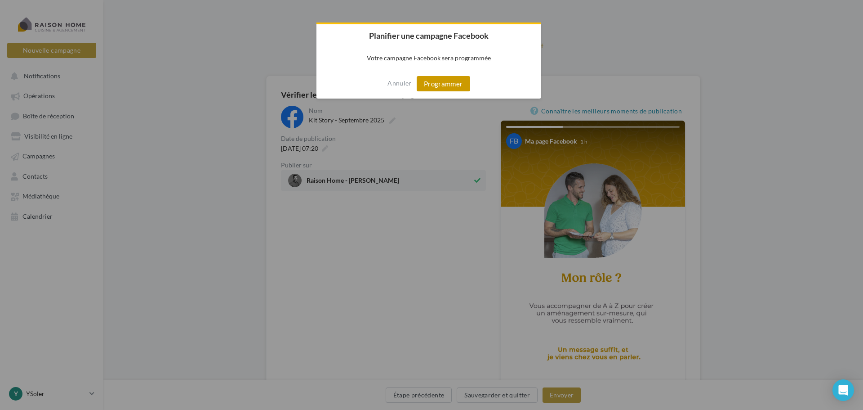
click at [438, 78] on button "Programmer" at bounding box center [444, 83] width 54 height 15
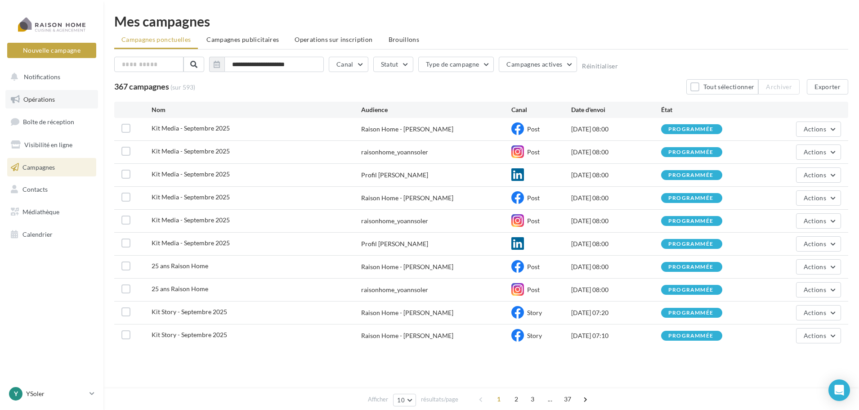
click at [49, 100] on span "Opérations" at bounding box center [38, 99] width 31 height 8
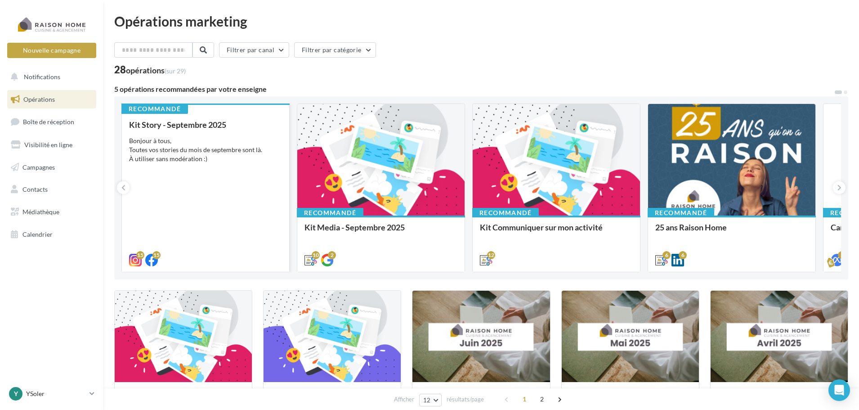
click at [227, 161] on div "Bonjour à tous, Toutes vos stories du mois de septembre sont là. À utiliser san…" at bounding box center [205, 149] width 153 height 27
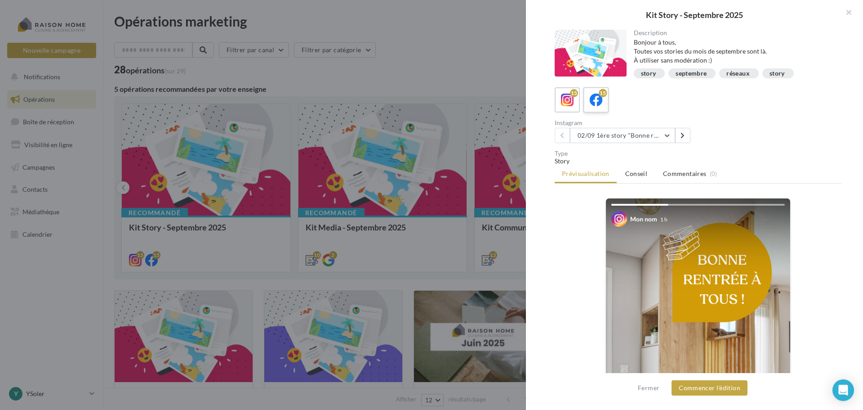
click at [597, 99] on icon at bounding box center [596, 100] width 13 height 13
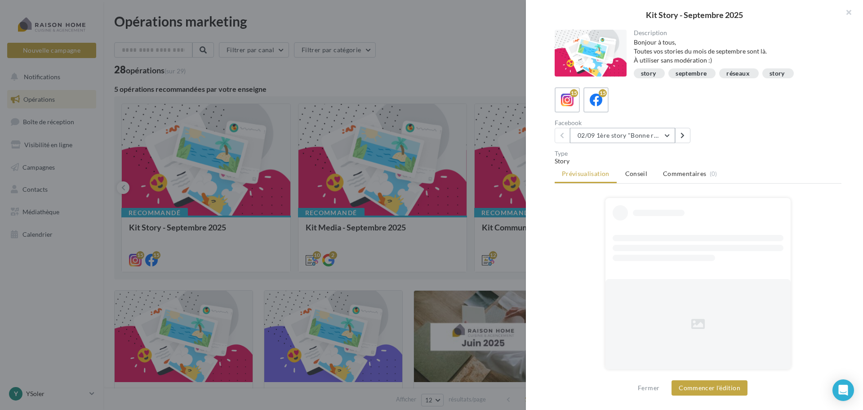
click at [670, 136] on button "02/09 1ère story "Bonne rentrée" Date de publication conseillée : 02/09" at bounding box center [622, 135] width 105 height 15
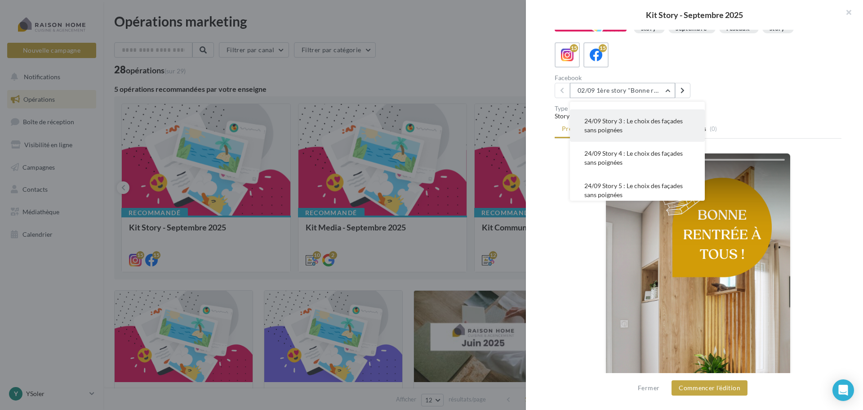
scroll to position [351, 0]
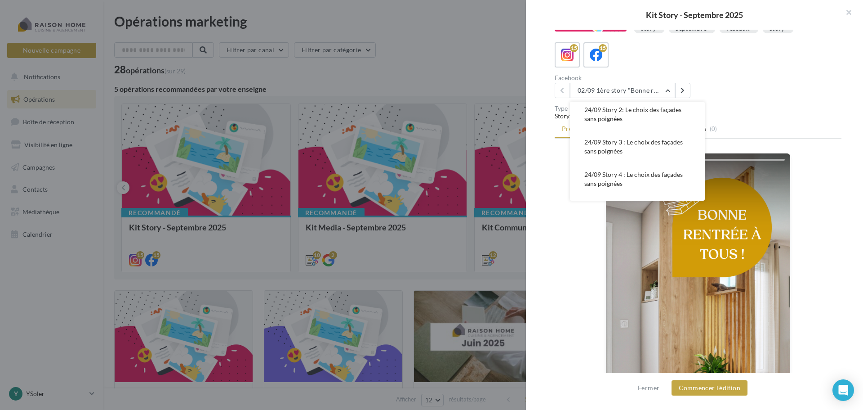
click at [618, 90] on span "24/09 Story 1 : Le choix des façades sans poignées" at bounding box center [634, 81] width 98 height 17
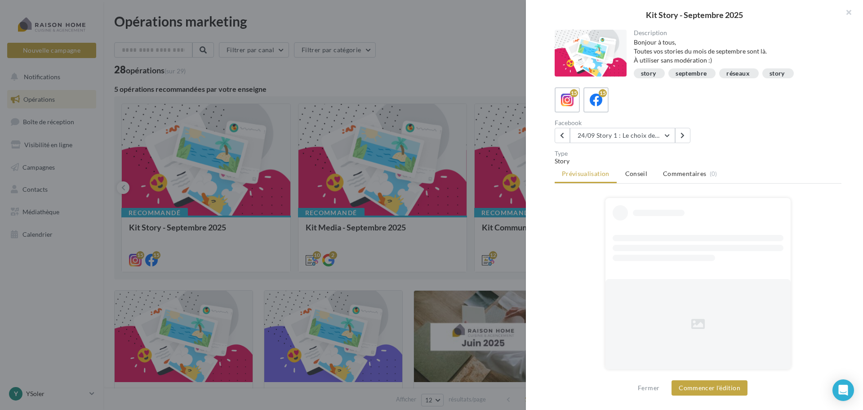
scroll to position [0, 0]
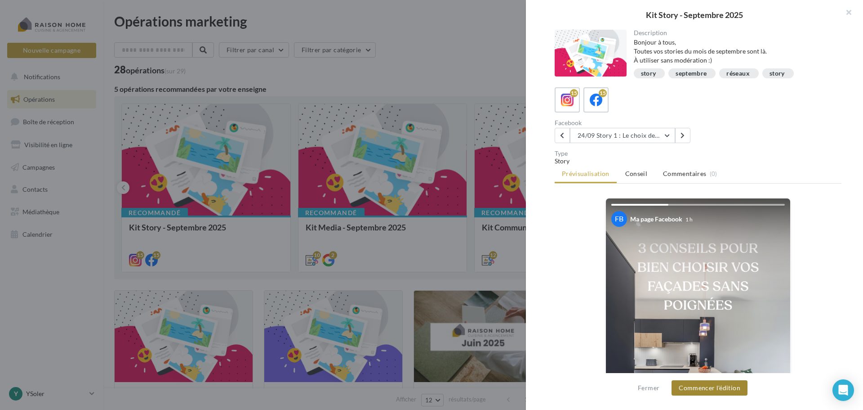
click at [739, 389] on button "Commencer l'édition" at bounding box center [710, 387] width 76 height 15
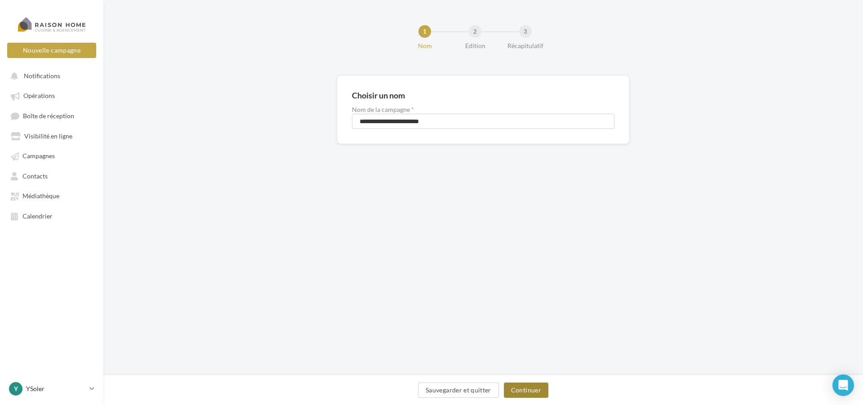
click at [535, 396] on button "Continuer" at bounding box center [526, 390] width 45 height 15
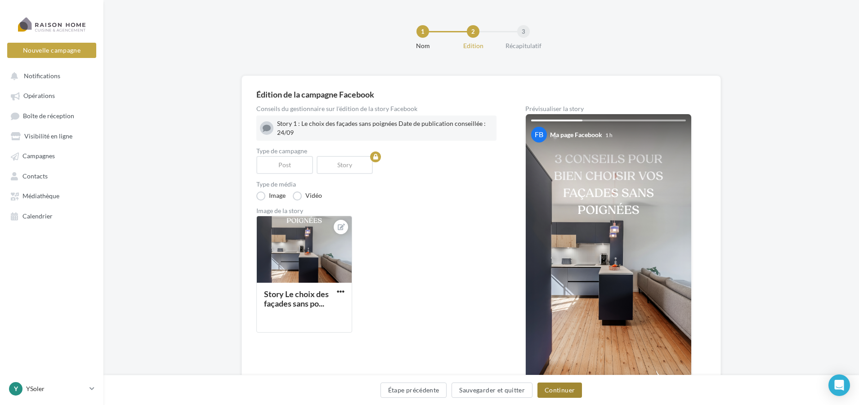
click at [561, 394] on button "Continuer" at bounding box center [559, 390] width 45 height 15
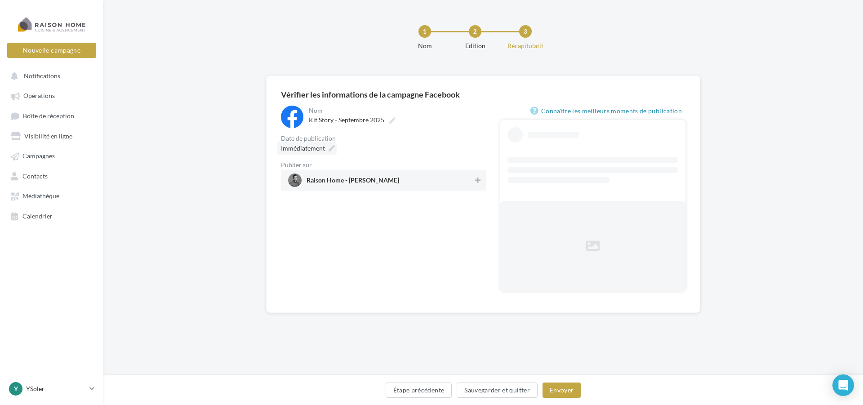
click at [328, 145] on div "Immédiatement" at bounding box center [306, 148] width 59 height 13
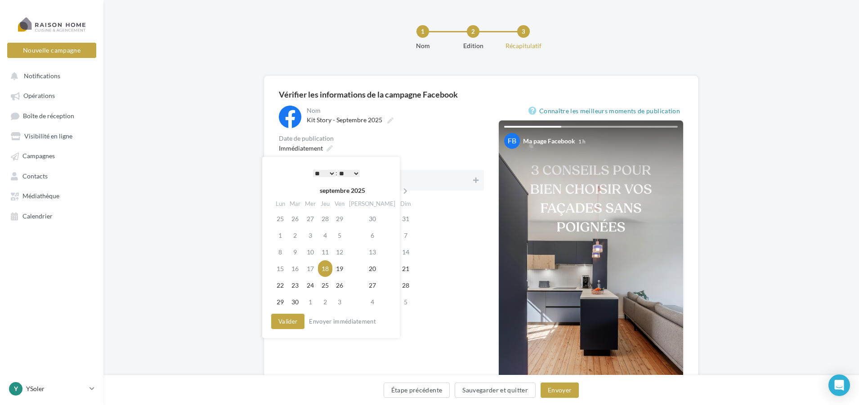
click at [327, 168] on div "* * * * * * * * * * ** ** ** ** ** ** ** ** ** ** ** ** ** ** : ** ** ** ** ** …" at bounding box center [336, 172] width 91 height 13
click at [330, 171] on select "* * * * * * * * * * ** ** ** ** ** ** ** ** ** ** ** ** ** **" at bounding box center [324, 173] width 22 height 7
click at [347, 286] on td "26" at bounding box center [339, 285] width 14 height 17
click at [330, 171] on select "* * * * * * * * * * ** ** ** ** ** ** ** ** ** ** ** ** ** **" at bounding box center [322, 173] width 22 height 7
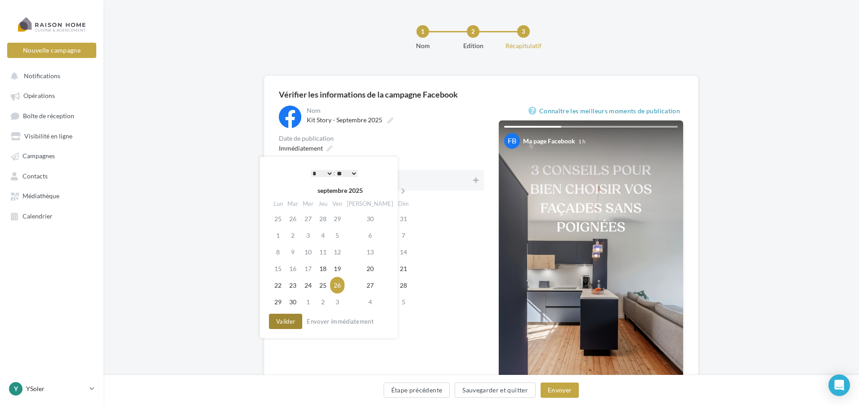
click at [286, 321] on button "Valider" at bounding box center [285, 321] width 33 height 15
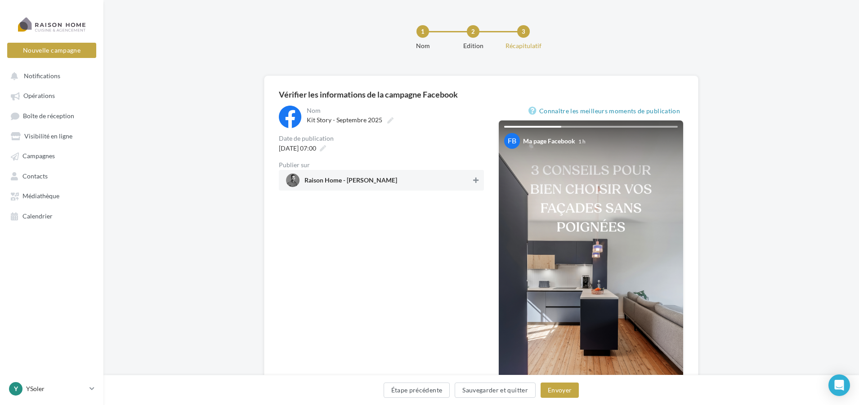
click at [473, 180] on icon at bounding box center [475, 180] width 5 height 6
click at [564, 391] on button "Envoyer" at bounding box center [559, 390] width 38 height 15
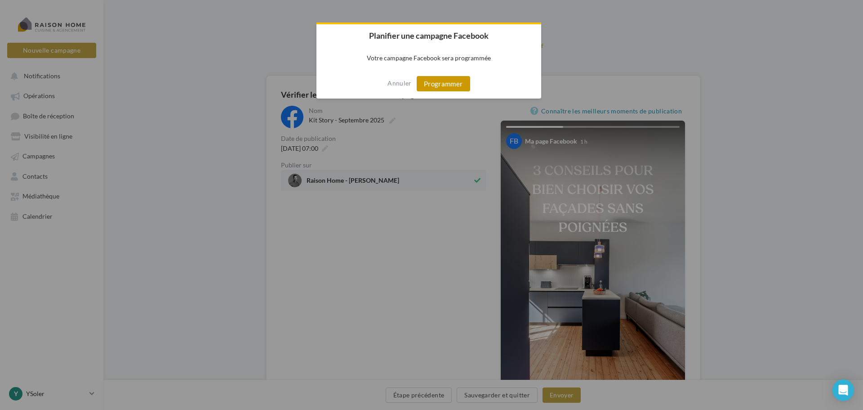
click at [456, 89] on button "Programmer" at bounding box center [444, 83] width 54 height 15
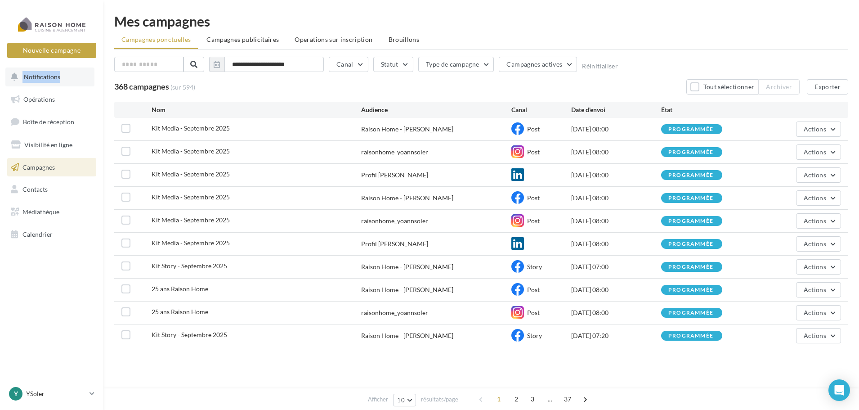
drag, startPoint x: 58, startPoint y: 65, endPoint x: 57, endPoint y: 70, distance: 4.6
click at [57, 69] on nav "Nouvelle campagne Nouvelle campagne Notifications Opérations Boîte de réception…" at bounding box center [51, 205] width 103 height 410
click at [56, 75] on span "Notifications" at bounding box center [42, 77] width 36 height 8
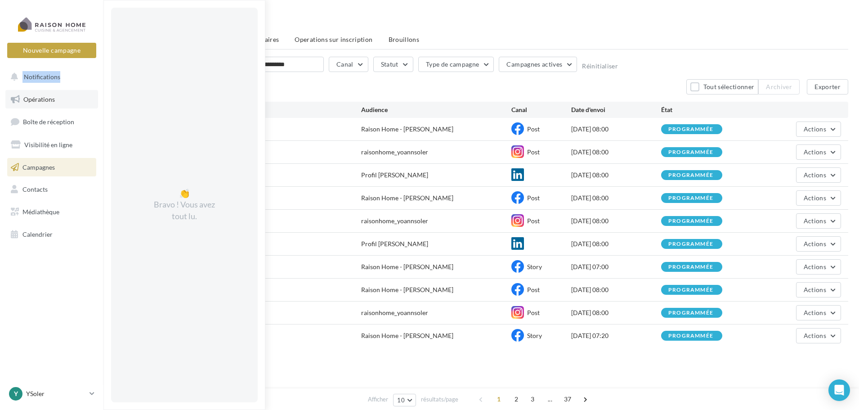
click at [53, 97] on span "Opérations" at bounding box center [38, 99] width 31 height 8
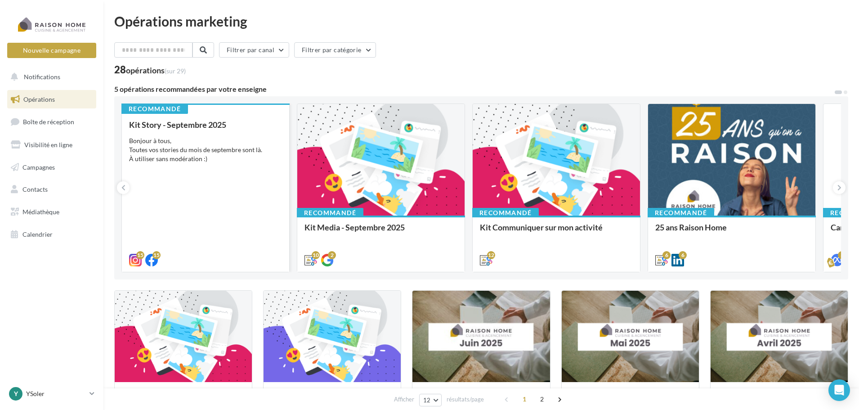
click at [195, 152] on div "Bonjour à tous, Toutes vos stories du mois de septembre sont là. À utiliser san…" at bounding box center [205, 149] width 153 height 27
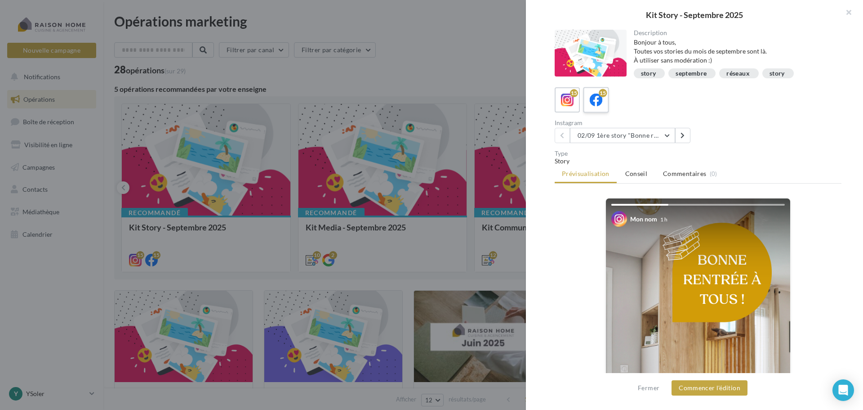
click at [603, 106] on div "15" at bounding box center [596, 100] width 17 height 17
click at [666, 135] on button "02/09 1ère story "Bonne rentrée" Date de publication conseillée : 02/09" at bounding box center [622, 135] width 105 height 15
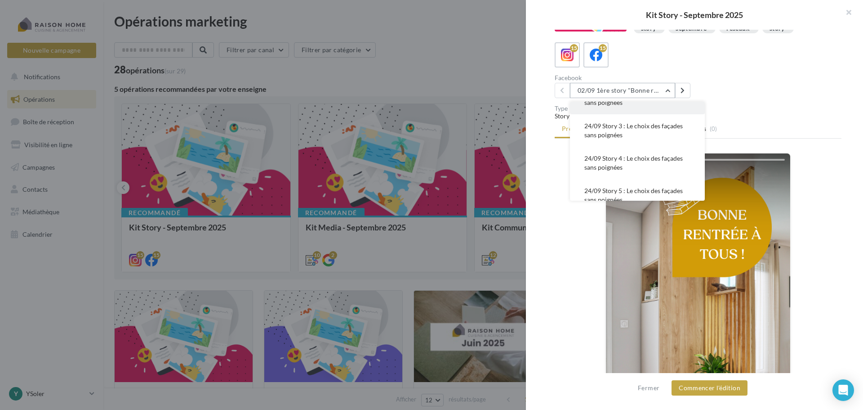
scroll to position [351, 0]
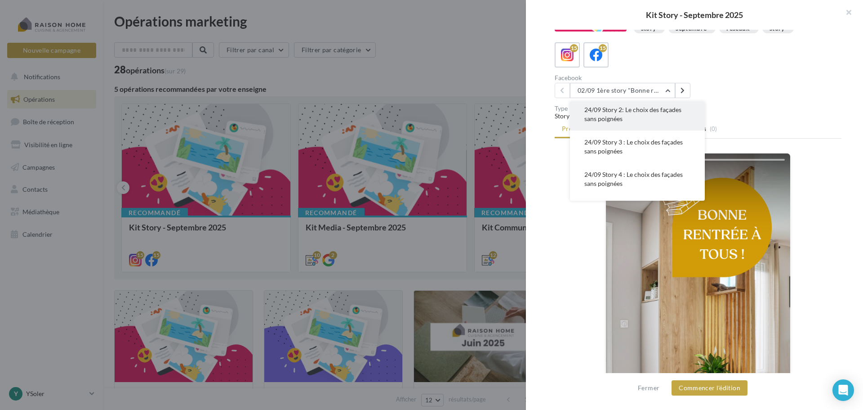
click at [634, 130] on button "24/09 Story 2: Le choix des façades sans poignées" at bounding box center [637, 114] width 135 height 32
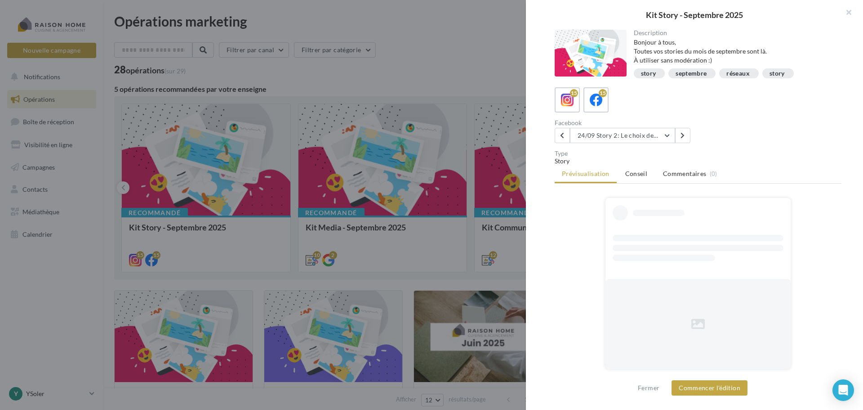
scroll to position [0, 0]
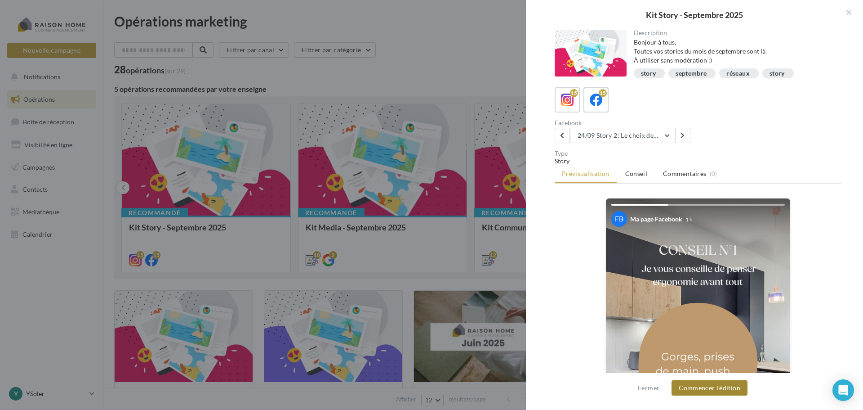
click at [719, 384] on button "Commencer l'édition" at bounding box center [710, 387] width 76 height 15
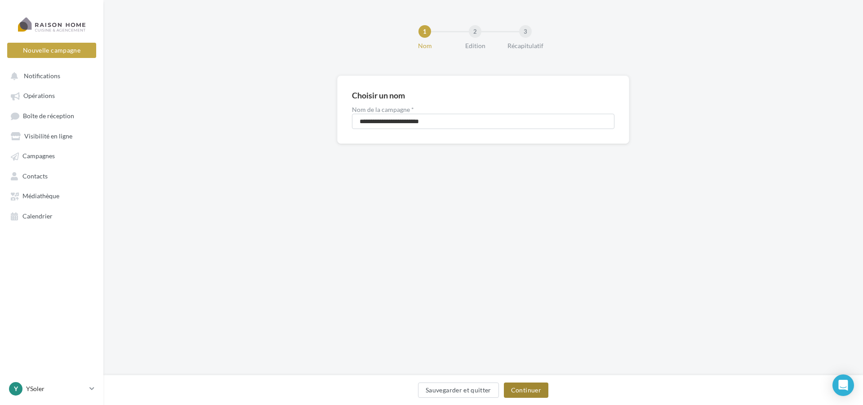
click at [514, 394] on button "Continuer" at bounding box center [526, 390] width 45 height 15
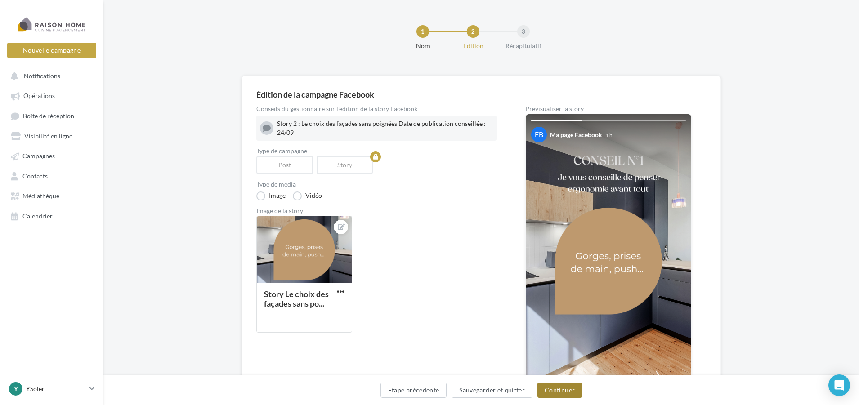
click at [547, 390] on button "Continuer" at bounding box center [559, 390] width 45 height 15
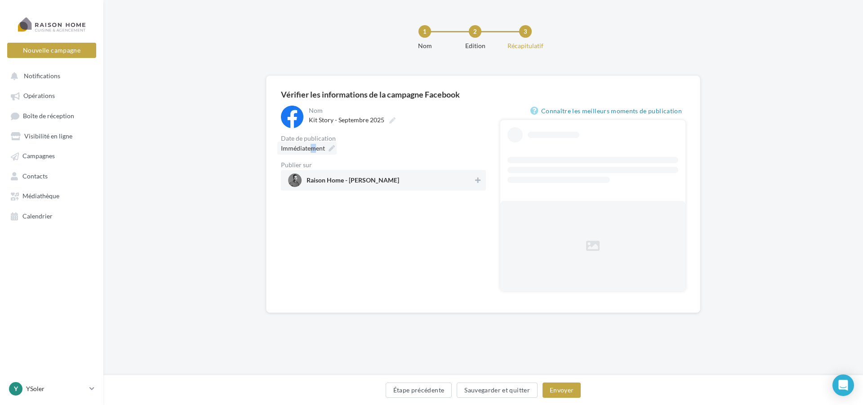
click at [313, 149] on span "Immédiatement" at bounding box center [303, 148] width 44 height 8
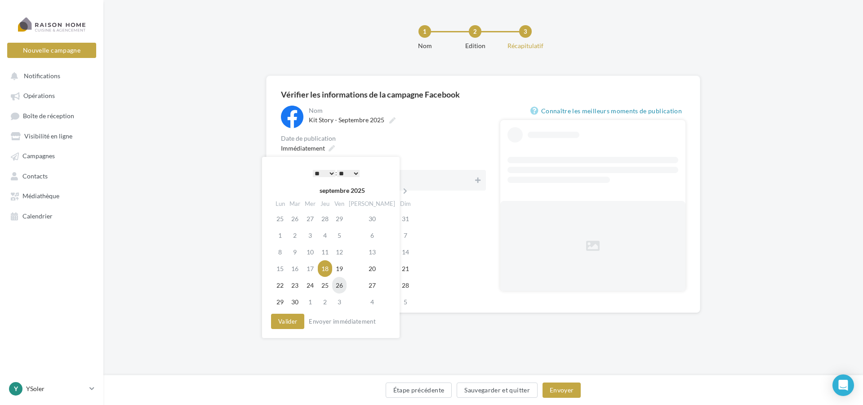
click at [347, 283] on td "26" at bounding box center [339, 285] width 14 height 17
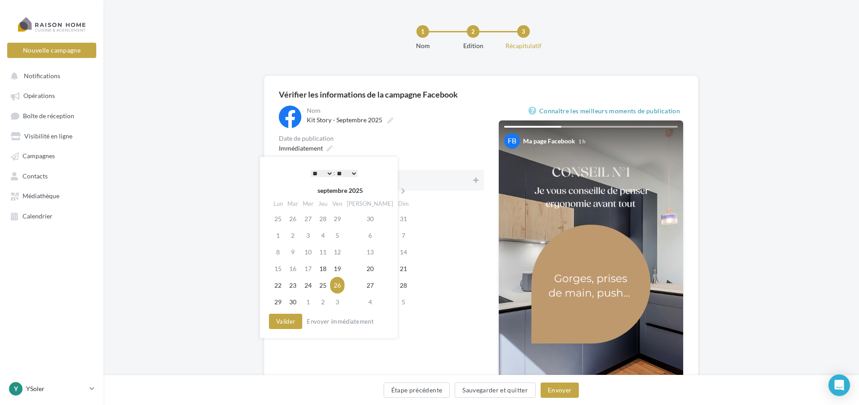
click at [322, 172] on select "* * * * * * * * * * ** ** ** ** ** ** ** ** ** ** ** ** ** **" at bounding box center [322, 173] width 22 height 7
click at [328, 171] on select "* * * * * * * * * * ** ** ** ** ** ** ** ** ** ** ** ** ** **" at bounding box center [322, 173] width 22 height 7
click at [356, 174] on select "** ** ** ** ** **" at bounding box center [346, 173] width 22 height 7
click at [288, 322] on button "Valider" at bounding box center [285, 321] width 33 height 15
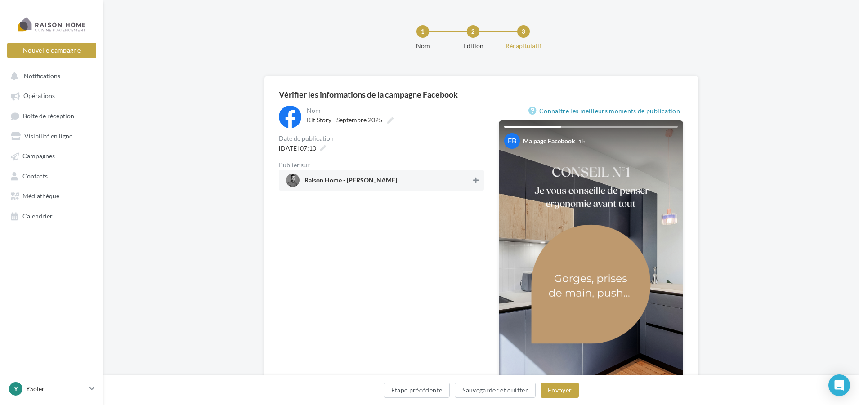
click at [475, 182] on icon at bounding box center [475, 180] width 5 height 6
click at [566, 391] on button "Envoyer" at bounding box center [559, 390] width 38 height 15
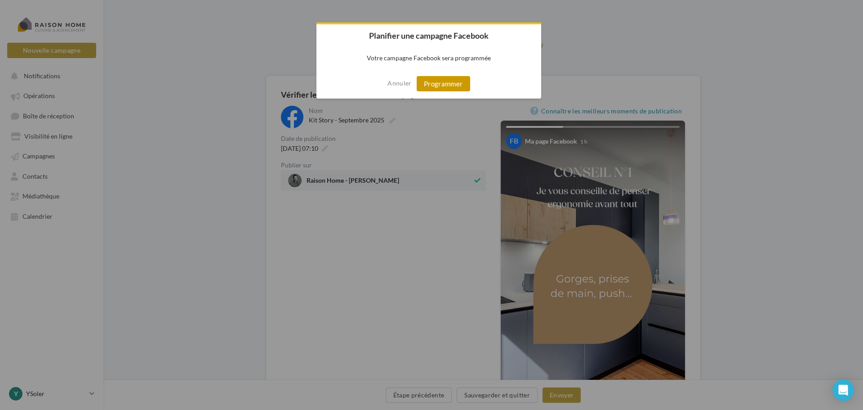
click at [454, 87] on button "Programmer" at bounding box center [444, 83] width 54 height 15
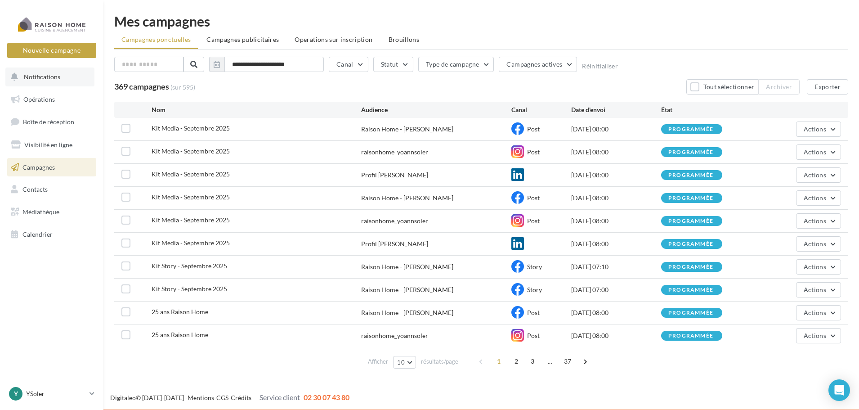
click at [44, 75] on span "Notifications" at bounding box center [42, 77] width 36 height 8
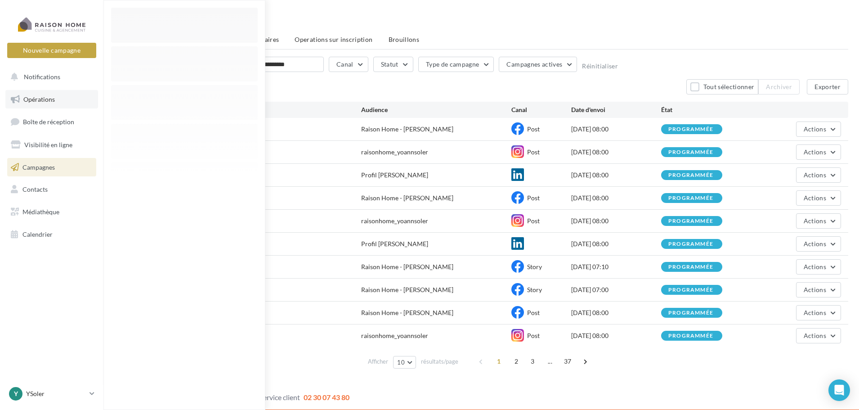
click at [40, 98] on span "Opérations" at bounding box center [38, 99] width 31 height 8
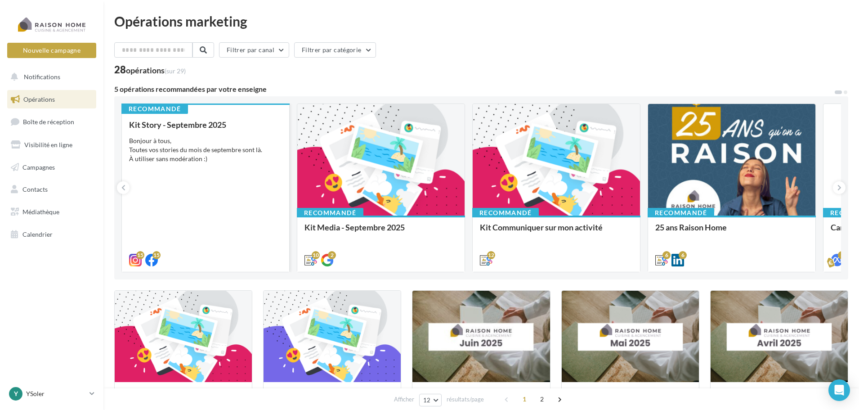
click at [194, 164] on div "Kit Story - [DATE] Bonjour à tous, Toutes vos stories du mois de septembre sont…" at bounding box center [205, 191] width 153 height 143
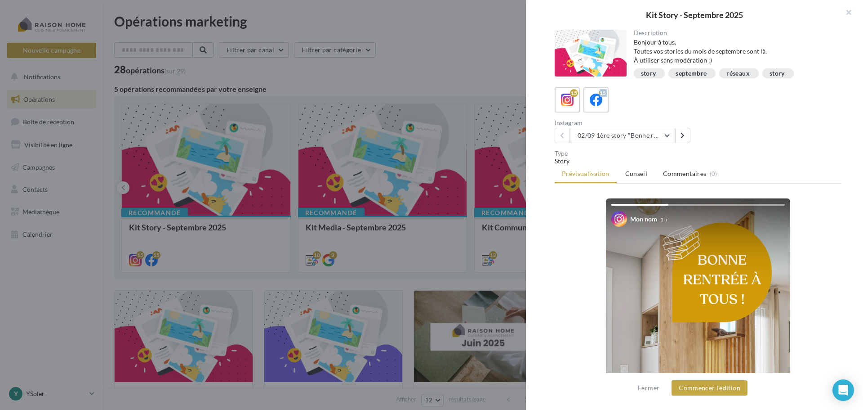
click at [605, 116] on div "15 15 Instagram 02/09 1ère story "Bonne rentrée" 02/09 1ère story "Bonne rentré…" at bounding box center [698, 115] width 287 height 56
click at [596, 106] on icon at bounding box center [596, 100] width 13 height 13
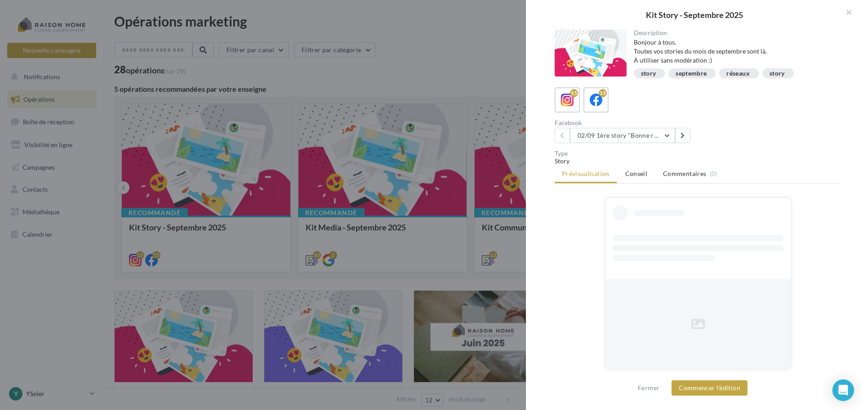
click at [700, 138] on div "Facebook 02/09 1ère story "Bonne rentrée" Date de publication conseillée : 02/0…" at bounding box center [702, 131] width 294 height 23
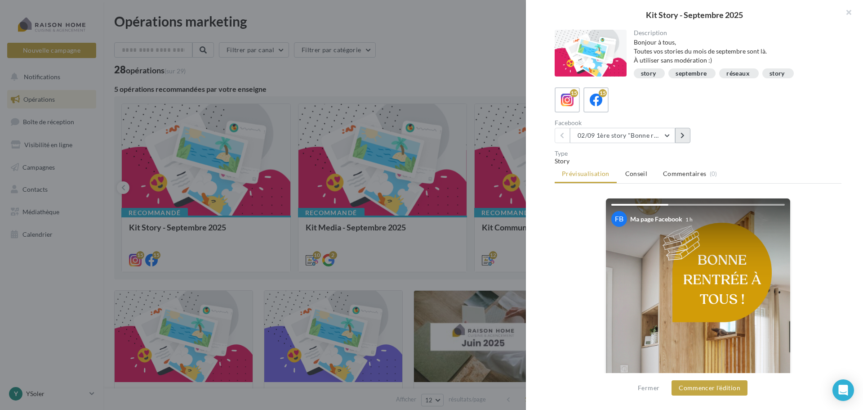
click at [681, 136] on icon at bounding box center [683, 135] width 4 height 6
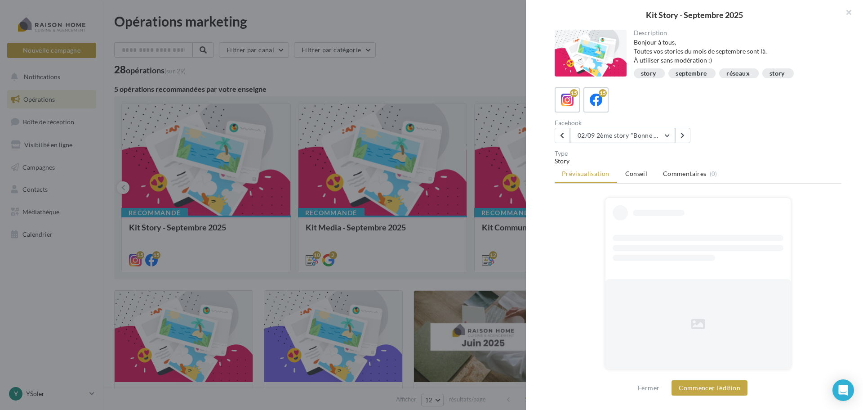
click at [668, 135] on button "02/09 2ème story "Bonne rentrée"" at bounding box center [622, 135] width 105 height 15
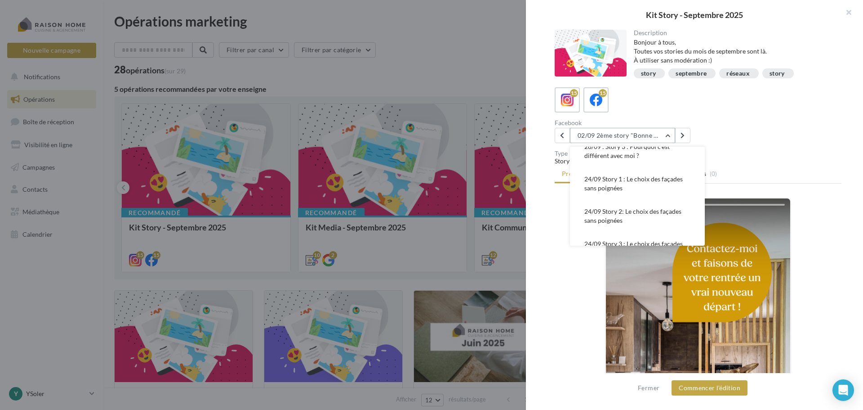
scroll to position [315, 0]
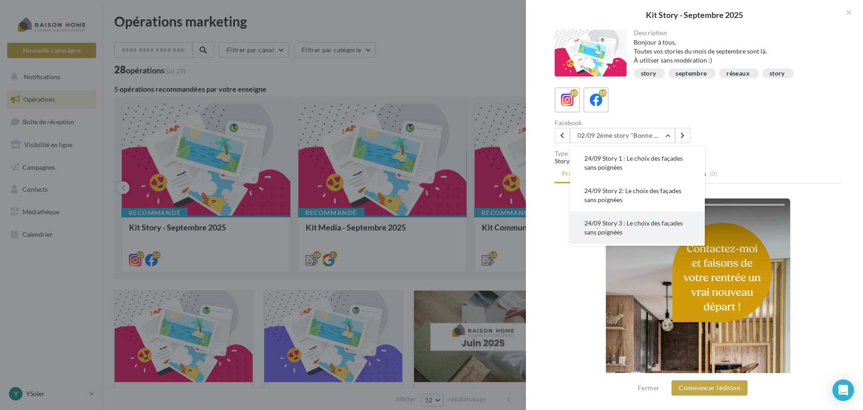
click at [629, 232] on button "24/09 Story 3 : Le choix des façades sans poignées" at bounding box center [637, 227] width 135 height 32
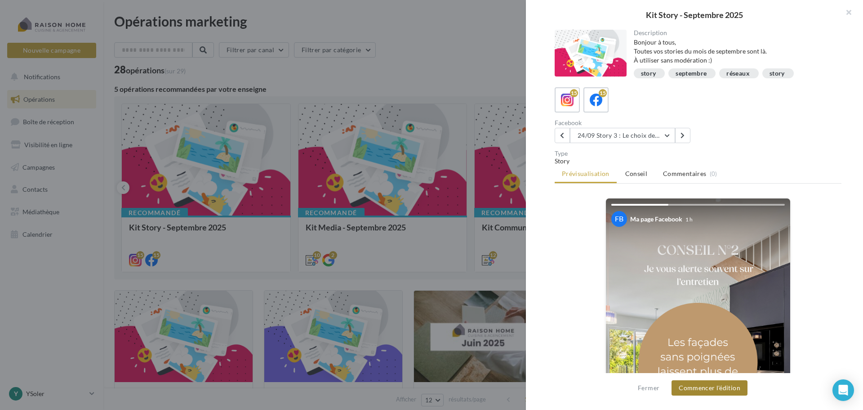
click at [729, 386] on button "Commencer l'édition" at bounding box center [710, 387] width 76 height 15
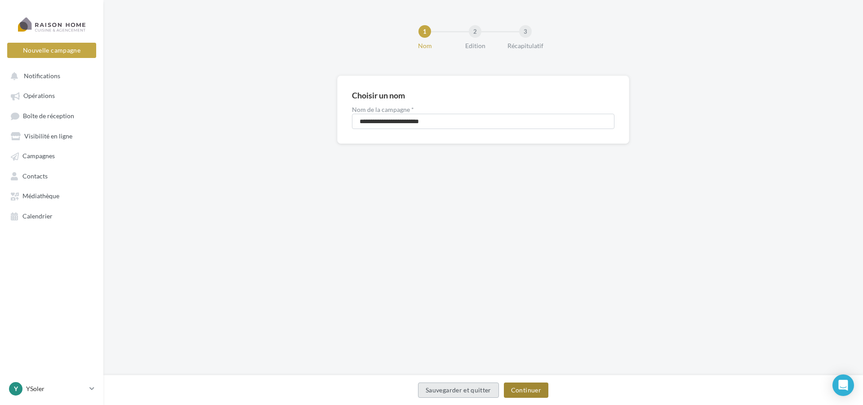
click at [528, 385] on button "Continuer" at bounding box center [526, 390] width 45 height 15
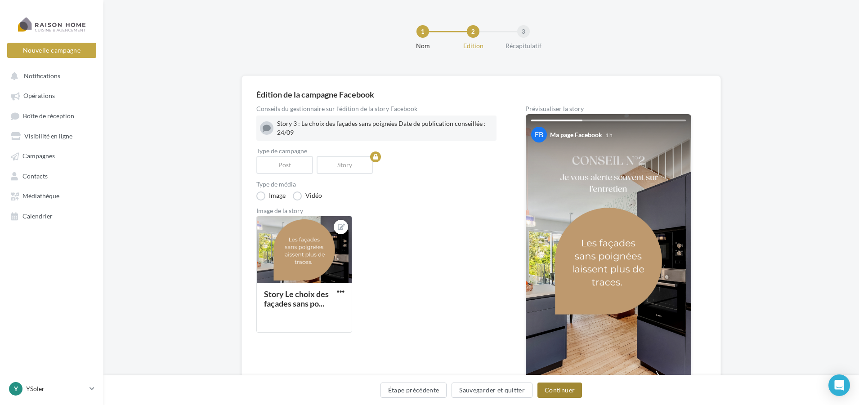
click at [567, 393] on button "Continuer" at bounding box center [559, 390] width 45 height 15
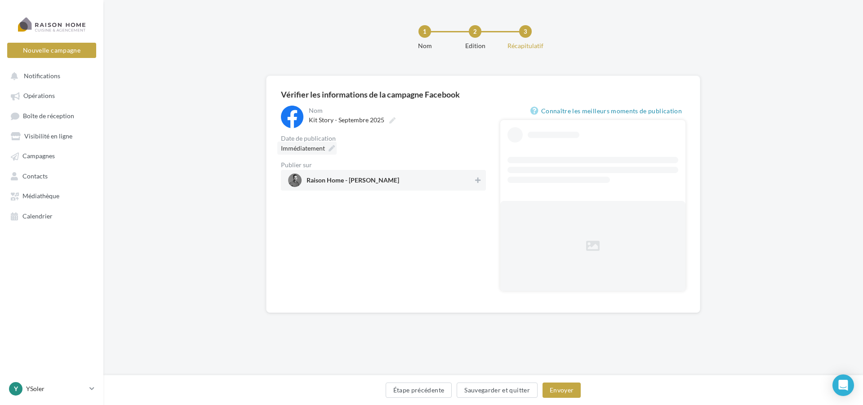
click at [313, 148] on span "Immédiatement" at bounding box center [303, 148] width 44 height 8
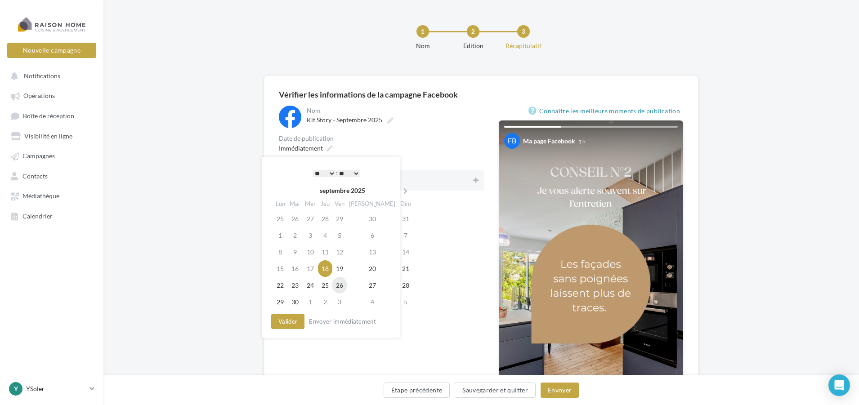
click at [347, 288] on td "26" at bounding box center [339, 285] width 14 height 17
click at [327, 173] on select "* * * * * * * * * * ** ** ** ** ** ** ** ** ** ** ** ** ** **" at bounding box center [322, 173] width 22 height 7
click at [356, 174] on select "** ** ** ** ** **" at bounding box center [346, 173] width 22 height 7
click at [290, 320] on button "Valider" at bounding box center [285, 321] width 33 height 15
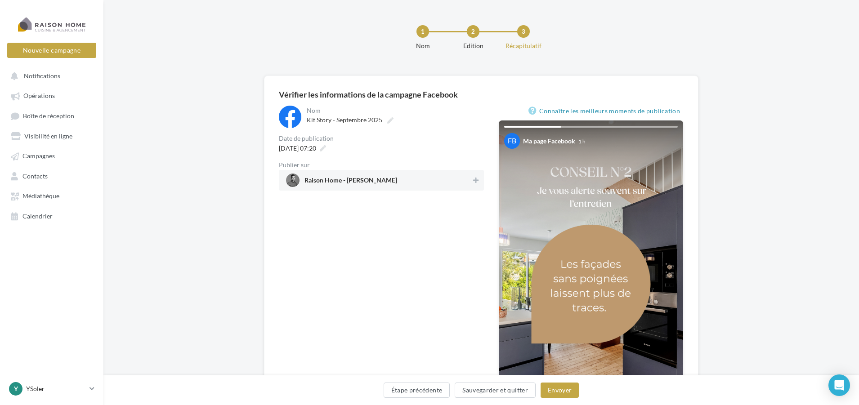
click at [468, 175] on span "Raison Home - [PERSON_NAME]" at bounding box center [378, 180] width 185 height 13
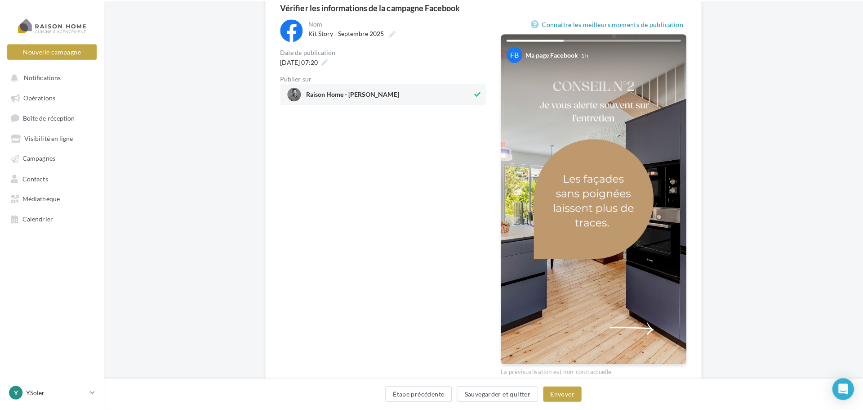
scroll to position [90, 0]
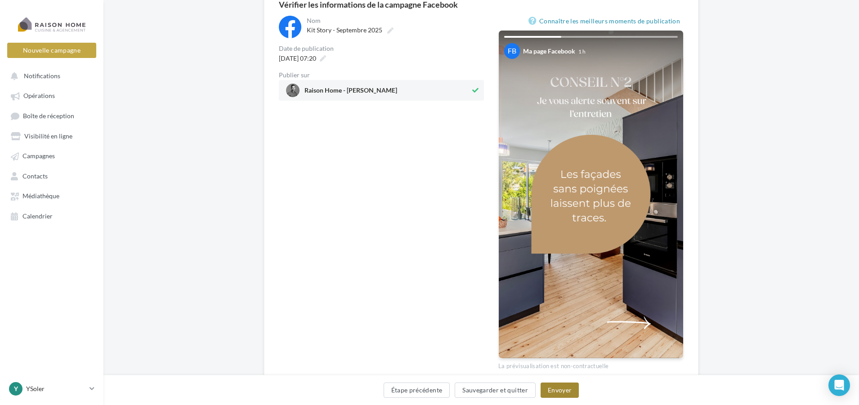
click at [574, 389] on button "Envoyer" at bounding box center [559, 390] width 38 height 15
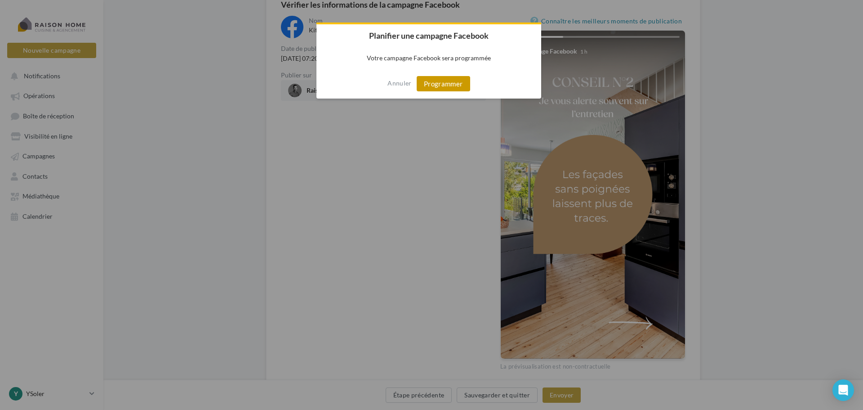
click at [446, 82] on button "Programmer" at bounding box center [444, 83] width 54 height 15
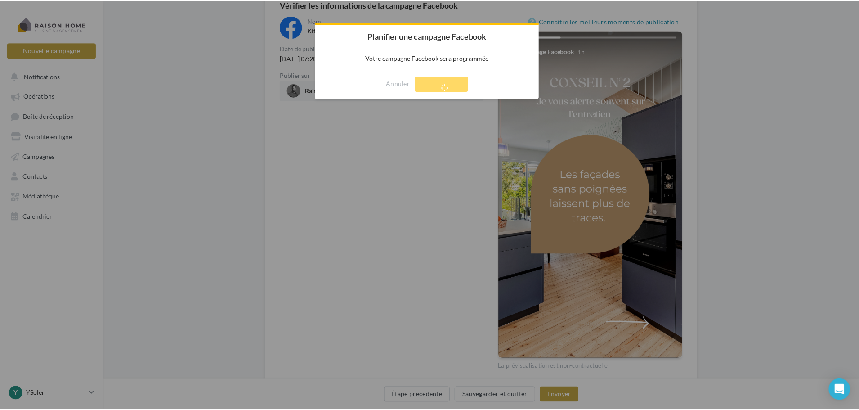
scroll to position [14, 0]
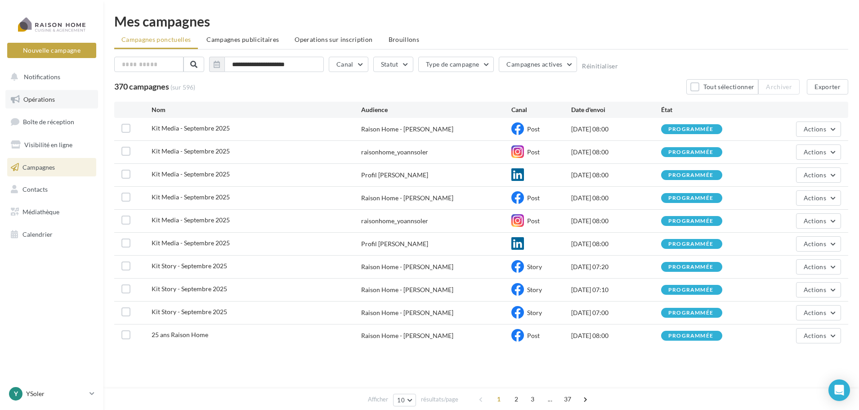
click at [45, 101] on span "Opérations" at bounding box center [38, 99] width 31 height 8
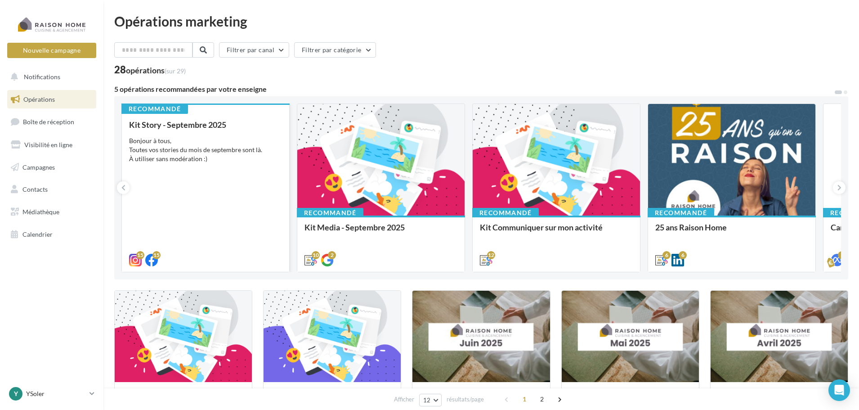
click at [189, 170] on div "Kit Story - Septembre 2025 Bonjour à tous, Toutes vos stories du mois de septem…" at bounding box center [205, 191] width 153 height 143
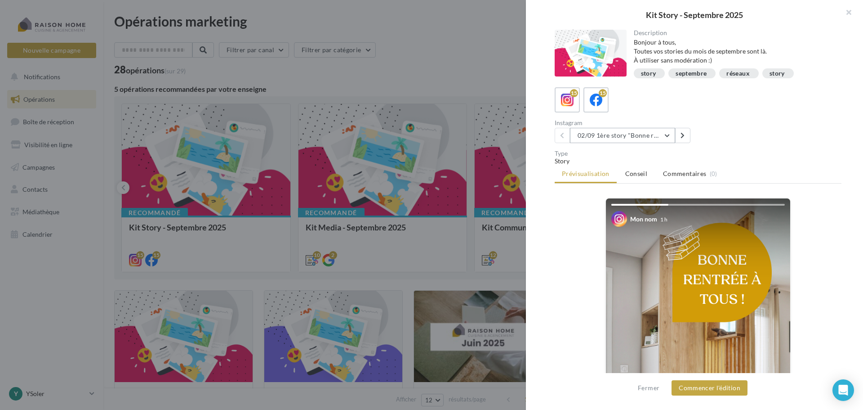
click at [671, 133] on button "02/09 1ère story "Bonne rentrée"" at bounding box center [622, 135] width 105 height 15
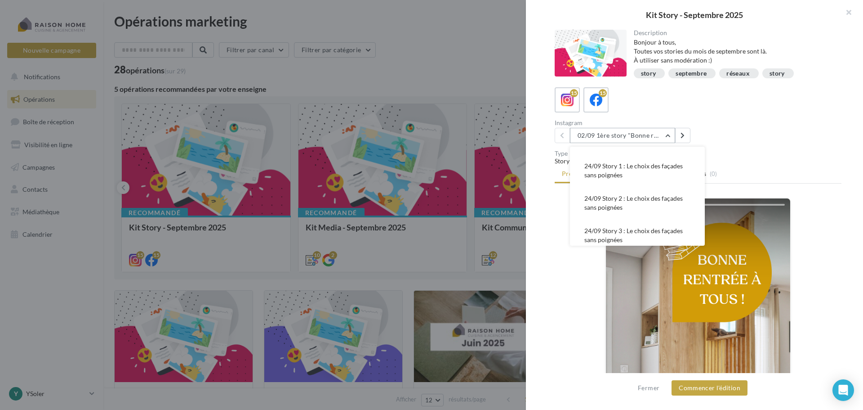
scroll to position [360, 0]
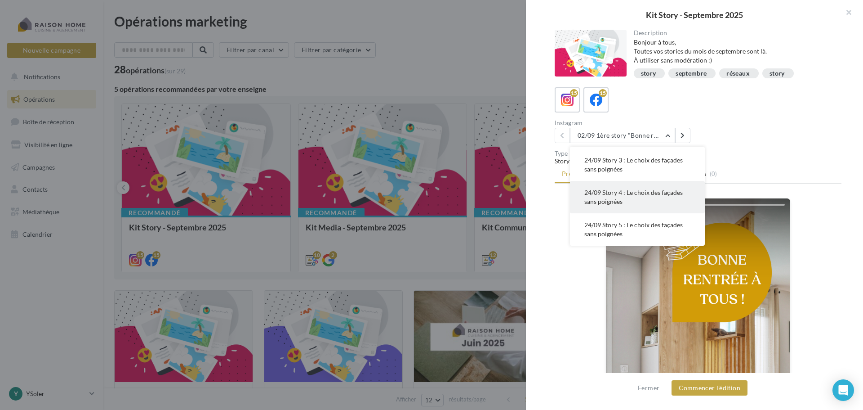
click at [660, 187] on button "24/09 Story 4 : Le choix des façades sans poignées" at bounding box center [637, 197] width 135 height 32
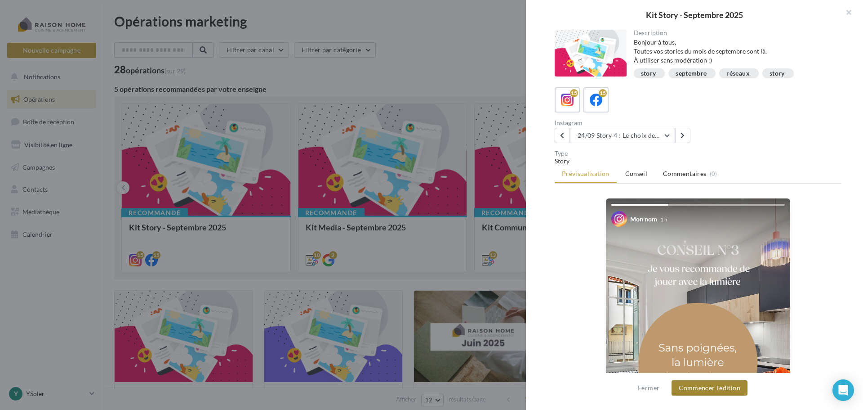
click at [722, 386] on button "Commencer l'édition" at bounding box center [710, 387] width 76 height 15
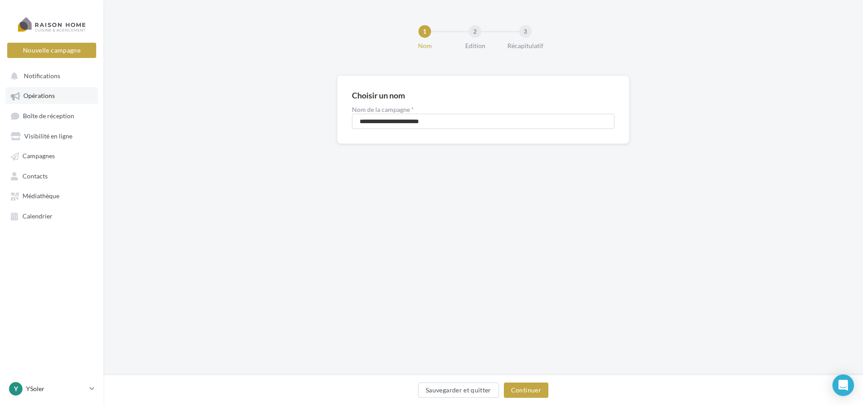
click at [33, 101] on link "Opérations" at bounding box center [51, 95] width 93 height 16
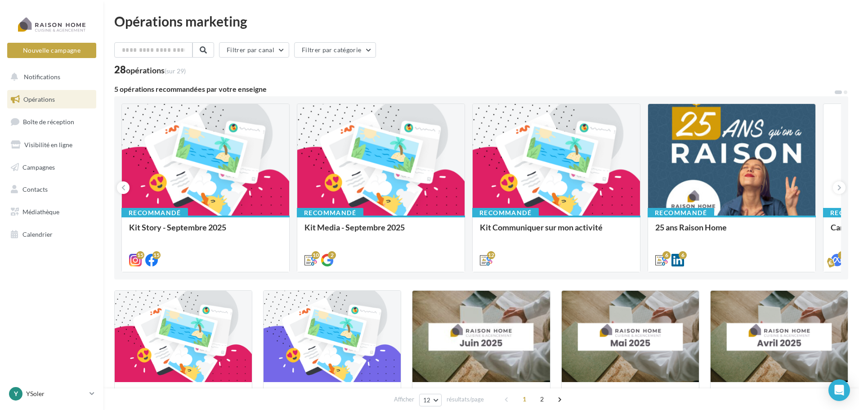
click at [0, 0] on div "Bonjour à tous, Toutes vos stories du mois de septembre sont là. À utiliser san…" at bounding box center [0, 0] width 0 height 0
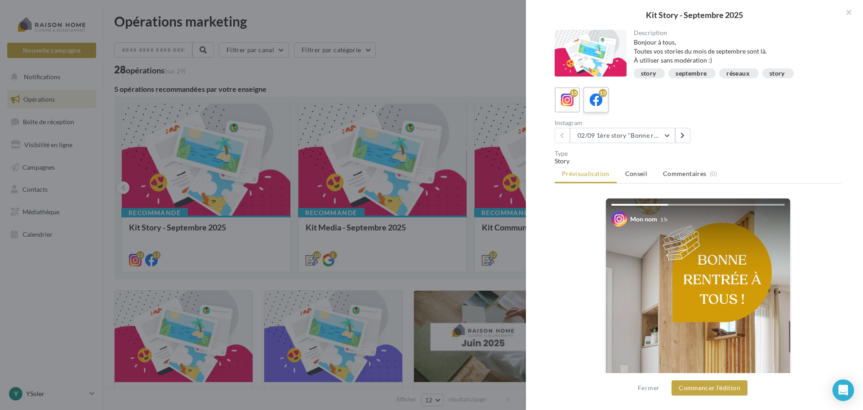
click at [591, 102] on icon at bounding box center [596, 100] width 13 height 13
click at [748, 389] on div "Fermer Commencer l'édition" at bounding box center [694, 387] width 121 height 15
click at [719, 385] on button "Commencer l'édition" at bounding box center [710, 387] width 76 height 15
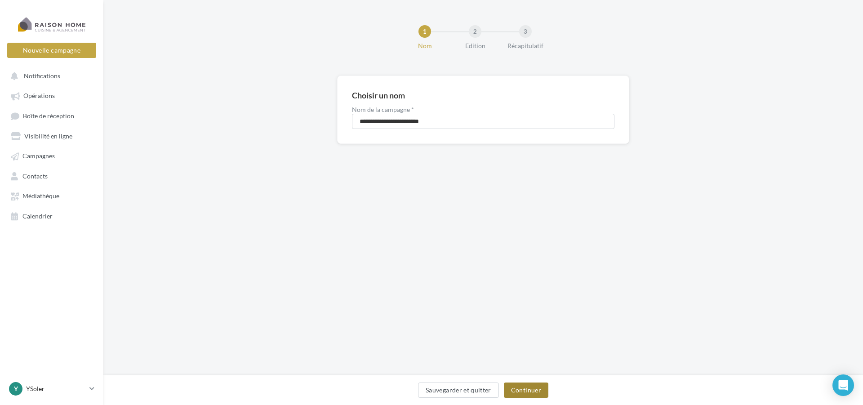
click at [538, 384] on button "Continuer" at bounding box center [526, 390] width 45 height 15
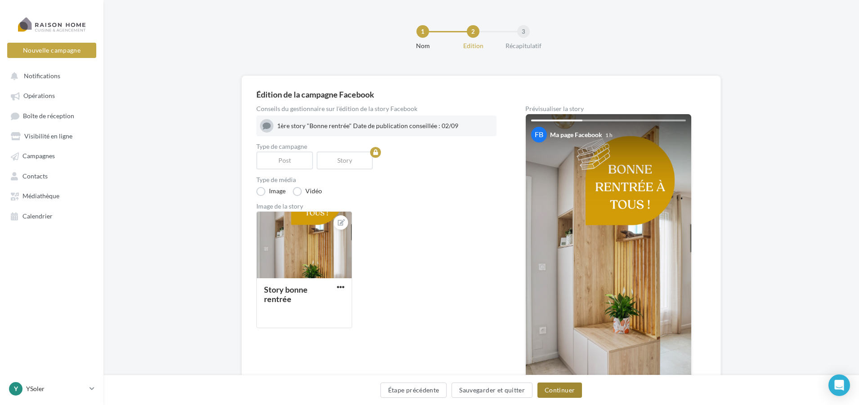
click at [567, 387] on button "Continuer" at bounding box center [559, 390] width 45 height 15
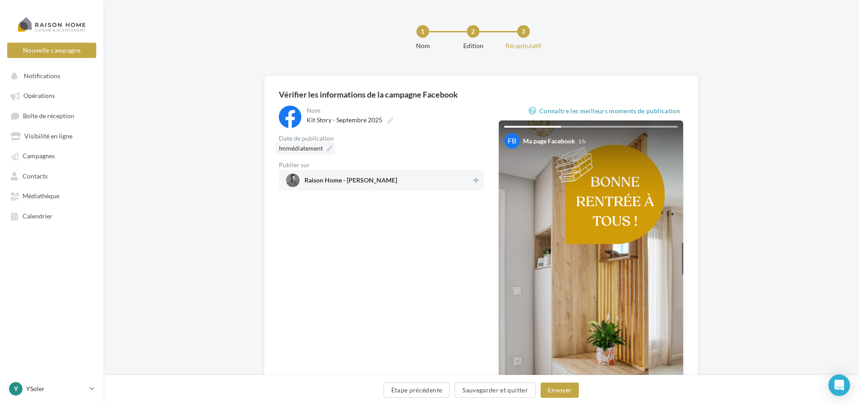
click at [328, 153] on div "Immédiatement" at bounding box center [304, 148] width 59 height 13
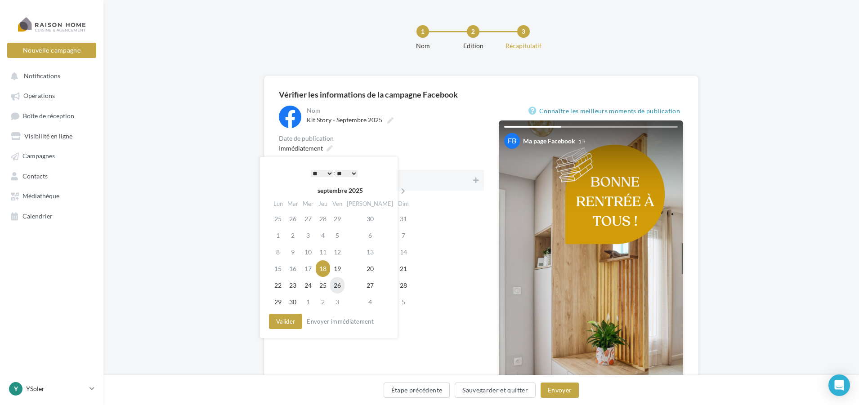
click at [344, 282] on td "26" at bounding box center [337, 285] width 14 height 17
drag, startPoint x: 328, startPoint y: 167, endPoint x: 329, endPoint y: 171, distance: 4.5
click at [328, 167] on div "* * * * * * * * * * ** ** ** ** ** ** ** ** ** ** ** ** ** ** : ** ** ** ** ** …" at bounding box center [334, 172] width 91 height 13
click at [328, 174] on select "* * * * * * * * * * ** ** ** ** ** ** ** ** ** ** ** ** ** **" at bounding box center [322, 173] width 22 height 7
click at [354, 171] on select "** ** ** ** ** **" at bounding box center [346, 173] width 22 height 7
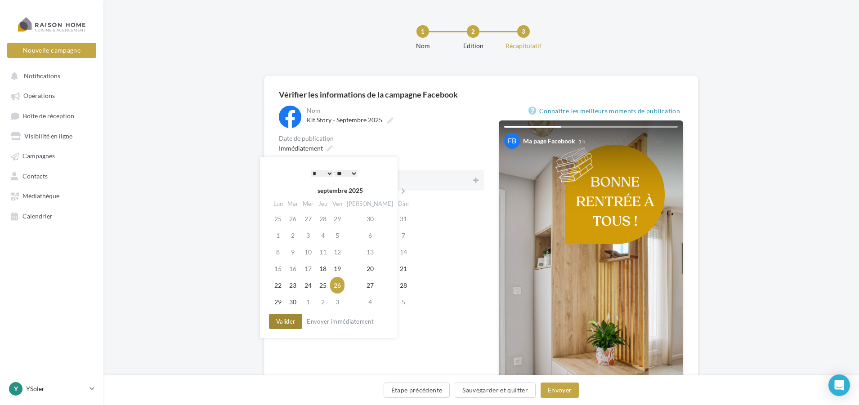
click at [290, 321] on button "Valider" at bounding box center [285, 321] width 33 height 15
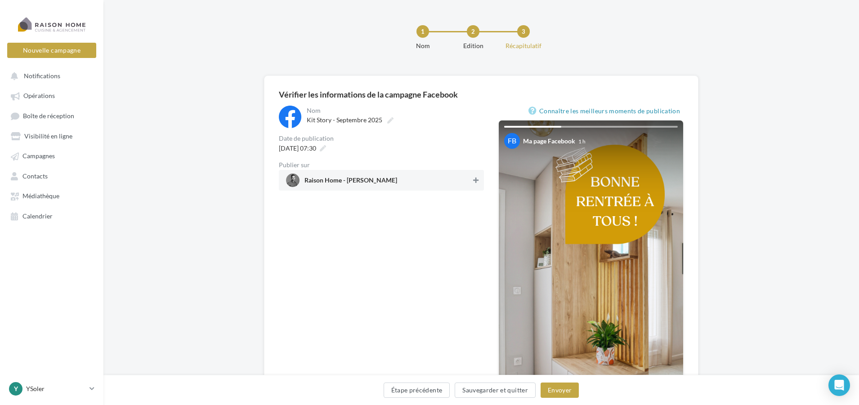
click at [473, 176] on button at bounding box center [475, 180] width 9 height 11
click at [554, 387] on button "Envoyer" at bounding box center [559, 390] width 38 height 15
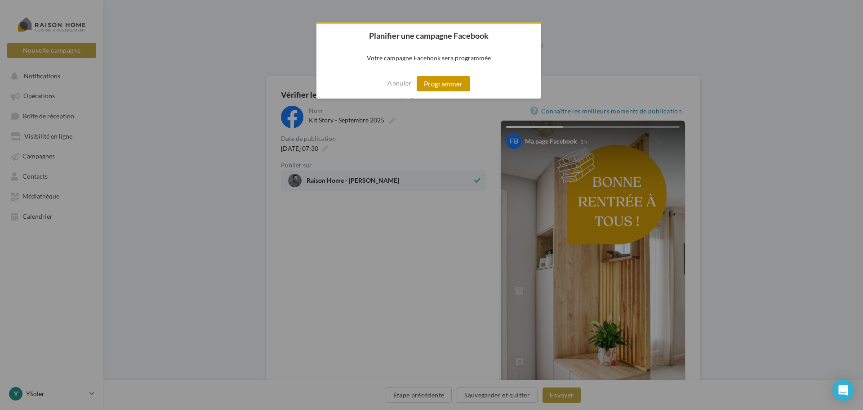
click at [464, 83] on button "Programmer" at bounding box center [444, 83] width 54 height 15
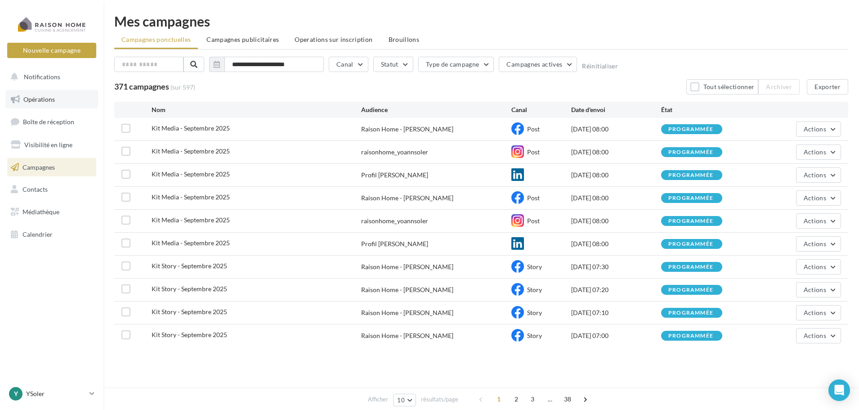
click at [29, 100] on span "Opérations" at bounding box center [38, 99] width 31 height 8
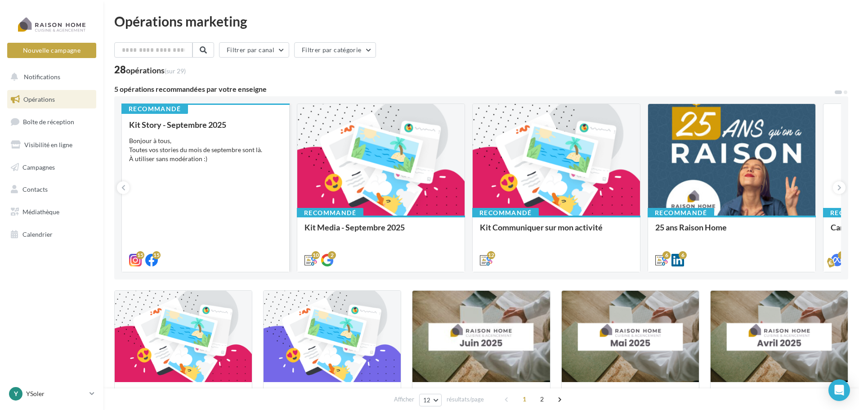
click at [162, 152] on div "Bonjour à tous, Toutes vos stories du mois de septembre sont là. À utiliser san…" at bounding box center [205, 149] width 153 height 27
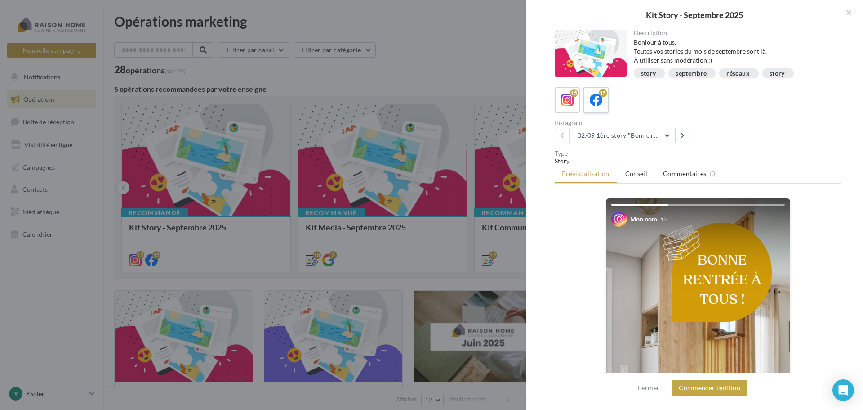
click at [600, 102] on icon at bounding box center [596, 100] width 13 height 13
click at [672, 132] on button "02/09 1ère story "Bonne rentrée" Date de publication conseillée : 02/09" at bounding box center [622, 135] width 105 height 15
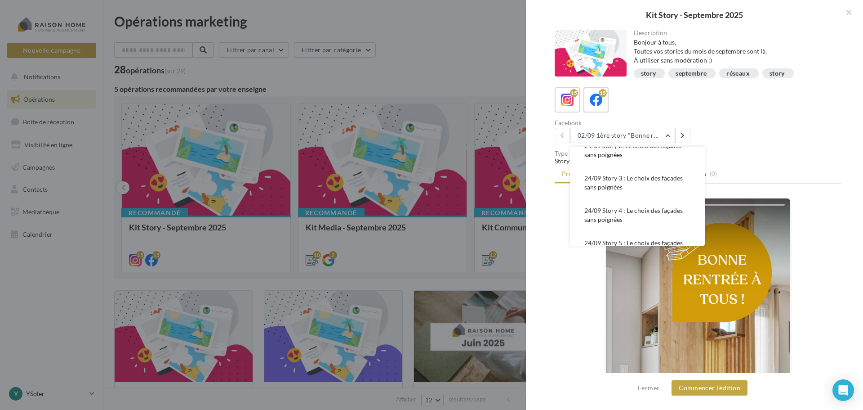
scroll to position [396, 0]
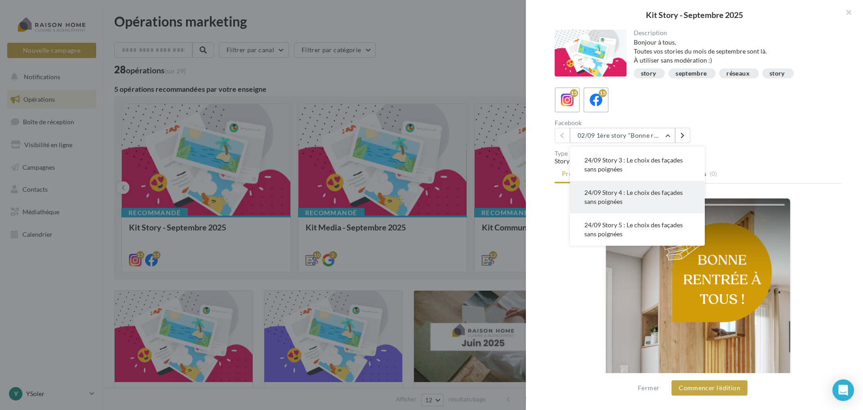
click at [640, 202] on button "24/09 Story 4 : Le choix des façades sans poignées" at bounding box center [637, 197] width 135 height 32
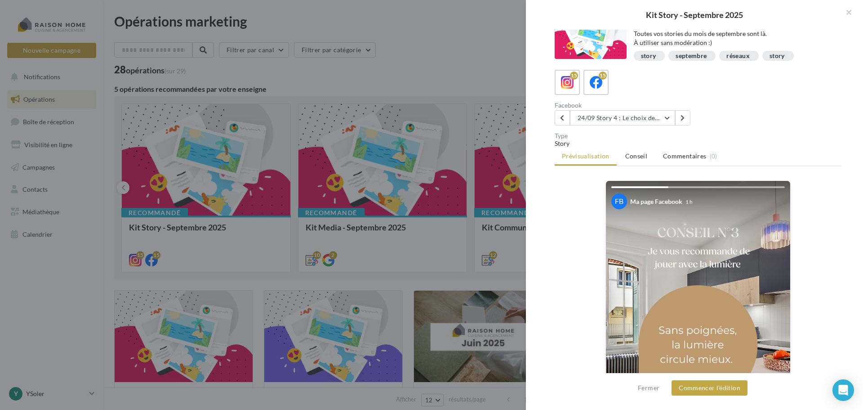
scroll to position [0, 0]
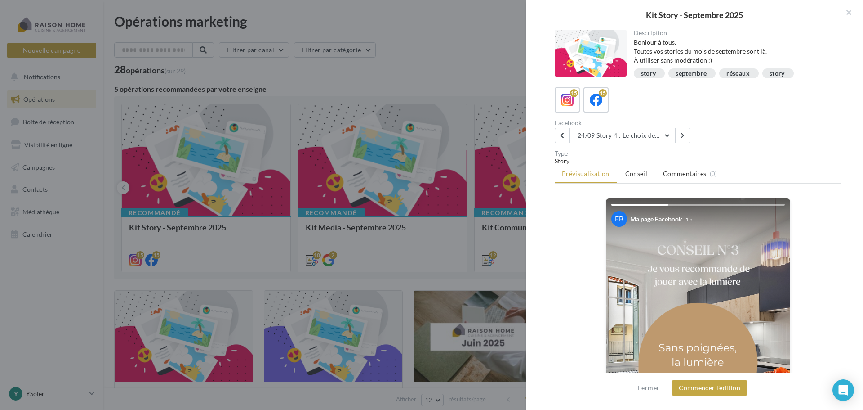
click at [632, 139] on button "24/09 Story 4 : Le choix des façades sans poignées" at bounding box center [622, 135] width 105 height 15
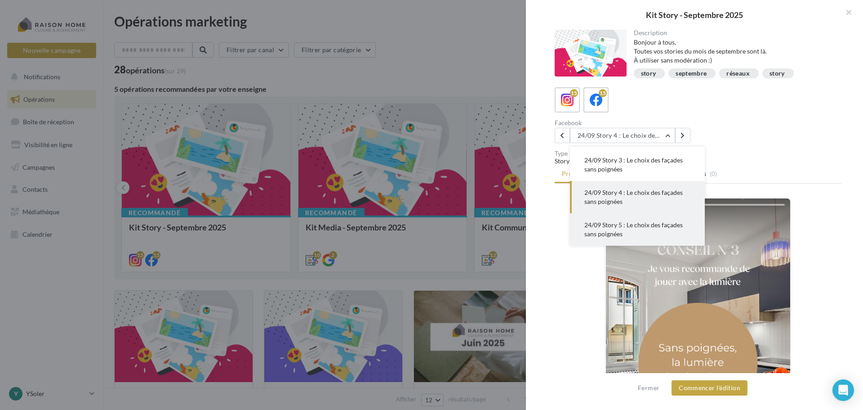
click at [621, 230] on span "24/09 Story 5 : Le choix des façades sans poignées" at bounding box center [634, 229] width 98 height 17
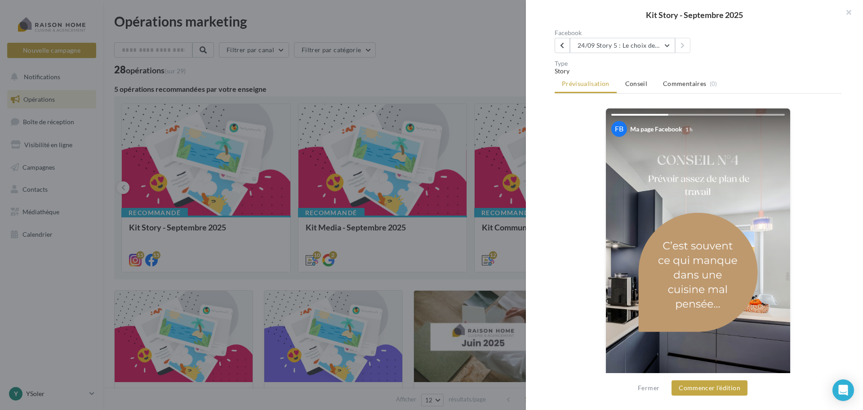
scroll to position [157, 0]
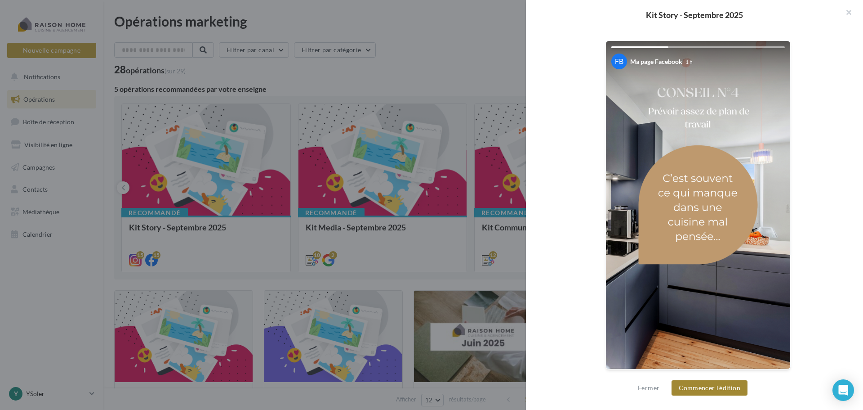
click at [707, 381] on button "Commencer l'édition" at bounding box center [710, 387] width 76 height 15
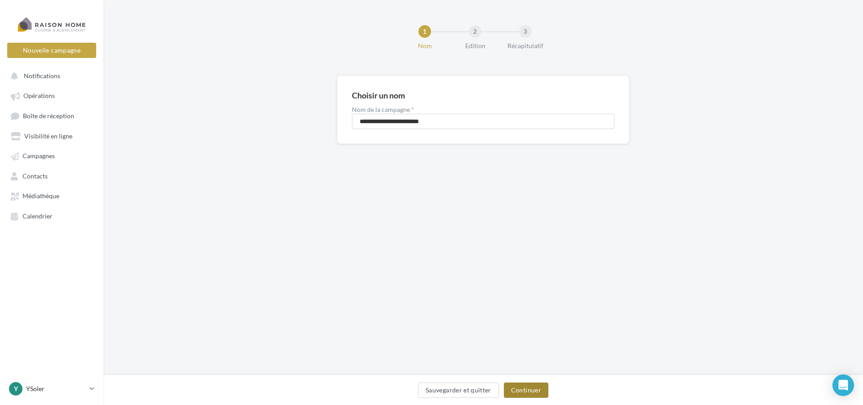
click at [545, 388] on button "Continuer" at bounding box center [526, 390] width 45 height 15
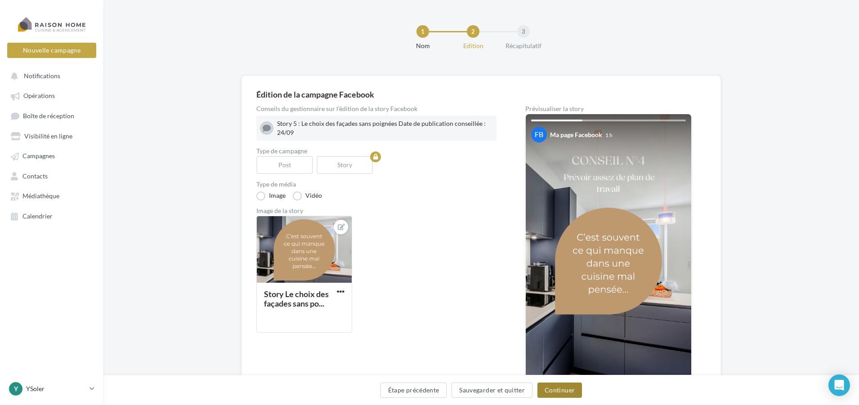
click at [545, 386] on button "Continuer" at bounding box center [559, 390] width 45 height 15
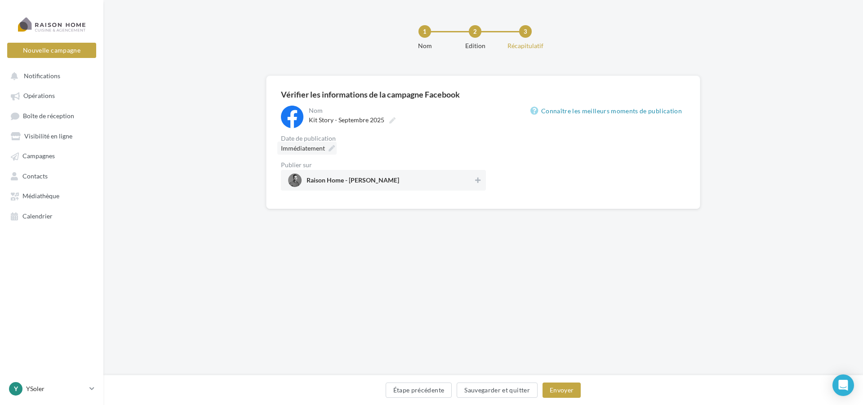
click at [317, 149] on span "Immédiatement" at bounding box center [303, 148] width 44 height 8
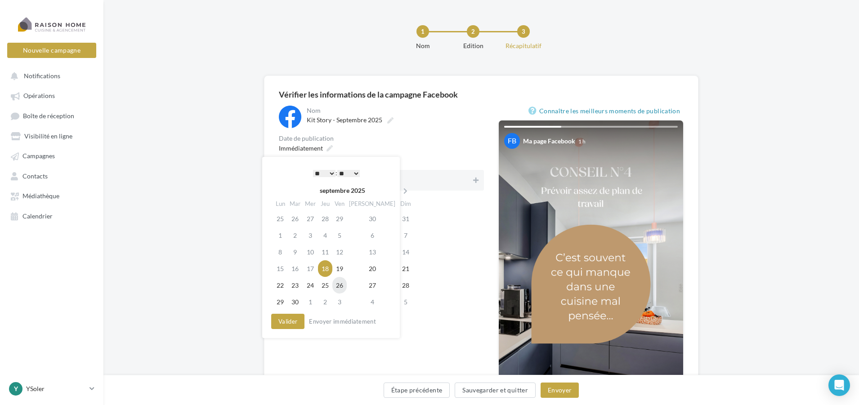
click at [347, 284] on td "26" at bounding box center [339, 285] width 14 height 17
click at [325, 173] on select "* * * * * * * * * * ** ** ** ** ** ** ** ** ** ** ** ** ** **" at bounding box center [322, 173] width 22 height 7
click at [353, 172] on select "** ** ** ** ** **" at bounding box center [346, 173] width 22 height 7
click at [288, 320] on button "Valider" at bounding box center [285, 321] width 33 height 15
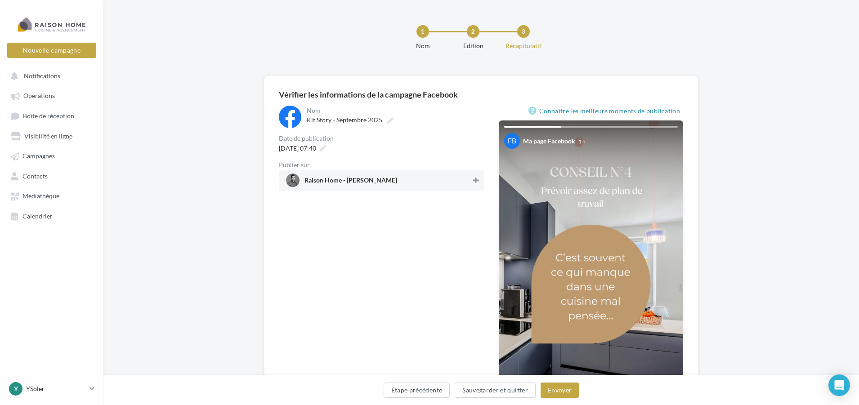
click at [475, 179] on icon at bounding box center [475, 180] width 5 height 6
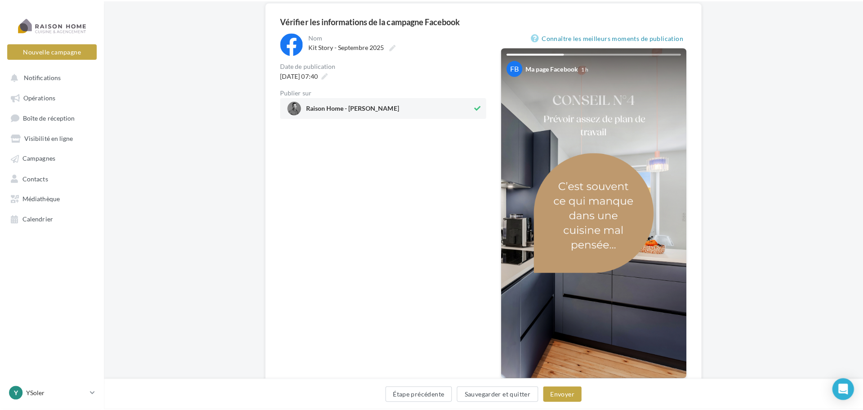
scroll to position [90, 0]
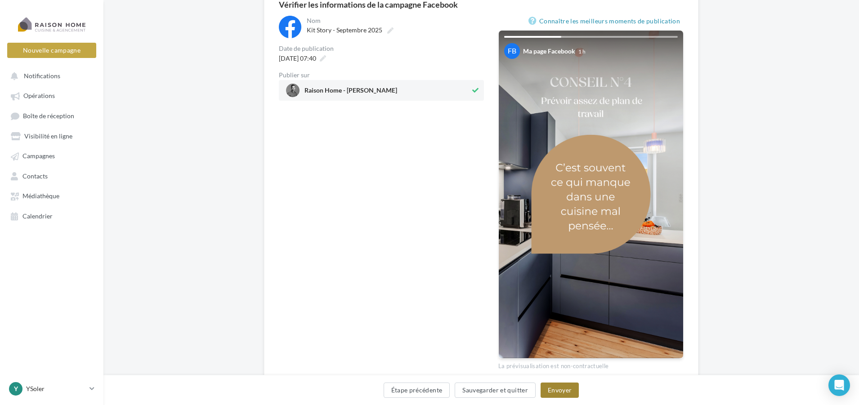
click at [563, 395] on button "Envoyer" at bounding box center [559, 390] width 38 height 15
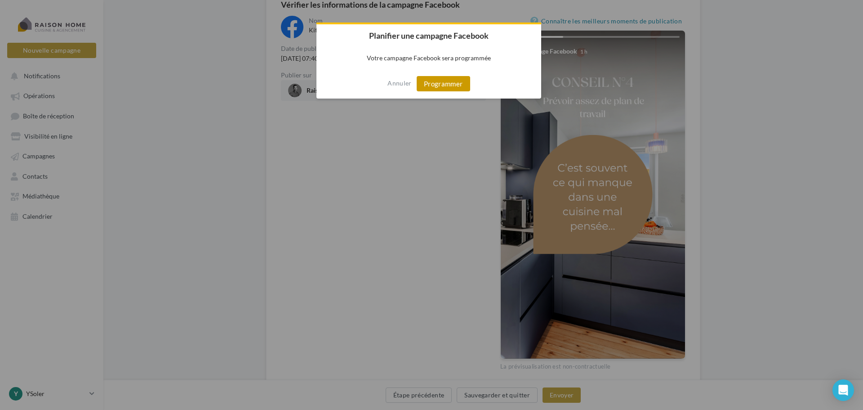
click at [439, 87] on button "Programmer" at bounding box center [444, 83] width 54 height 15
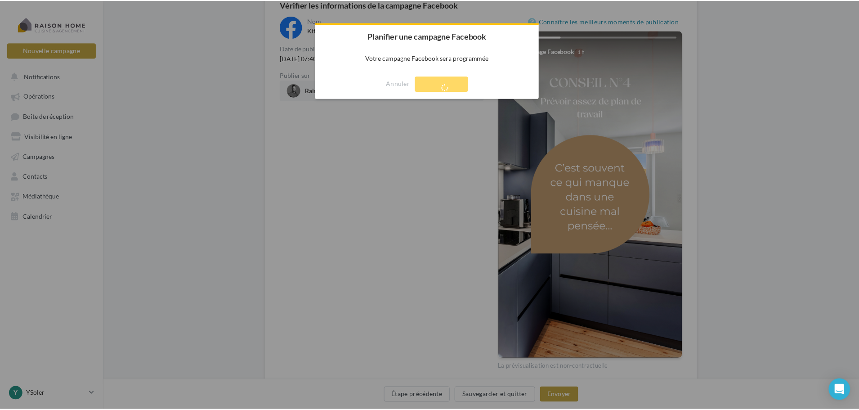
scroll to position [14, 0]
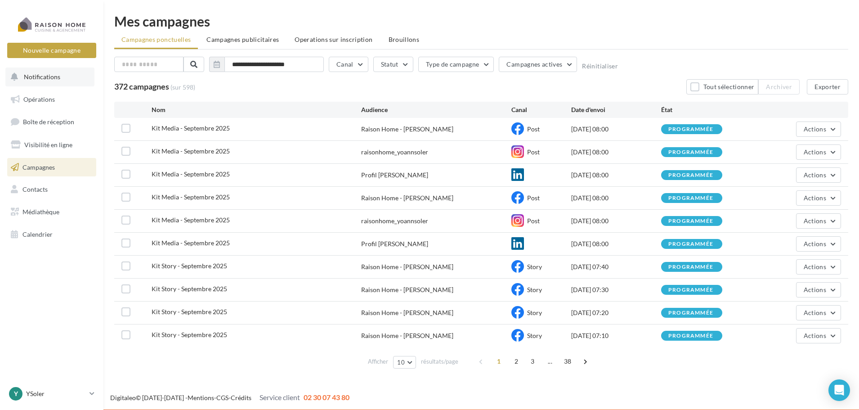
click at [29, 76] on span "Notifications" at bounding box center [42, 77] width 36 height 8
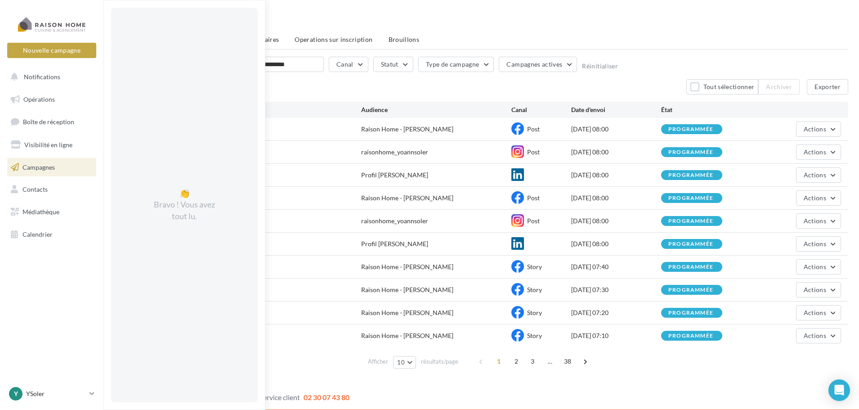
click at [299, 11] on div "**********" at bounding box center [480, 193] width 755 height 386
